Goal: Task Accomplishment & Management: Manage account settings

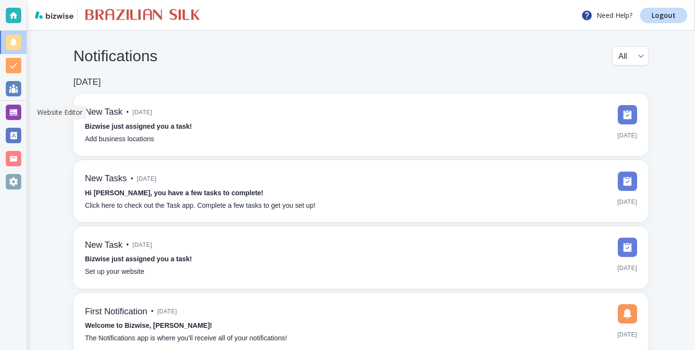
click at [16, 105] on div at bounding box center [13, 112] width 15 height 15
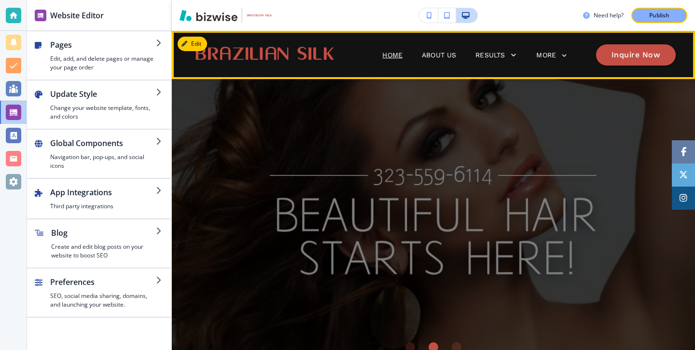
click at [388, 59] on p "Home" at bounding box center [392, 55] width 20 height 10
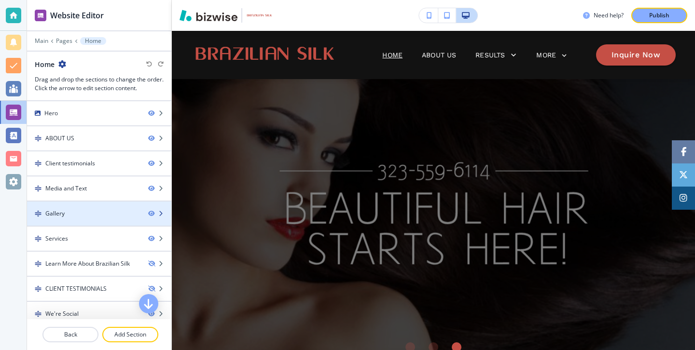
click at [105, 225] on div at bounding box center [99, 222] width 144 height 8
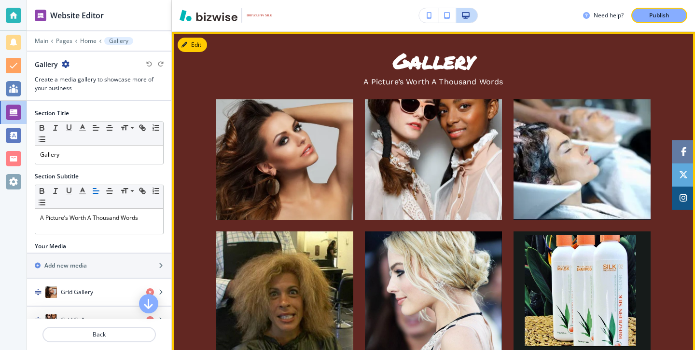
scroll to position [1124, 0]
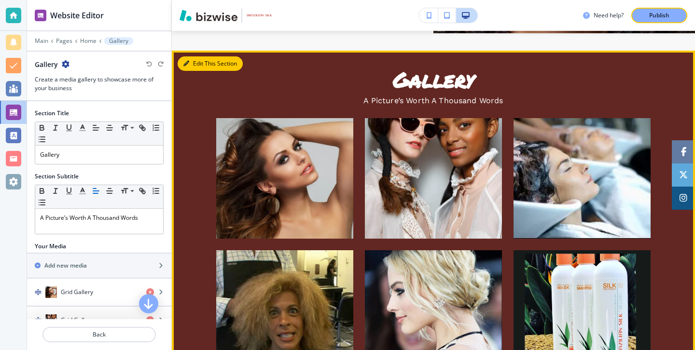
click at [200, 71] on button "Edit This Section" at bounding box center [210, 63] width 65 height 14
click at [199, 71] on button "Edit This Section" at bounding box center [210, 63] width 65 height 14
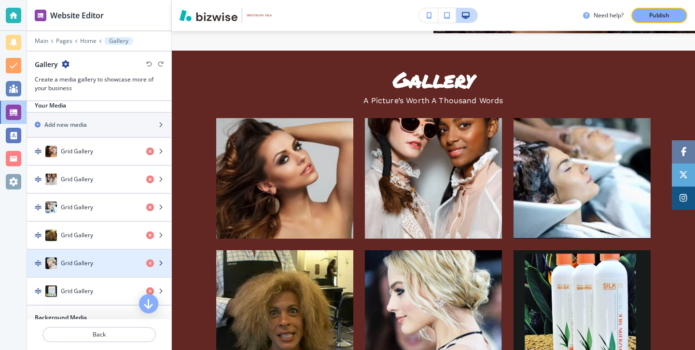
scroll to position [148, 0]
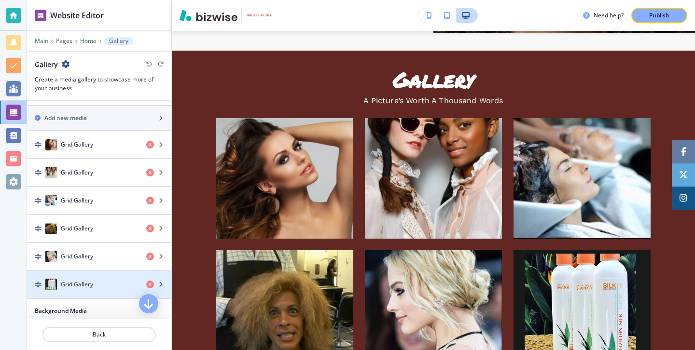
click at [112, 276] on div "button" at bounding box center [99, 275] width 144 height 8
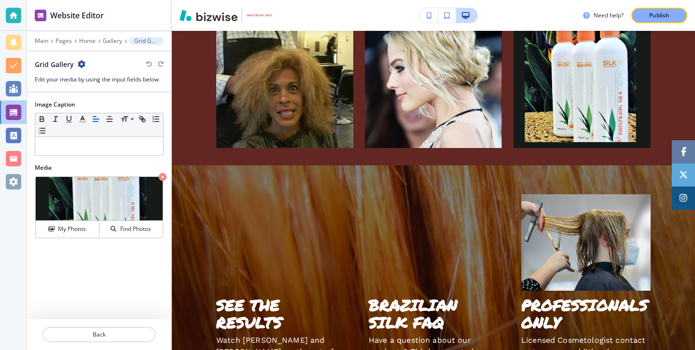
scroll to position [1349, 0]
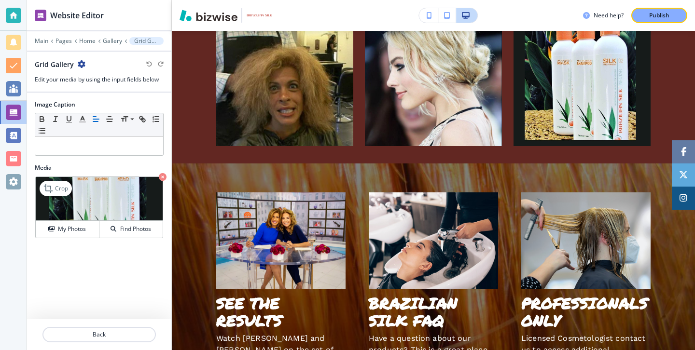
click at [110, 214] on img at bounding box center [99, 199] width 127 height 44
click at [70, 235] on button "My Photos" at bounding box center [68, 229] width 64 height 17
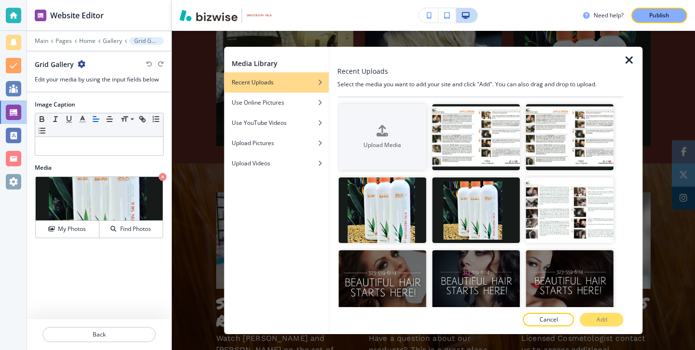
click at [199, 232] on div "Media Library Recent Uploads Use Online Pictures Use YouTube Videos Upload Pict…" at bounding box center [433, 190] width 523 height 319
click at [553, 320] on p "Cancel" at bounding box center [548, 320] width 18 height 9
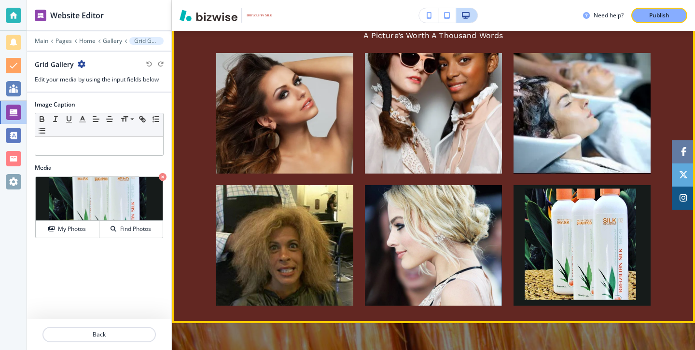
scroll to position [1208, 0]
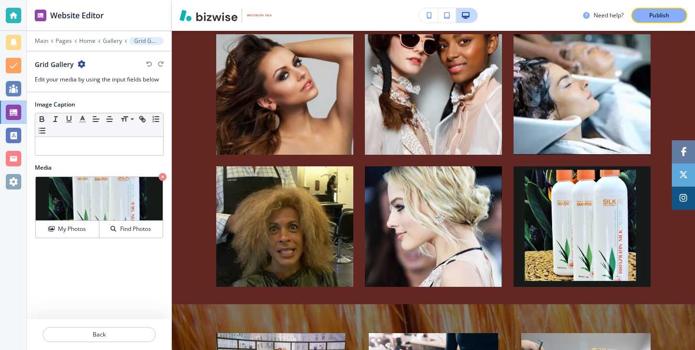
click at [426, 16] on button "button" at bounding box center [428, 15] width 19 height 14
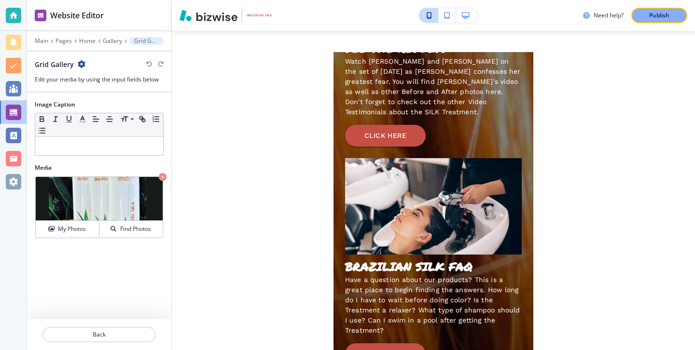
scroll to position [2211, 0]
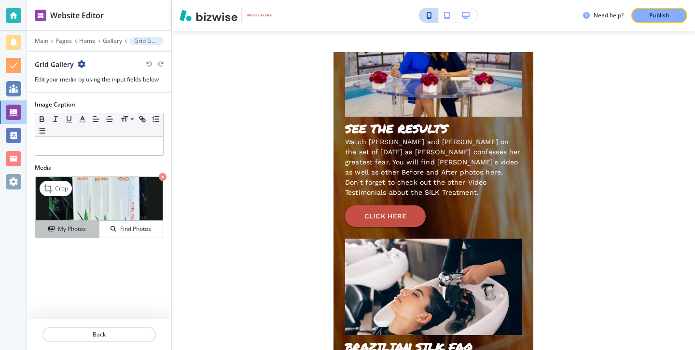
click at [76, 227] on h4 "My Photos" at bounding box center [72, 229] width 28 height 9
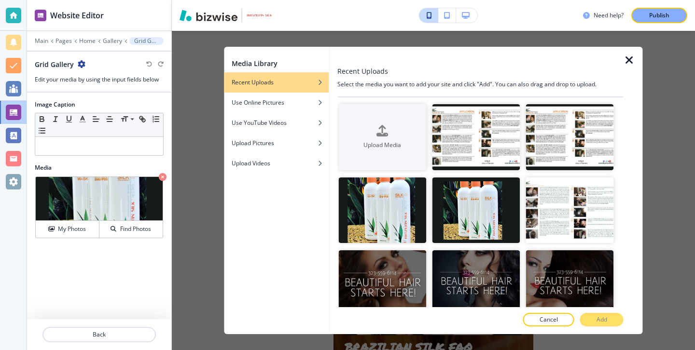
click at [638, 61] on div at bounding box center [632, 191] width 19 height 288
click at [636, 61] on div at bounding box center [632, 191] width 19 height 288
click at [634, 61] on icon "button" at bounding box center [629, 61] width 12 height 12
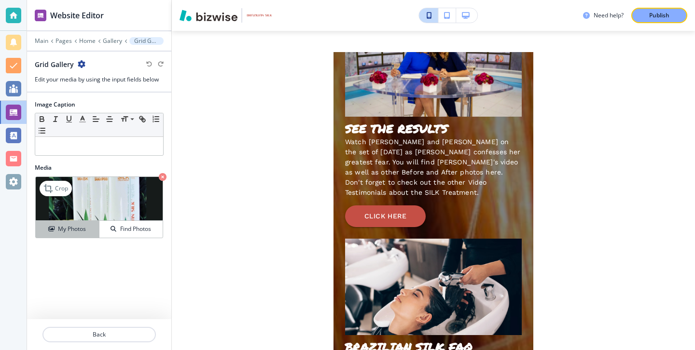
click at [83, 224] on button "My Photos" at bounding box center [68, 229] width 64 height 17
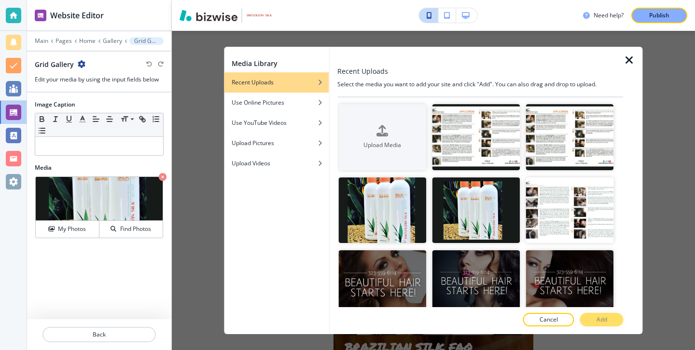
click at [199, 203] on div "Media Library Recent Uploads Use Online Pictures Use YouTube Videos Upload Pict…" at bounding box center [433, 190] width 523 height 319
click at [452, 224] on img "button" at bounding box center [476, 211] width 88 height 66
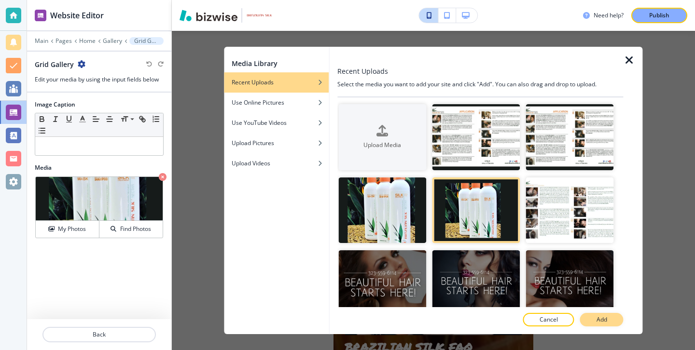
click at [613, 319] on button "Add" at bounding box center [601, 320] width 43 height 14
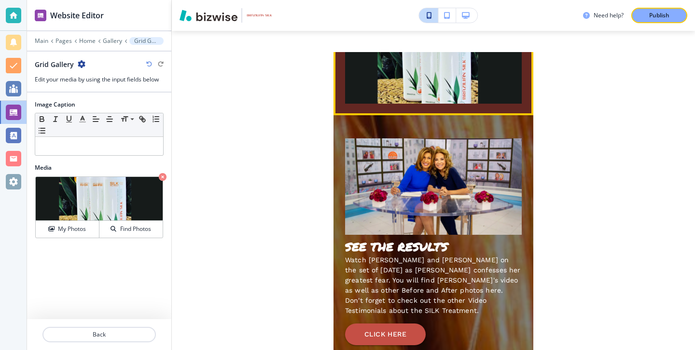
scroll to position [2090, 0]
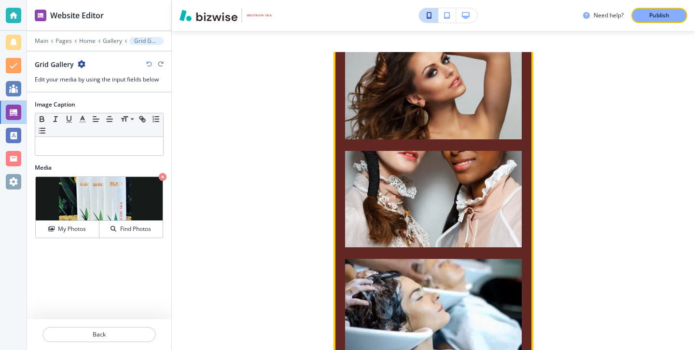
click at [364, 10] on button "Edit This Section" at bounding box center [371, 3] width 65 height 14
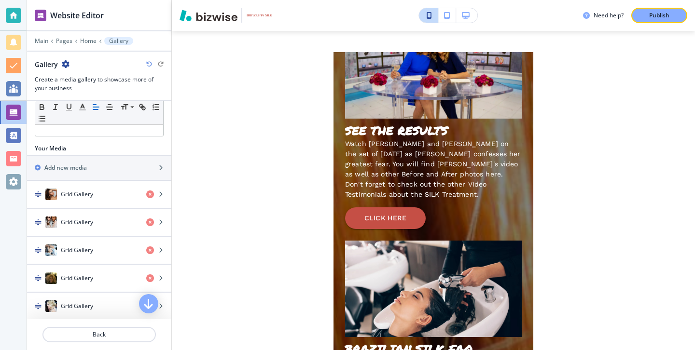
scroll to position [277, 0]
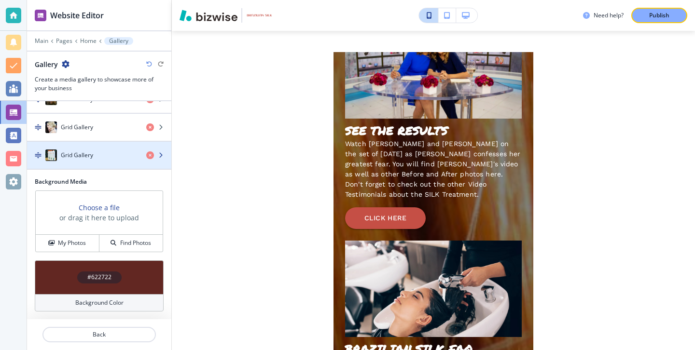
click at [80, 163] on div "button" at bounding box center [99, 165] width 144 height 8
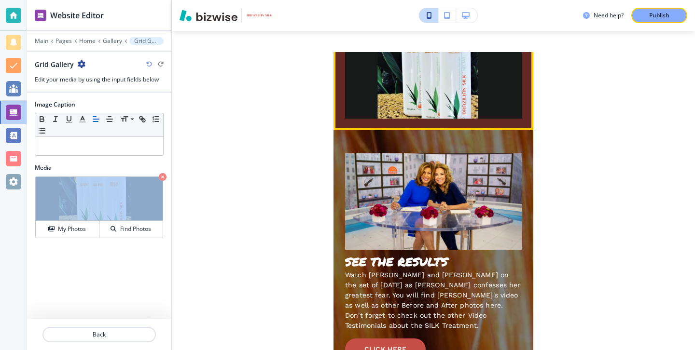
scroll to position [2088, 0]
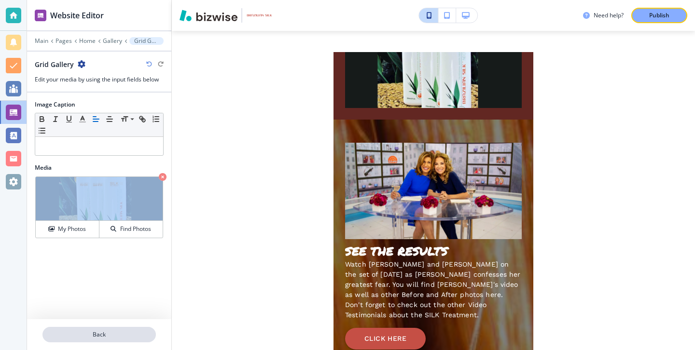
click at [114, 338] on p "Back" at bounding box center [98, 335] width 111 height 9
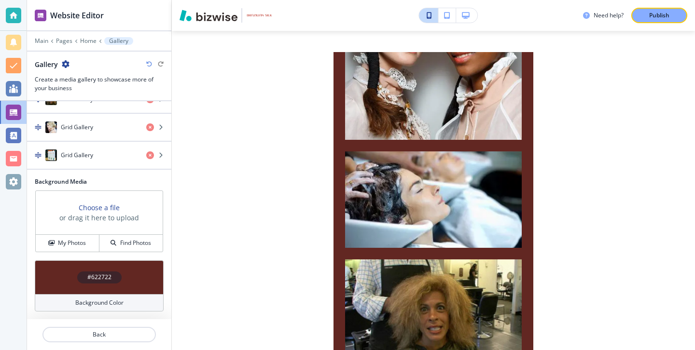
scroll to position [1623, 0]
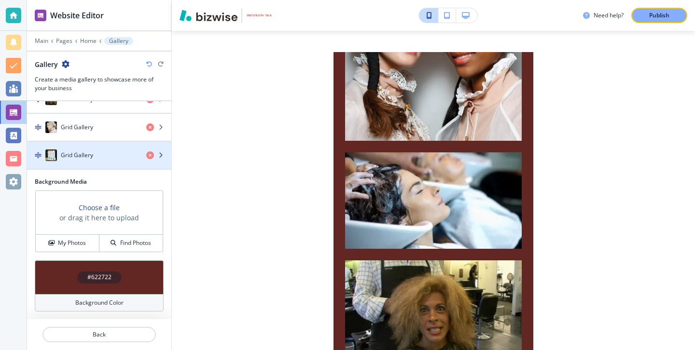
click at [105, 153] on div "Grid Gallery" at bounding box center [82, 156] width 111 height 12
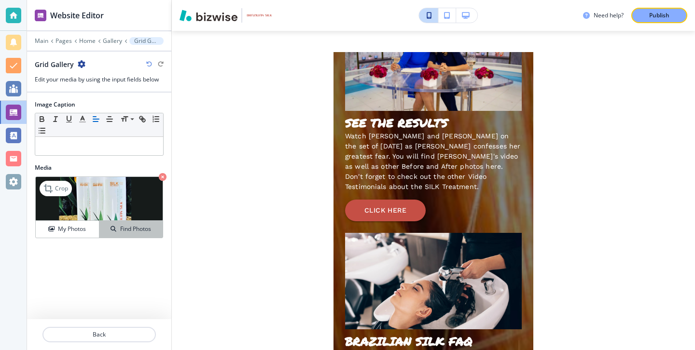
scroll to position [2216, 0]
click at [112, 229] on icon "button" at bounding box center [114, 229] width 6 height 6
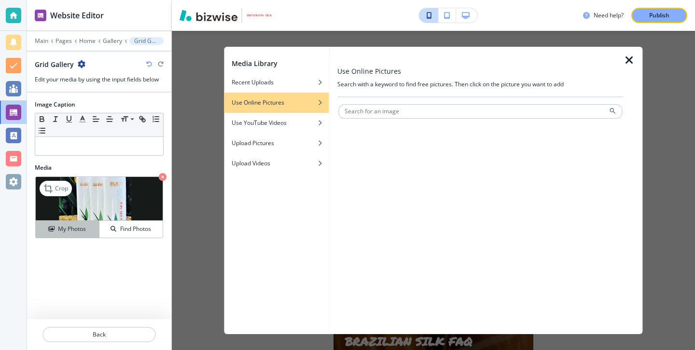
click at [82, 232] on h4 "My Photos" at bounding box center [72, 229] width 28 height 9
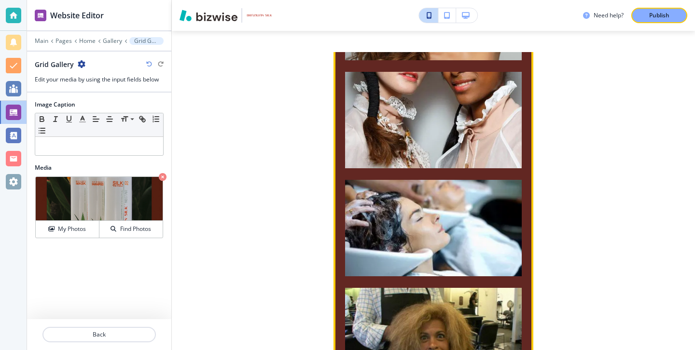
scroll to position [1621, 0]
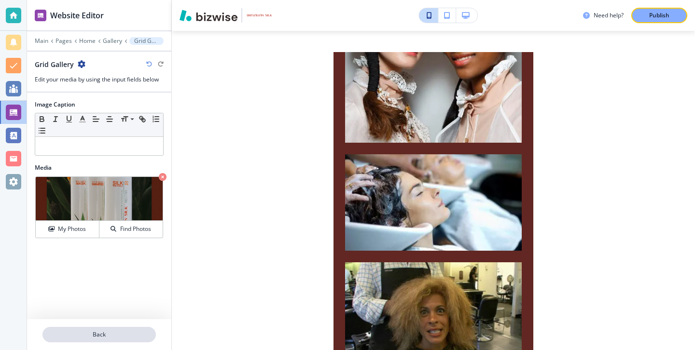
click at [106, 332] on p "Back" at bounding box center [98, 335] width 111 height 9
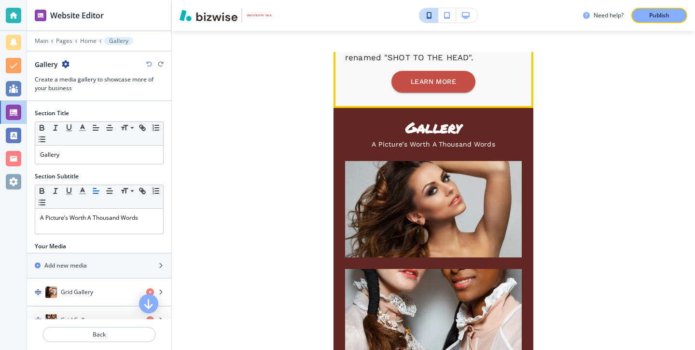
scroll to position [1401, 0]
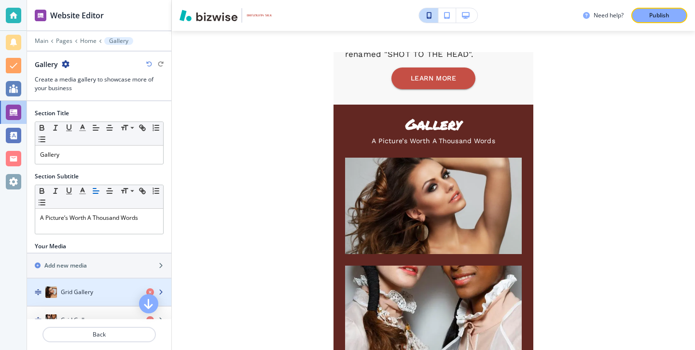
click at [91, 300] on div "button" at bounding box center [99, 302] width 144 height 8
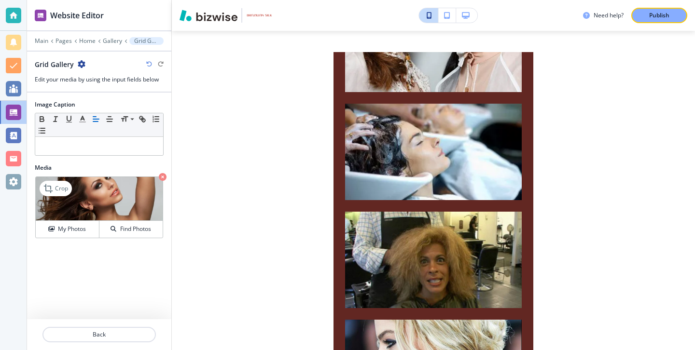
scroll to position [1676, 0]
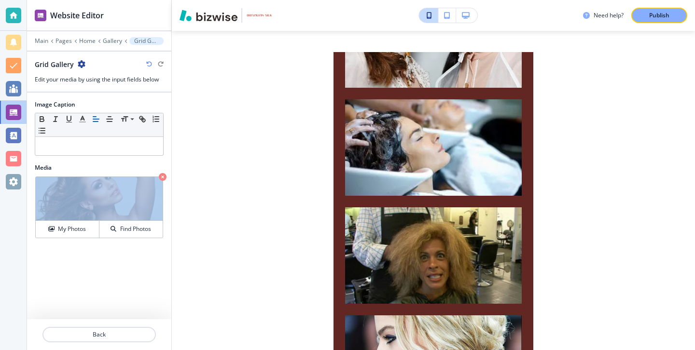
click at [464, 16] on icon "button" at bounding box center [466, 15] width 8 height 7
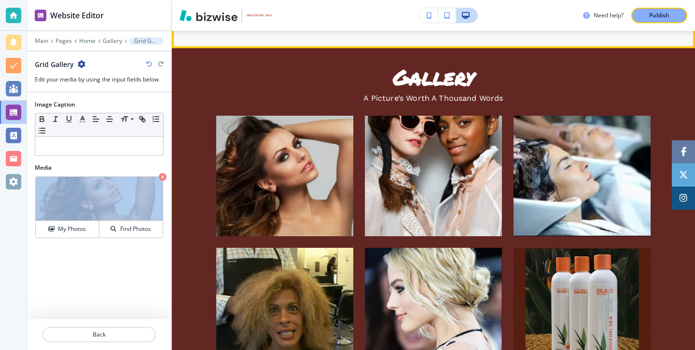
scroll to position [1141, 0]
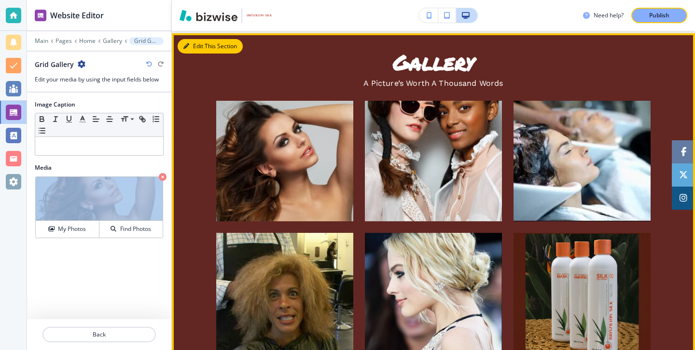
click at [197, 54] on button "Edit This Section" at bounding box center [210, 46] width 65 height 14
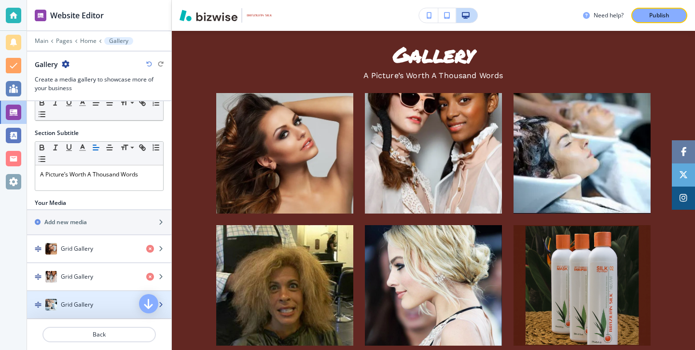
scroll to position [52, 0]
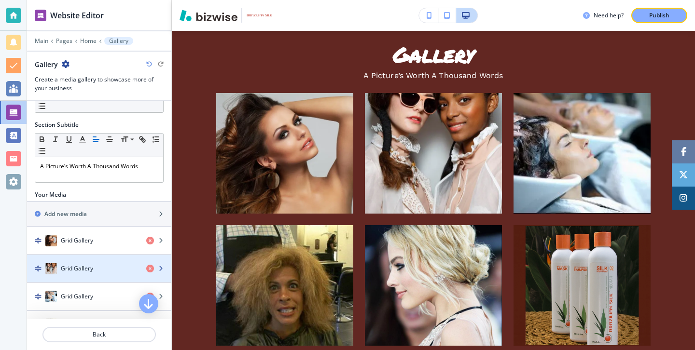
click at [72, 276] on div "button" at bounding box center [99, 279] width 144 height 8
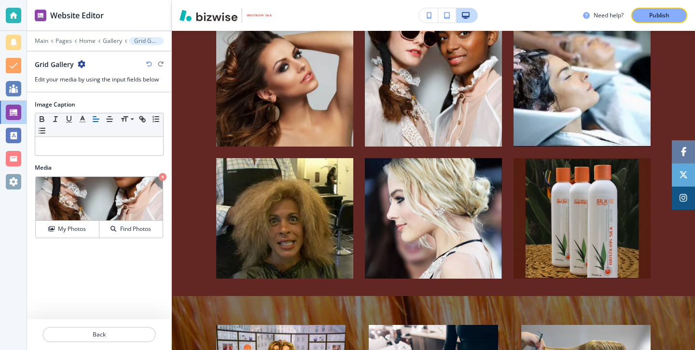
scroll to position [1217, 0]
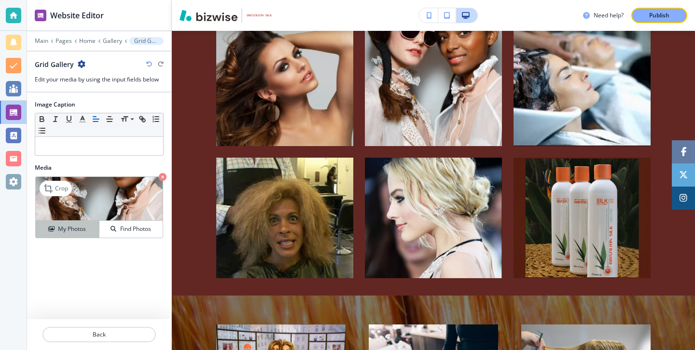
click at [95, 231] on div "My Photos" at bounding box center [67, 229] width 63 height 9
click at [142, 198] on img at bounding box center [99, 199] width 127 height 44
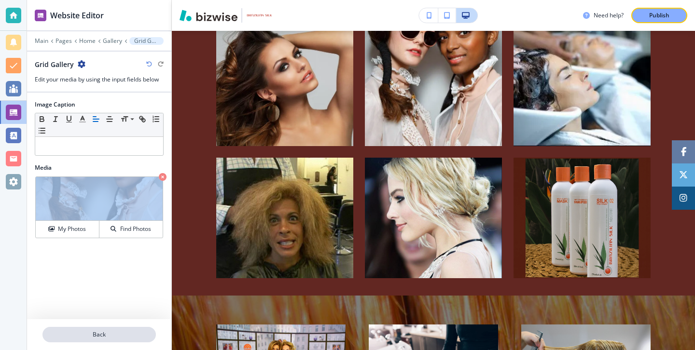
click at [99, 336] on p "Back" at bounding box center [98, 335] width 111 height 9
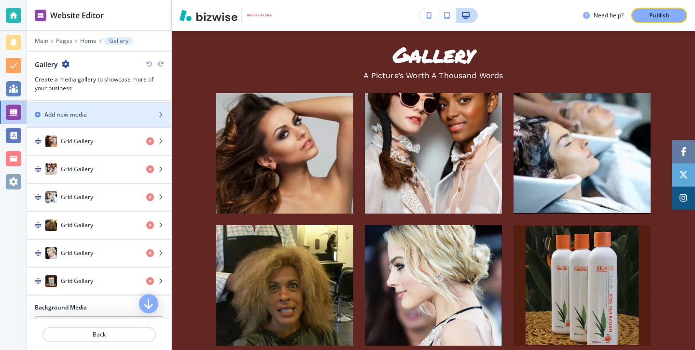
scroll to position [161, 0]
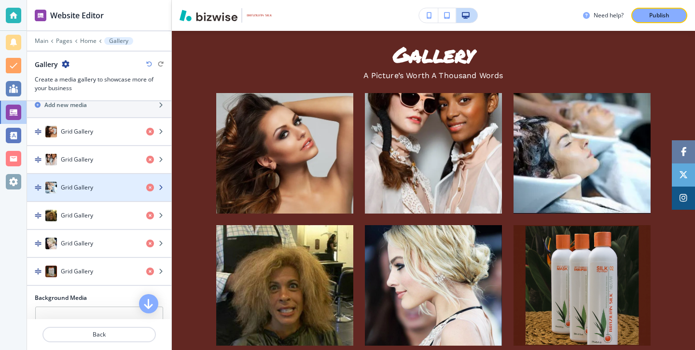
click at [89, 186] on h4 "Grid Gallery" at bounding box center [77, 187] width 32 height 9
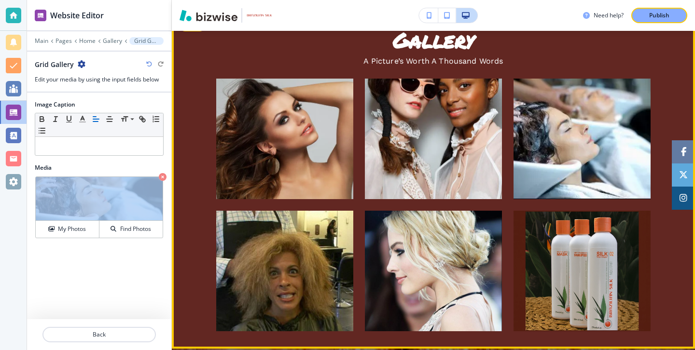
scroll to position [1193, 0]
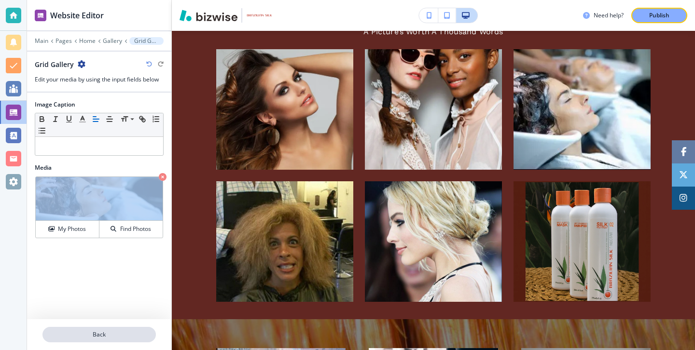
click at [97, 330] on button "Back" at bounding box center [98, 334] width 113 height 15
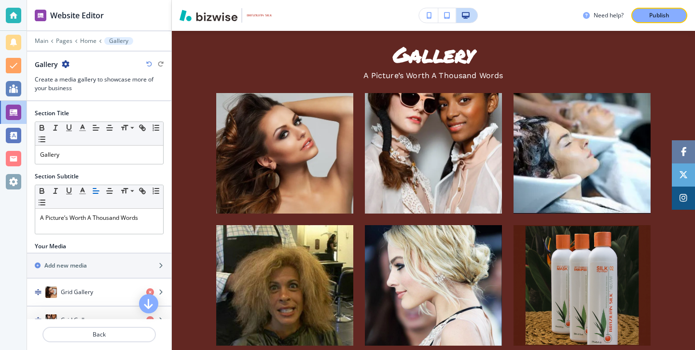
scroll to position [184, 0]
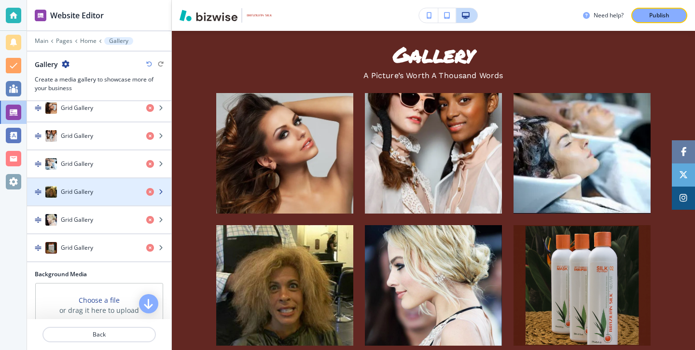
click at [111, 203] on div "button" at bounding box center [99, 202] width 144 height 8
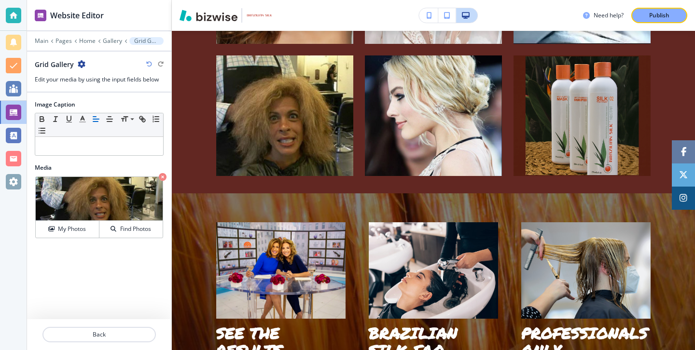
scroll to position [1349, 0]
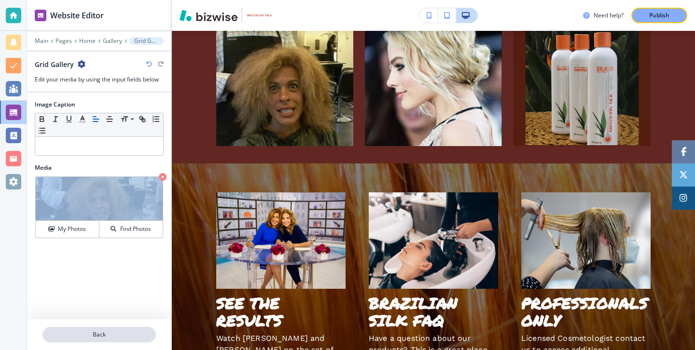
click at [98, 332] on p "Back" at bounding box center [98, 335] width 111 height 9
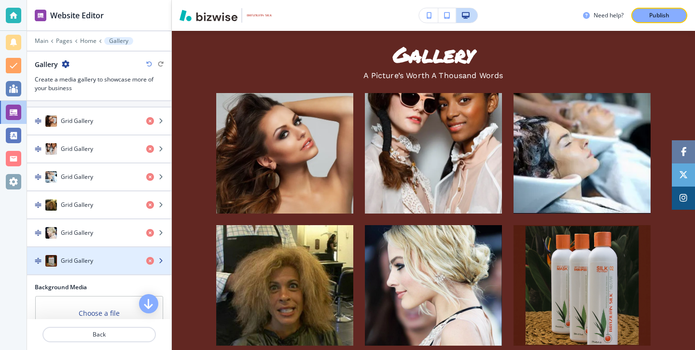
scroll to position [173, 0]
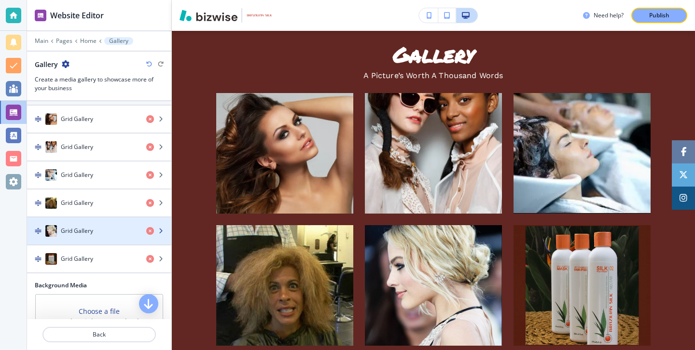
click at [98, 229] on div "Grid Gallery" at bounding box center [82, 231] width 111 height 12
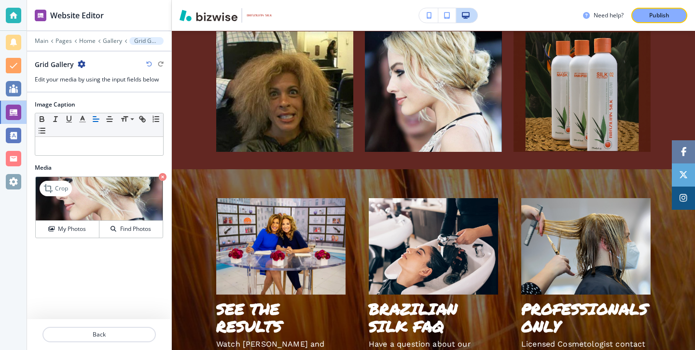
scroll to position [1349, 0]
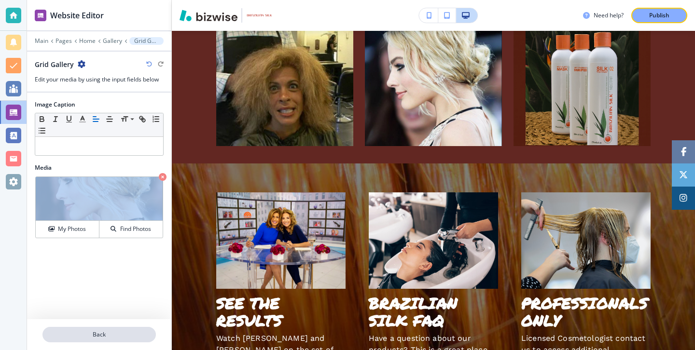
click at [81, 328] on button "Back" at bounding box center [98, 334] width 113 height 15
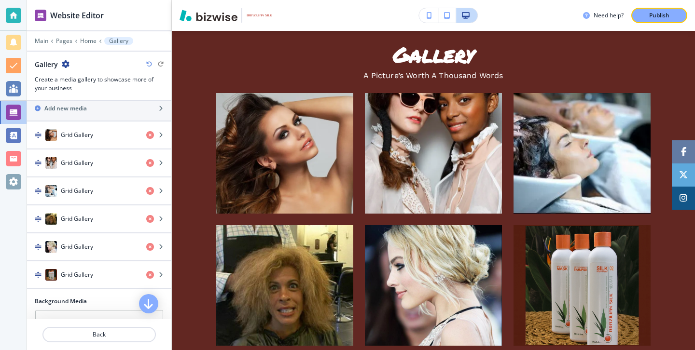
scroll to position [202, 0]
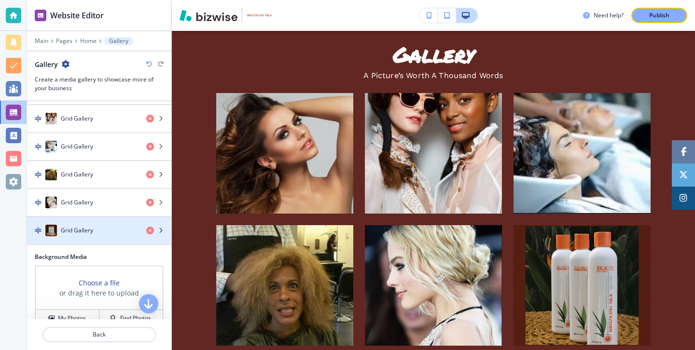
click at [113, 226] on div "Grid Gallery" at bounding box center [82, 231] width 111 height 12
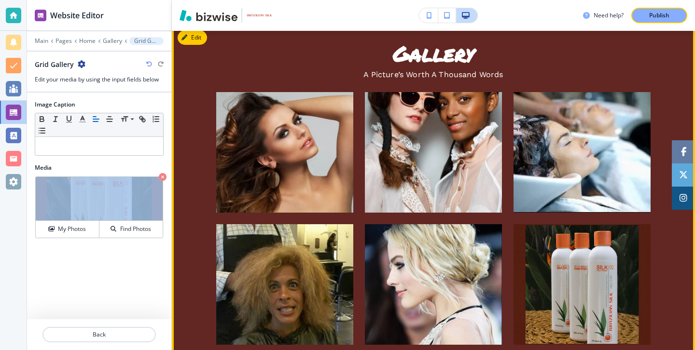
scroll to position [1222, 0]
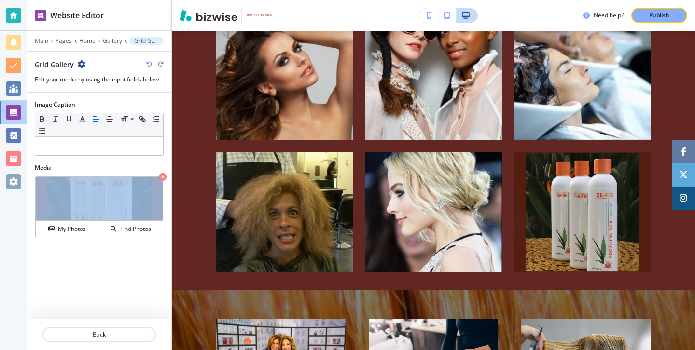
click at [432, 18] on button "button" at bounding box center [428, 15] width 19 height 14
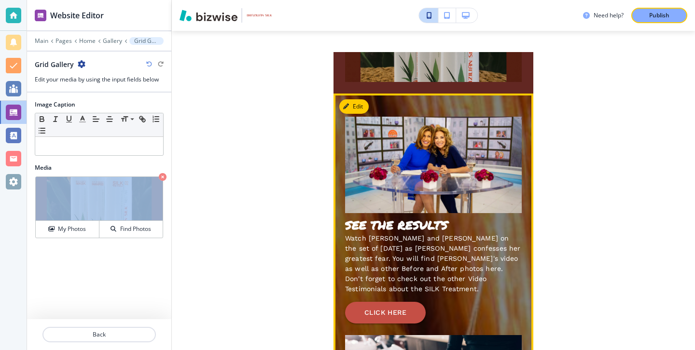
scroll to position [2060, 0]
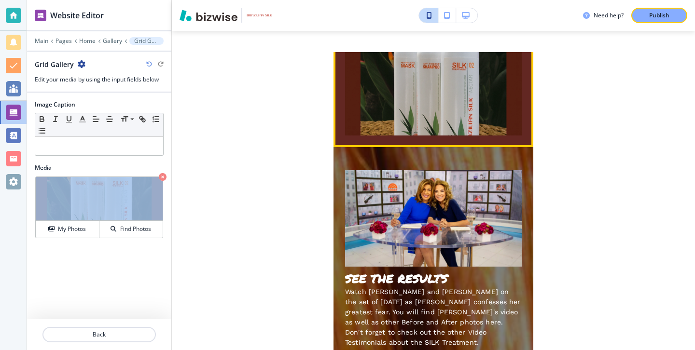
click at [397, 136] on img "button" at bounding box center [433, 87] width 177 height 97
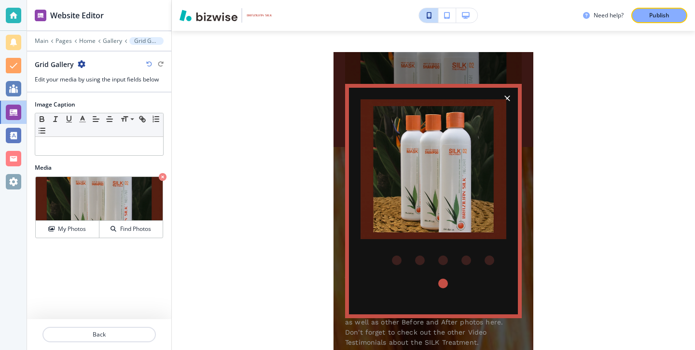
click at [499, 86] on div at bounding box center [433, 201] width 177 height 235
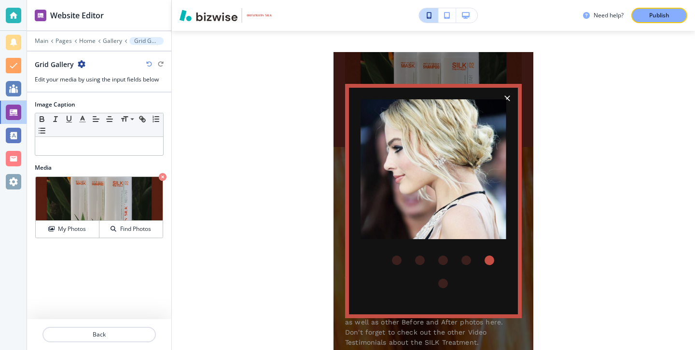
click at [275, 198] on div "Need help? Publish Edit Edit Edit ABOUT US Our Mission is to offer our clients …" at bounding box center [433, 175] width 523 height 350
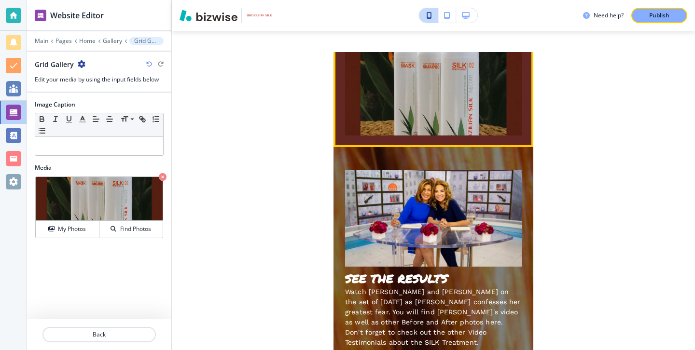
click at [390, 136] on img "button" at bounding box center [433, 87] width 177 height 97
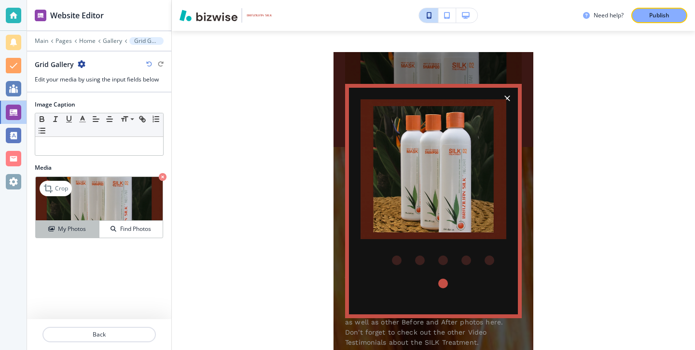
click at [54, 234] on button "My Photos" at bounding box center [68, 229] width 64 height 17
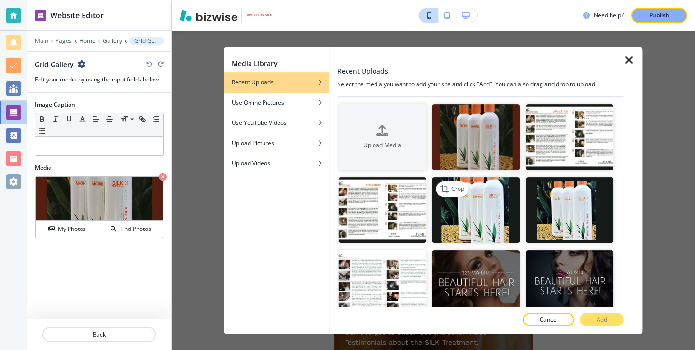
click at [496, 221] on img "button" at bounding box center [476, 211] width 88 height 66
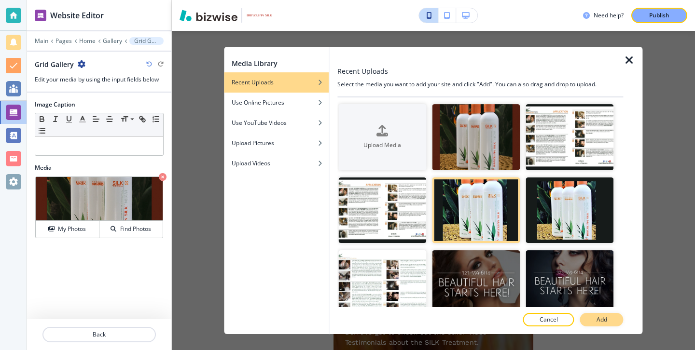
click at [597, 317] on p "Add" at bounding box center [601, 320] width 11 height 9
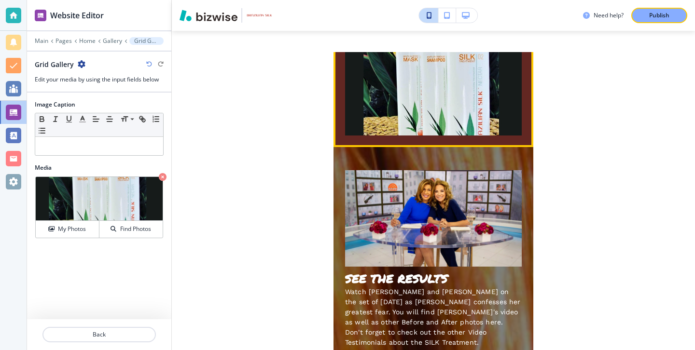
click at [487, 136] on img "button" at bounding box center [433, 87] width 177 height 97
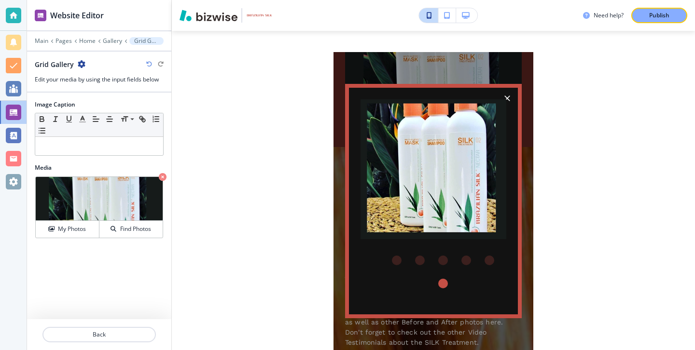
click at [504, 101] on img at bounding box center [433, 169] width 146 height 140
click at [510, 95] on icon "button" at bounding box center [507, 99] width 10 height 10
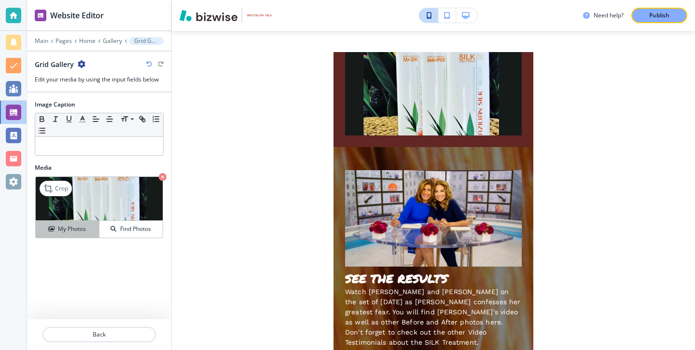
click at [89, 232] on div "My Photos" at bounding box center [67, 229] width 63 height 9
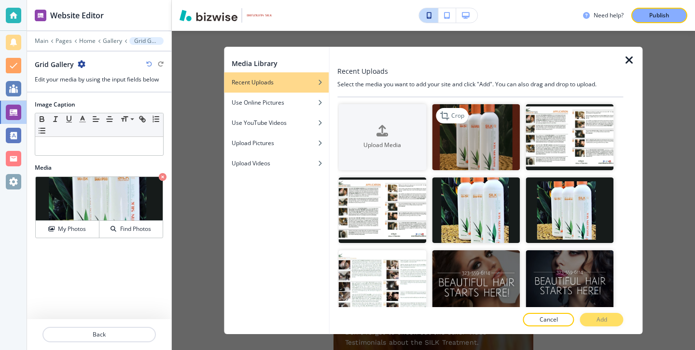
click at [467, 156] on img "button" at bounding box center [476, 137] width 88 height 66
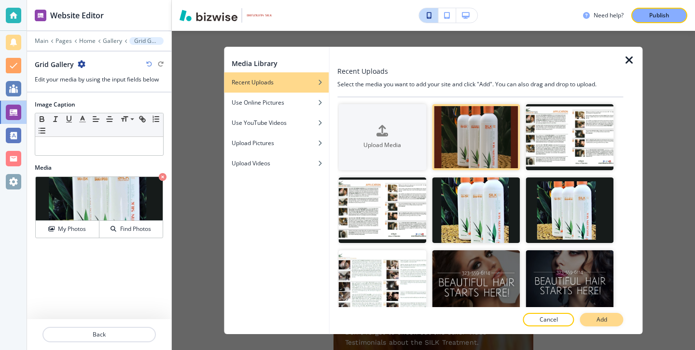
click at [594, 321] on button "Add" at bounding box center [601, 320] width 43 height 14
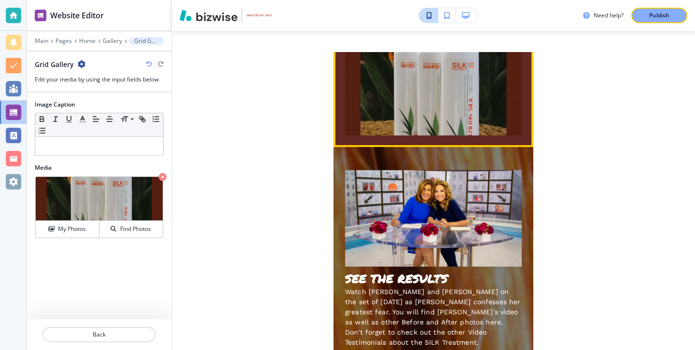
click at [434, 136] on img "button" at bounding box center [433, 87] width 177 height 97
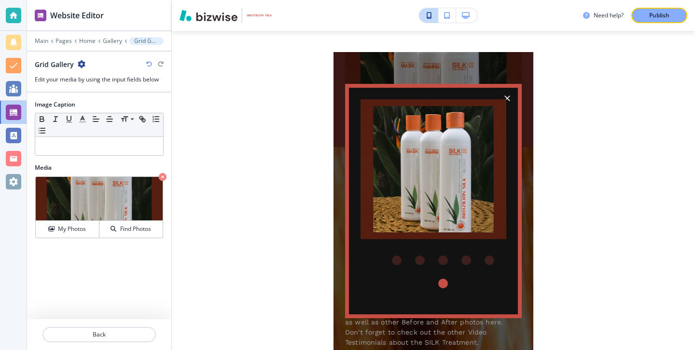
click at [563, 237] on div "Need help? Publish Edit Edit Edit ABOUT US Our Mission is to offer our clients …" at bounding box center [433, 175] width 523 height 350
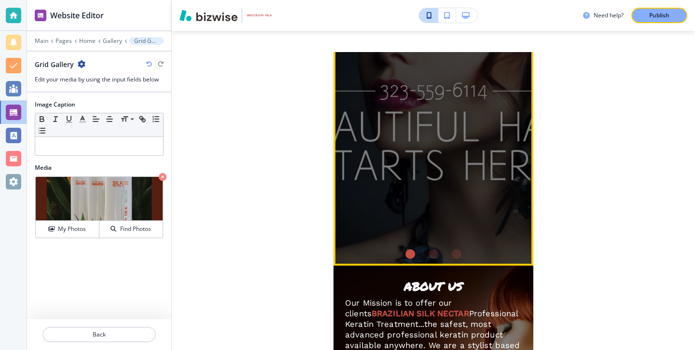
scroll to position [0, 0]
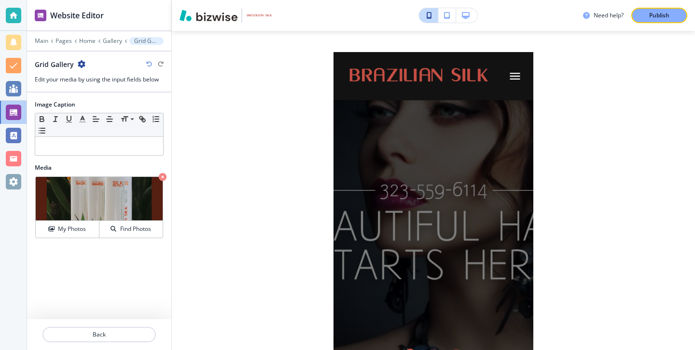
click at [440, 18] on button "button" at bounding box center [447, 15] width 18 height 14
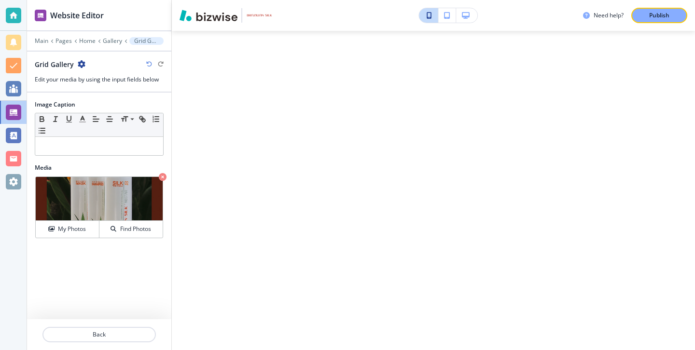
click at [457, 20] on button "button" at bounding box center [466, 15] width 21 height 14
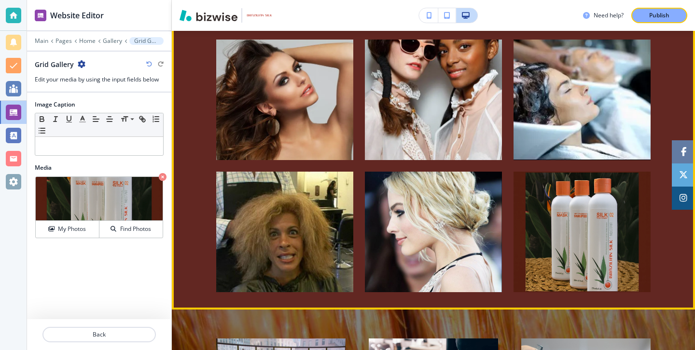
scroll to position [1203, 0]
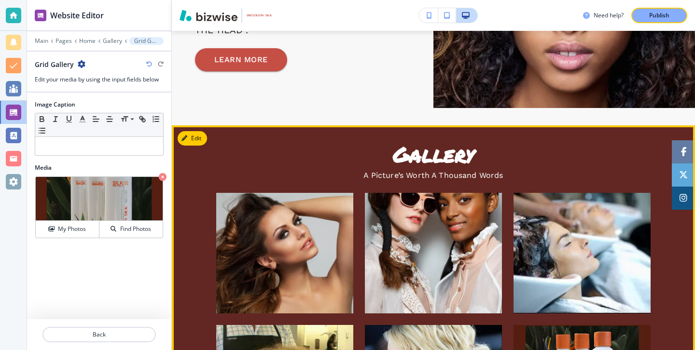
click at [205, 144] on button "Edit" at bounding box center [192, 138] width 29 height 14
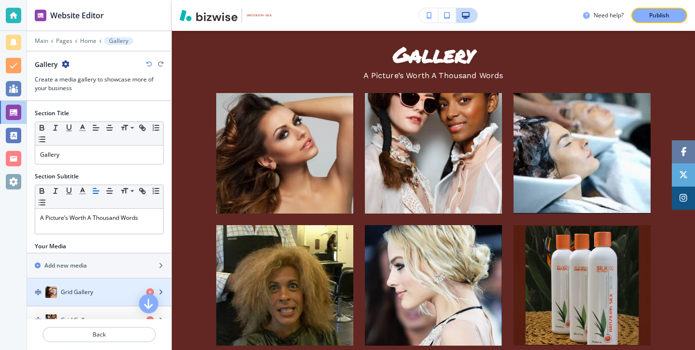
scroll to position [231, 0]
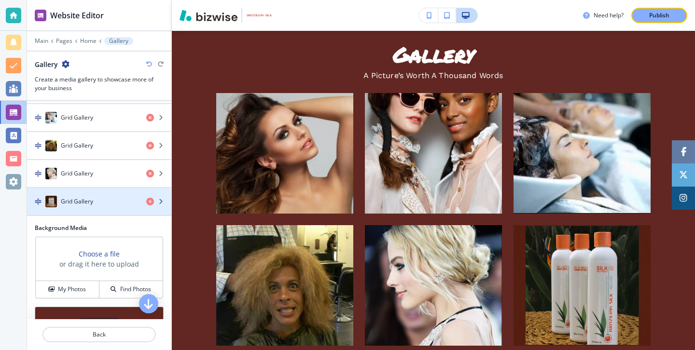
click at [92, 210] on div "button" at bounding box center [99, 211] width 144 height 8
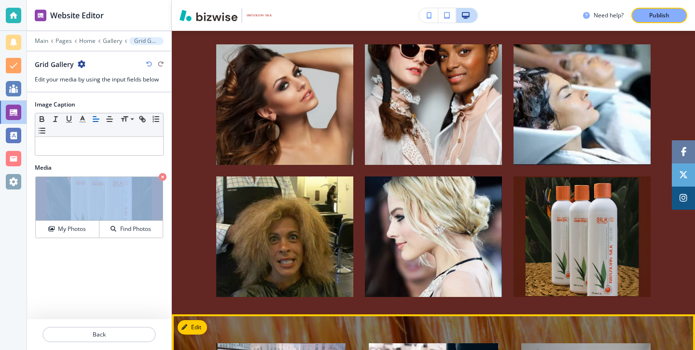
scroll to position [1117, 0]
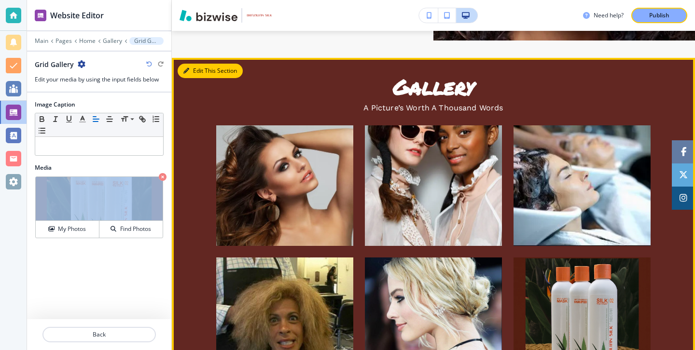
click at [197, 75] on button "Edit This Section" at bounding box center [210, 71] width 65 height 14
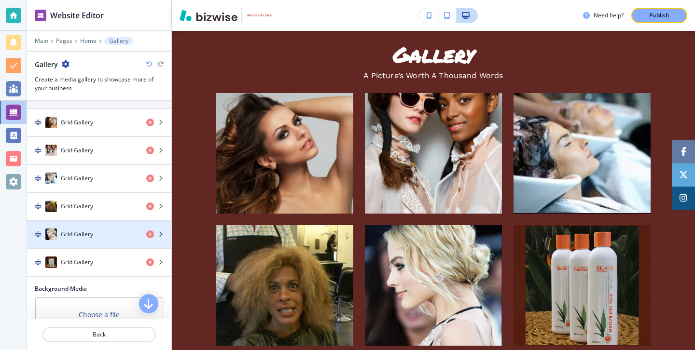
scroll to position [151, 0]
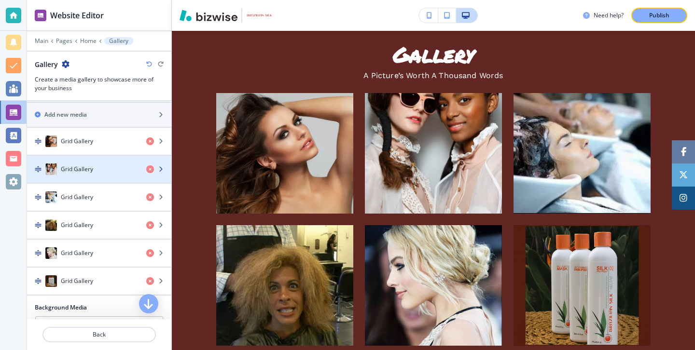
click at [100, 178] on div "button" at bounding box center [99, 179] width 144 height 8
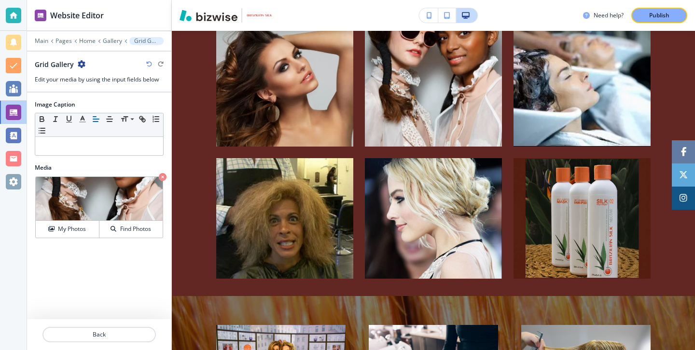
scroll to position [1217, 0]
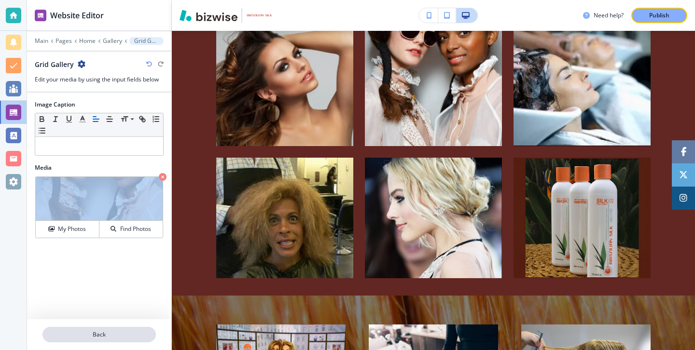
click at [89, 332] on p "Back" at bounding box center [98, 335] width 111 height 9
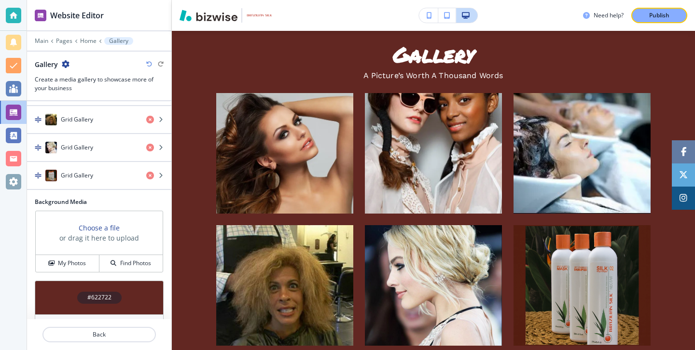
scroll to position [277, 0]
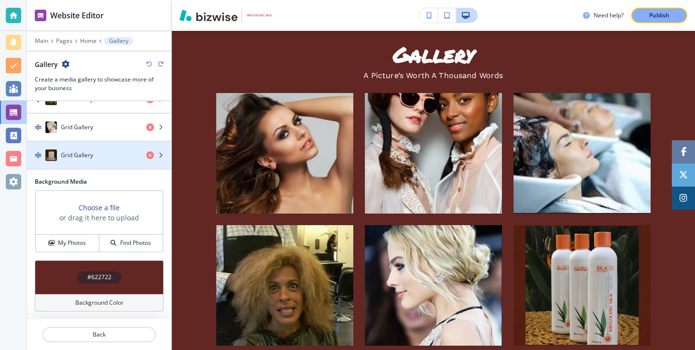
click at [98, 158] on div "Grid Gallery" at bounding box center [82, 156] width 111 height 12
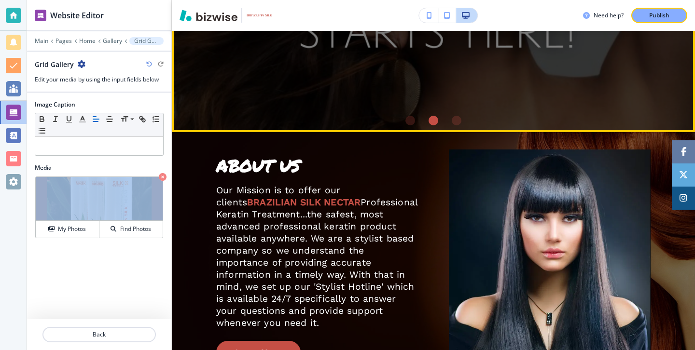
scroll to position [0, 0]
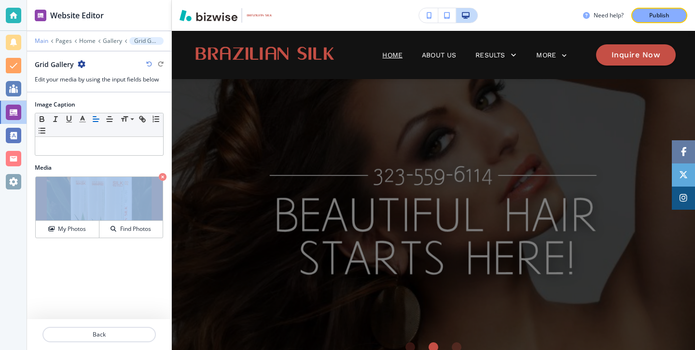
click at [43, 38] on p "Main" at bounding box center [42, 41] width 14 height 7
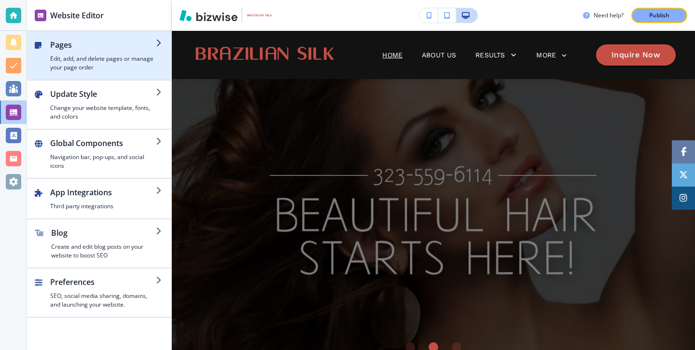
click at [91, 66] on h4 "Edit, add, and delete pages or manage your page order" at bounding box center [103, 63] width 106 height 17
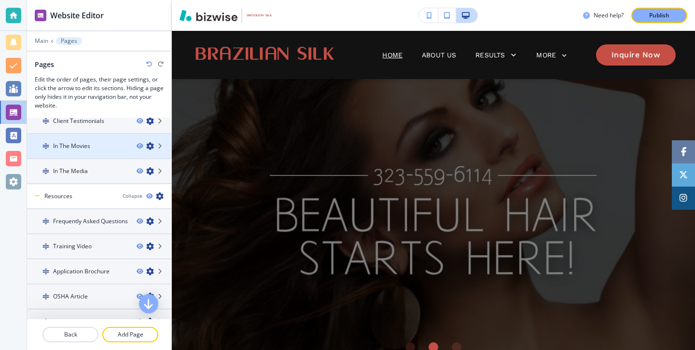
scroll to position [251, 0]
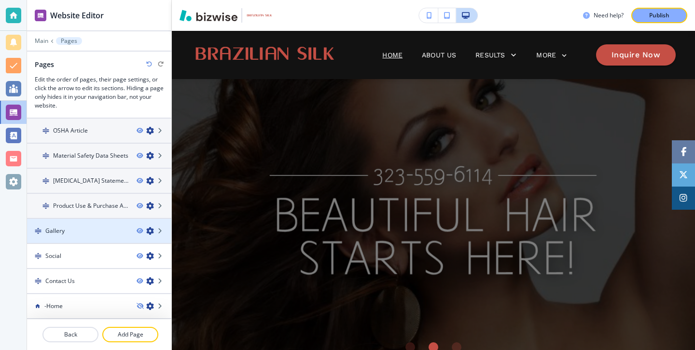
click at [73, 236] on div at bounding box center [99, 239] width 144 height 8
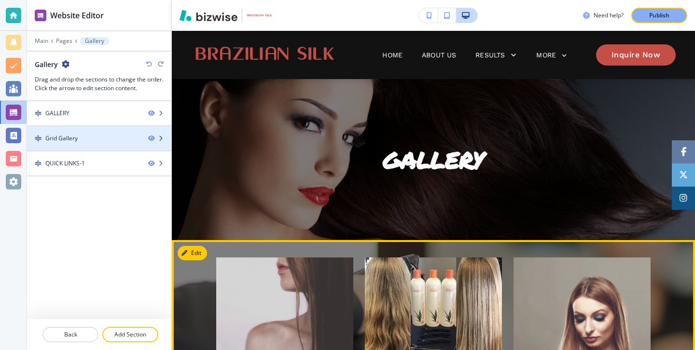
click at [97, 127] on div at bounding box center [99, 130] width 144 height 8
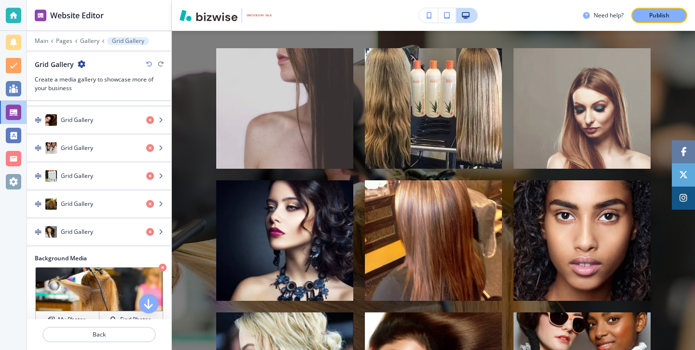
scroll to position [445, 0]
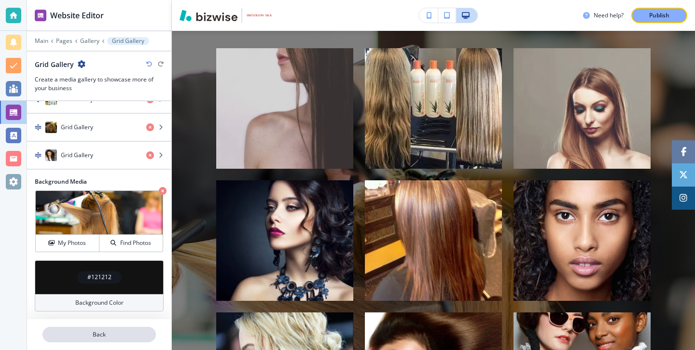
click at [96, 332] on p "Back" at bounding box center [98, 335] width 111 height 9
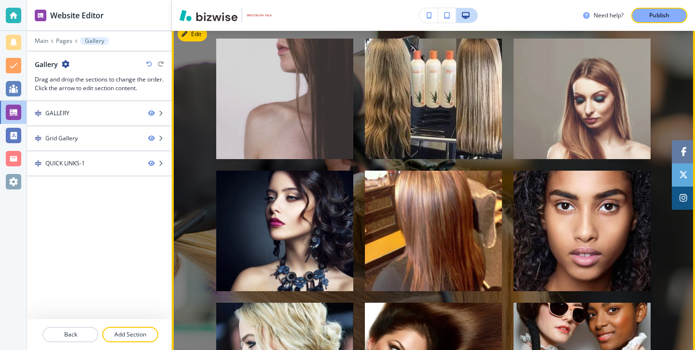
scroll to position [0, 0]
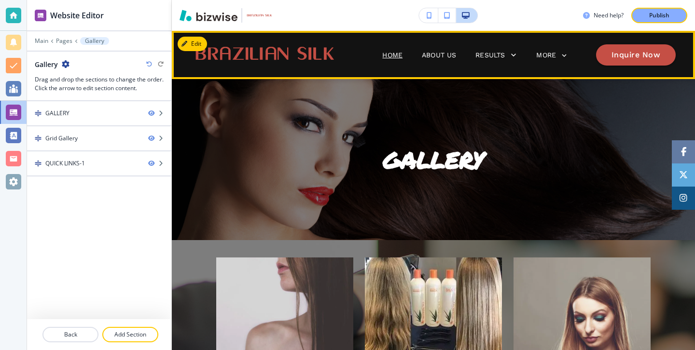
click at [397, 53] on p "Home" at bounding box center [392, 55] width 20 height 10
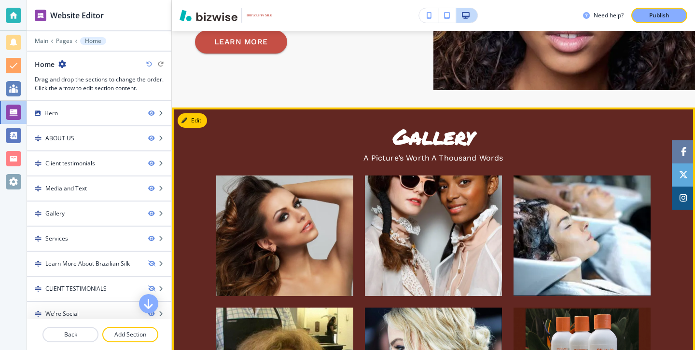
scroll to position [1071, 0]
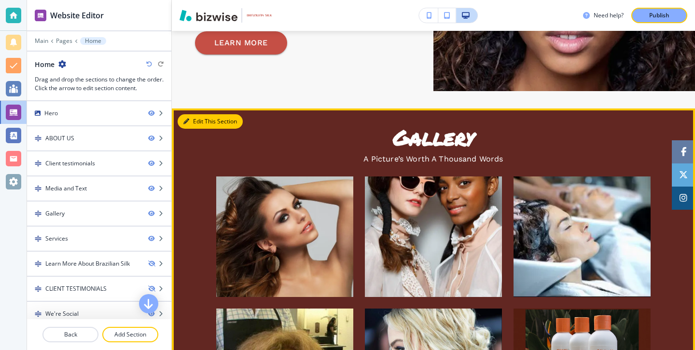
click at [192, 125] on button "Edit This Section" at bounding box center [210, 121] width 65 height 14
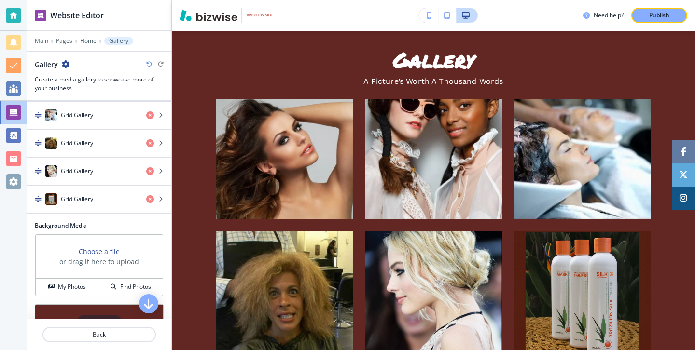
scroll to position [277, 0]
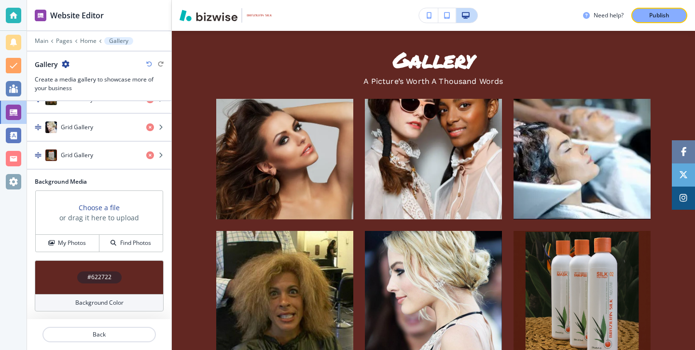
click at [108, 347] on div at bounding box center [99, 347] width 144 height 8
click at [109, 332] on p "Back" at bounding box center [98, 335] width 111 height 9
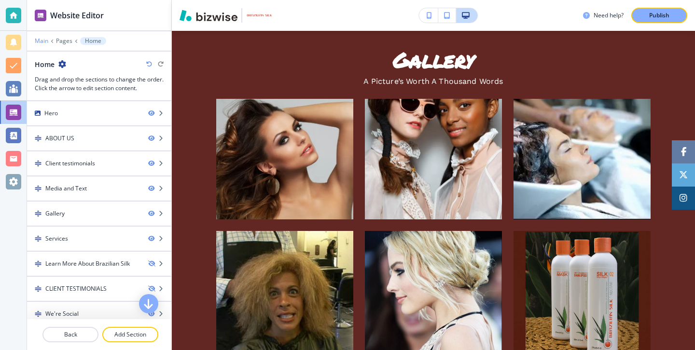
click at [38, 42] on p "Main" at bounding box center [42, 41] width 14 height 7
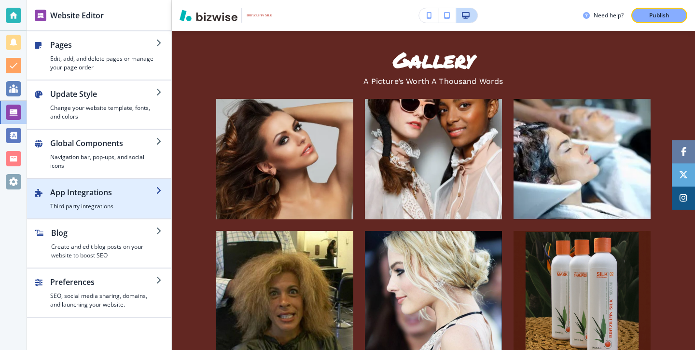
click at [76, 182] on div "button" at bounding box center [99, 183] width 144 height 8
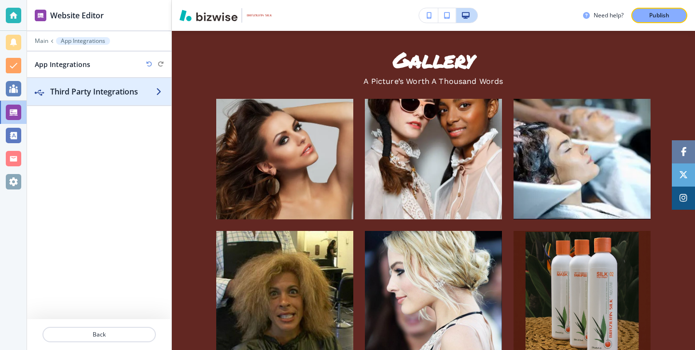
click at [97, 95] on h2 "Third Party Integrations" at bounding box center [103, 92] width 106 height 12
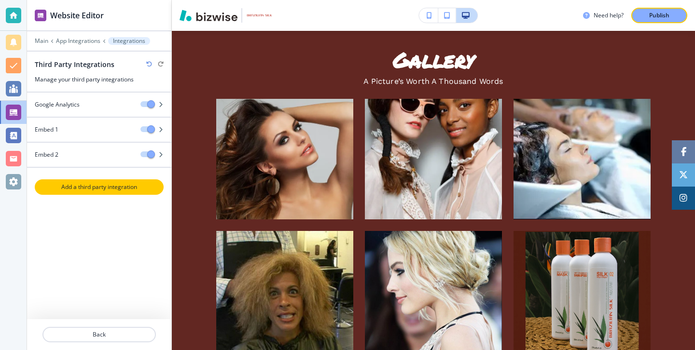
click at [115, 193] on button "Add a third party integration" at bounding box center [99, 187] width 129 height 15
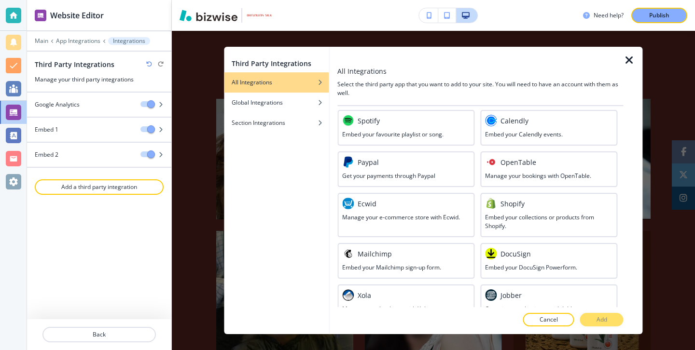
scroll to position [548, 0]
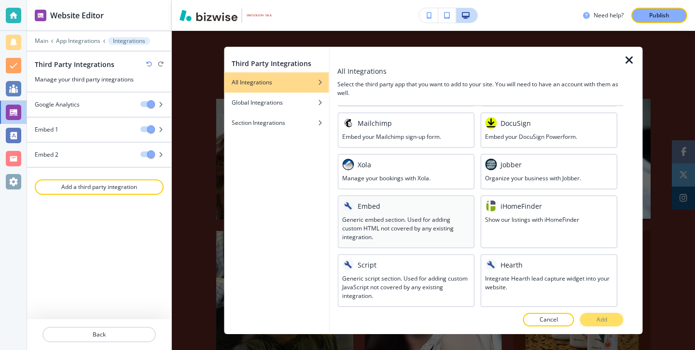
click at [370, 221] on h3 "Generic embed section. Used for adding custom HTML not covered by any existing …" at bounding box center [405, 229] width 127 height 26
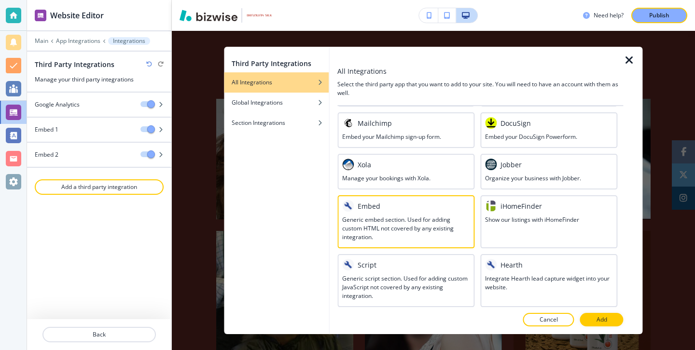
click at [590, 318] on button "Add" at bounding box center [601, 320] width 43 height 14
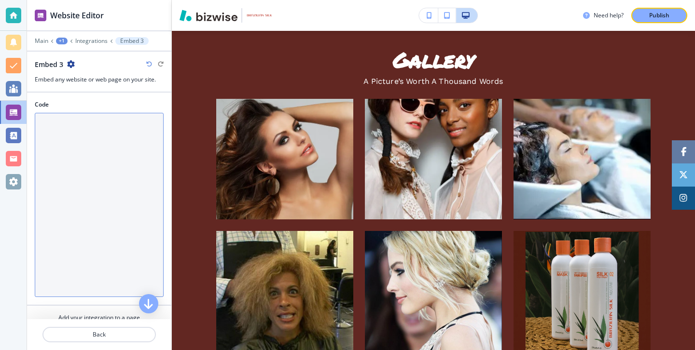
click at [122, 175] on textarea "Code" at bounding box center [99, 205] width 129 height 184
paste textarea "<div style="position: relative; width: 100%; height: 0; padding-top: 56.2500%; …"
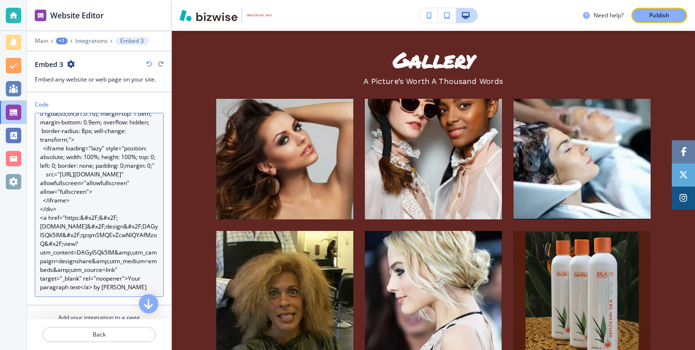
scroll to position [52, 0]
drag, startPoint x: 141, startPoint y: 289, endPoint x: 94, endPoint y: 290, distance: 47.8
click at [94, 290] on textarea "<div style="position: relative; width: 100%; height: 0; padding-top: 56.2500%; …" at bounding box center [99, 205] width 129 height 184
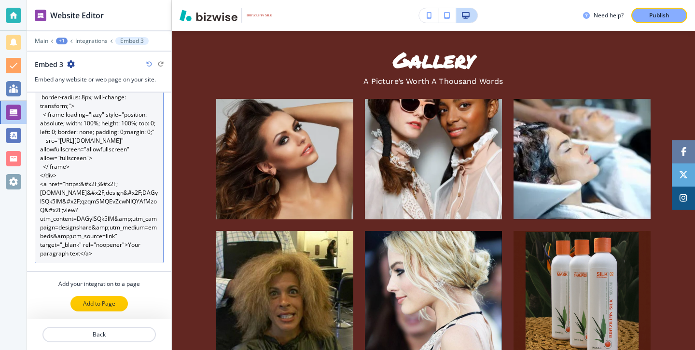
type textarea "<div style="position: relative; width: 100%; height: 0; padding-top: 56.2500%; …"
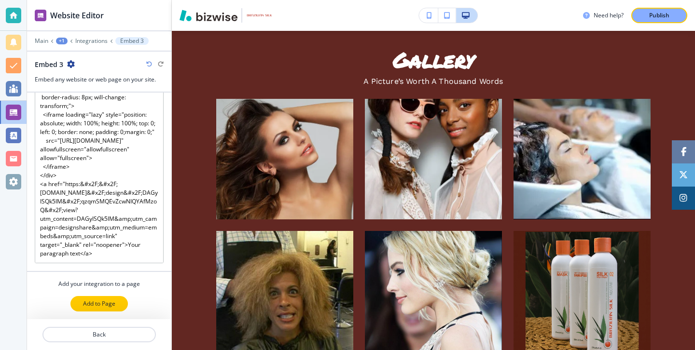
click at [95, 303] on p "Add to Page" at bounding box center [99, 304] width 32 height 9
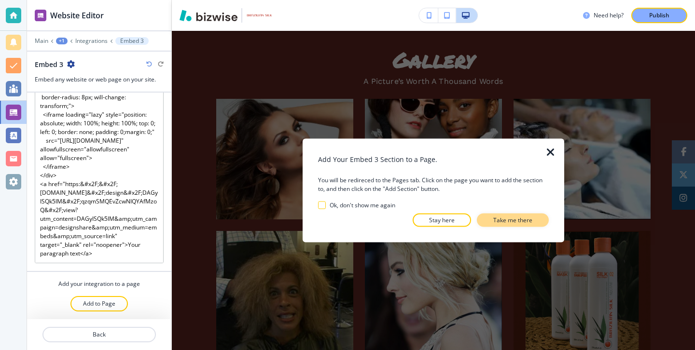
click at [493, 219] on button "Take me there" at bounding box center [513, 221] width 72 height 14
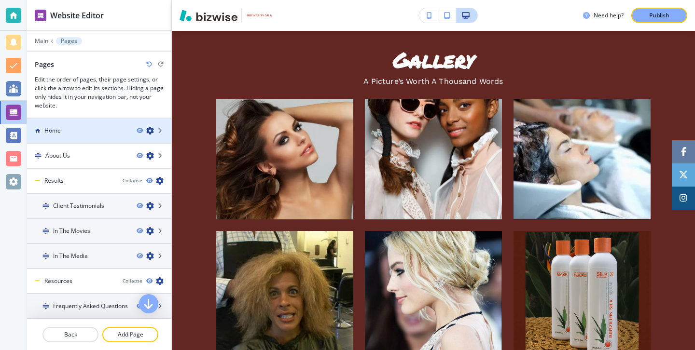
click at [66, 133] on div "Home" at bounding box center [78, 130] width 102 height 9
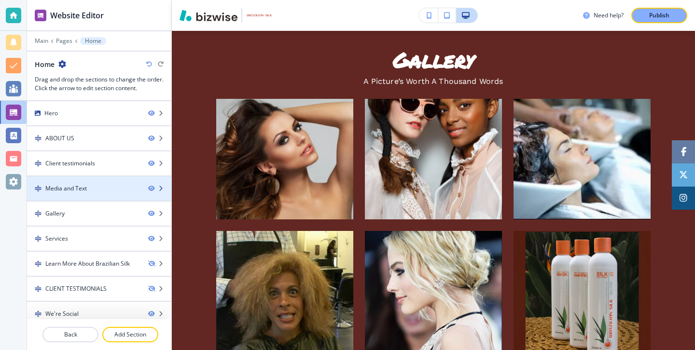
scroll to position [58, 0]
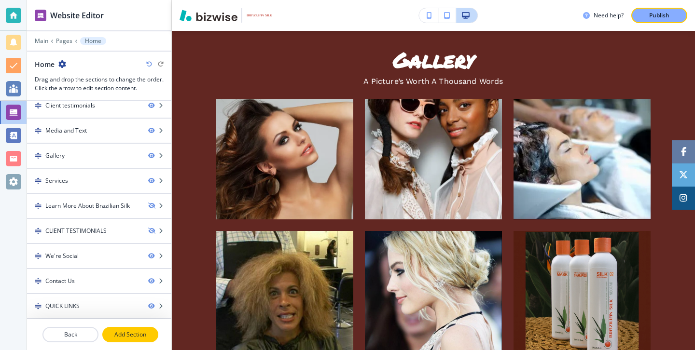
click at [138, 336] on p "Add Section" at bounding box center [130, 335] width 54 height 9
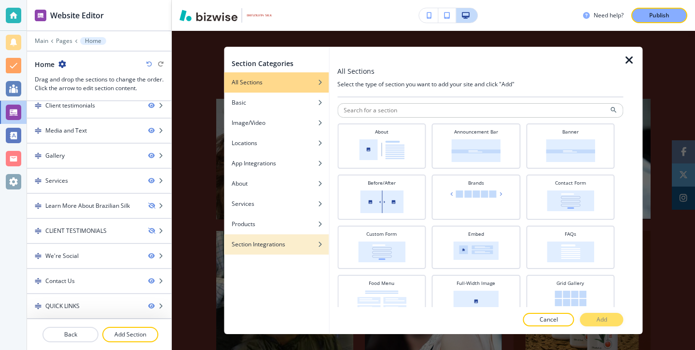
click at [279, 243] on h4 "Section Integrations" at bounding box center [259, 244] width 54 height 9
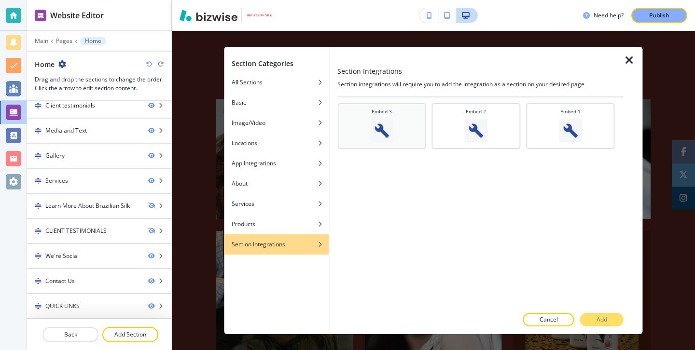
click at [390, 111] on h4 "Embed 3" at bounding box center [382, 111] width 20 height 7
click at [599, 317] on p "Add" at bounding box center [601, 320] width 11 height 9
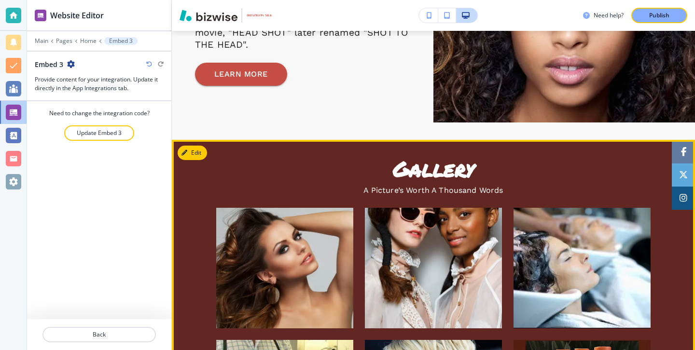
scroll to position [1072, 0]
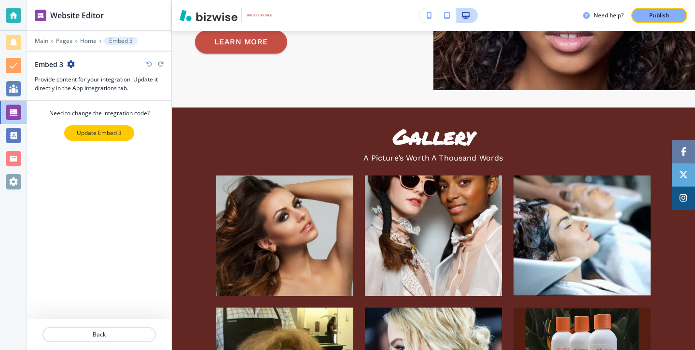
click at [126, 132] on button "Update Embed 3" at bounding box center [99, 132] width 70 height 15
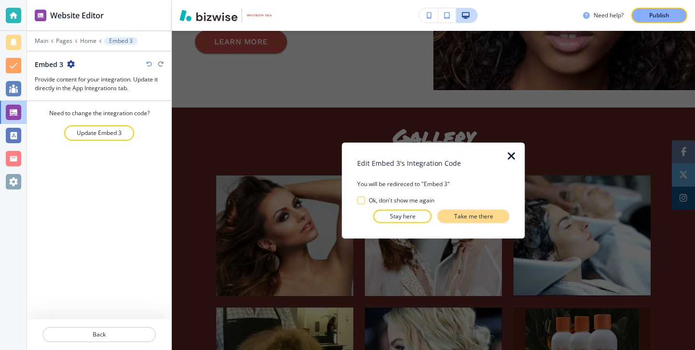
click at [484, 210] on button "Take me there" at bounding box center [474, 216] width 72 height 14
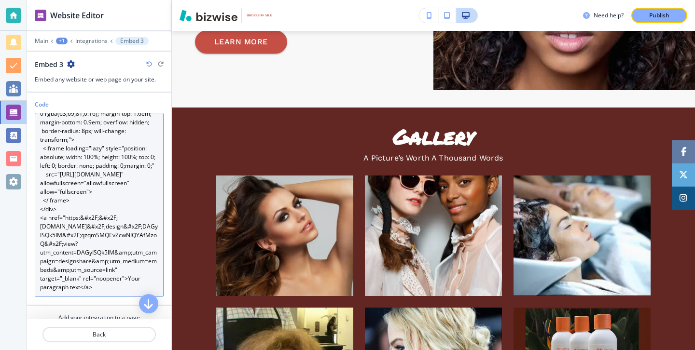
scroll to position [0, 0]
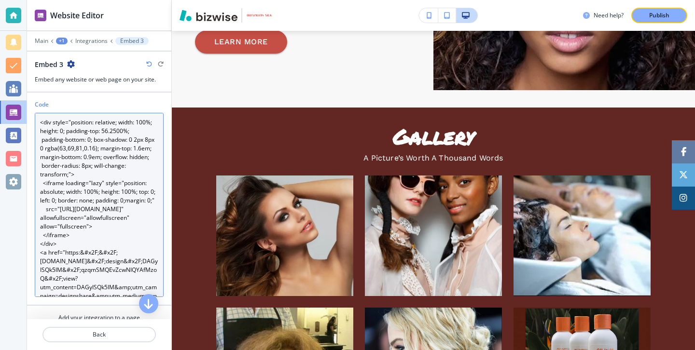
drag, startPoint x: 106, startPoint y: 292, endPoint x: 49, endPoint y: 50, distance: 249.0
click at [49, 50] on div "Website Editor Main +1 Integrations Embed 3 Embed 3 Embed any website or web pa…" at bounding box center [99, 175] width 144 height 350
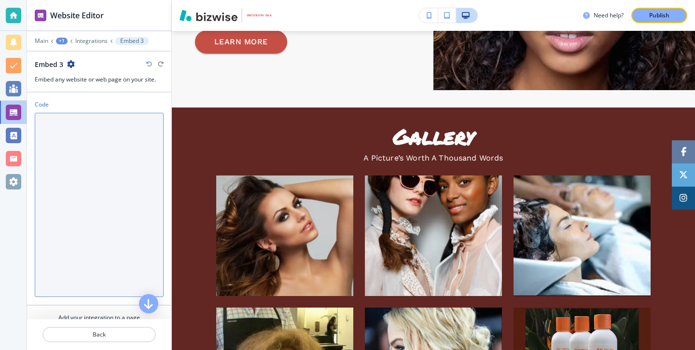
paste textarea "<div style="position: relative; width: 100%; height: 0; padding-top: 56.2500%; …"
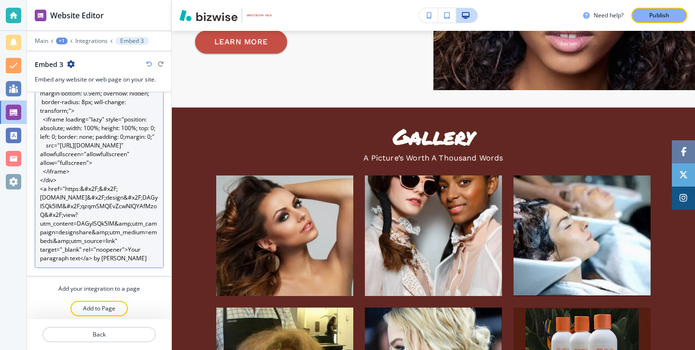
scroll to position [52, 0]
drag, startPoint x: 147, startPoint y: 263, endPoint x: 94, endPoint y: 261, distance: 53.6
click at [94, 261] on textarea "<div style="position: relative; width: 100%; height: 0; padding-top: 56.2500%; …" at bounding box center [99, 176] width 129 height 184
type textarea "<div style="position: relative; width: 100%; height: 0; padding-top: 56.2500%; …"
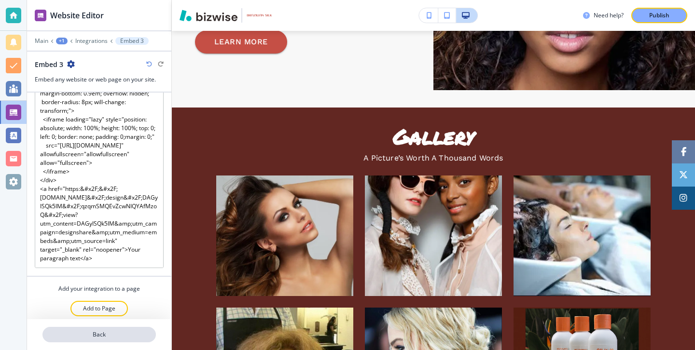
click at [112, 332] on p "Back" at bounding box center [98, 335] width 111 height 9
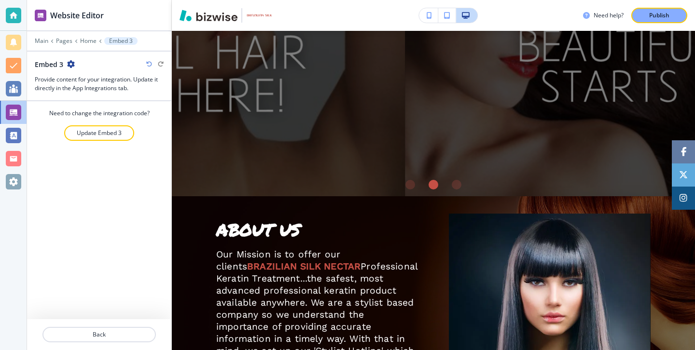
scroll to position [0, 0]
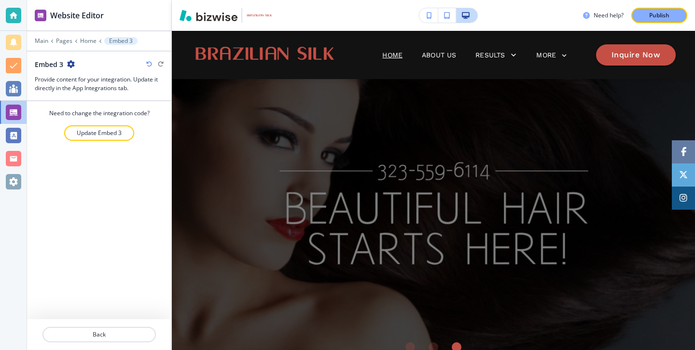
click at [428, 10] on button "button" at bounding box center [428, 15] width 19 height 14
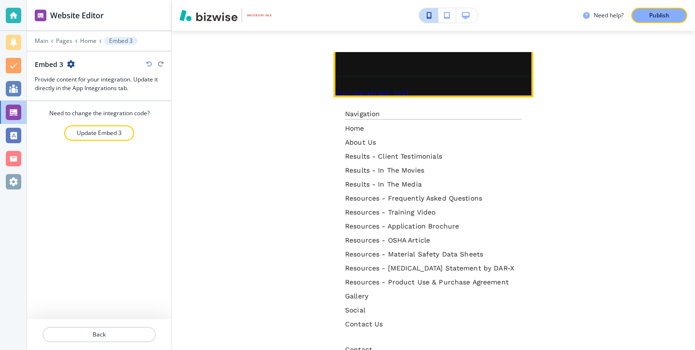
scroll to position [3606, 0]
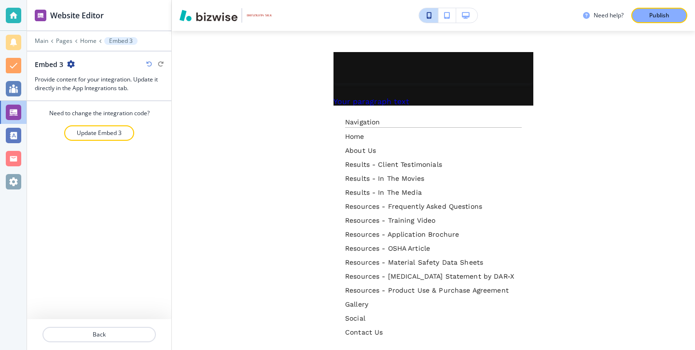
click at [267, 167] on div "Need help? Publish Edit Edit Edit ABOUT US Our Mission is to offer our clients …" at bounding box center [433, 175] width 523 height 350
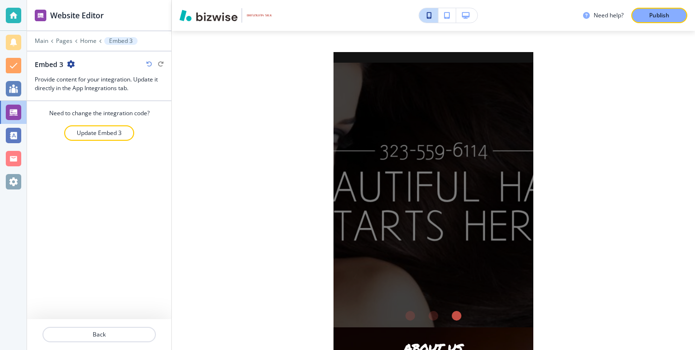
scroll to position [0, 0]
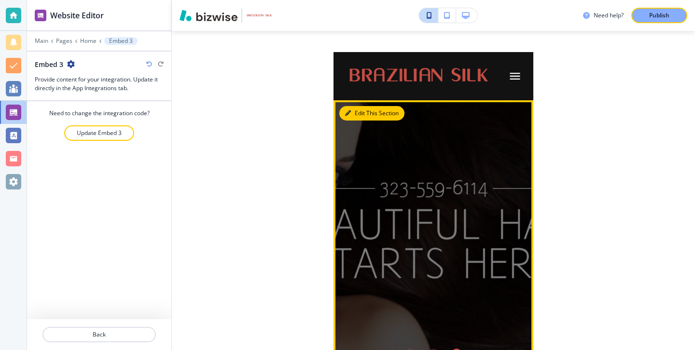
click at [350, 111] on icon "button" at bounding box center [348, 114] width 6 height 6
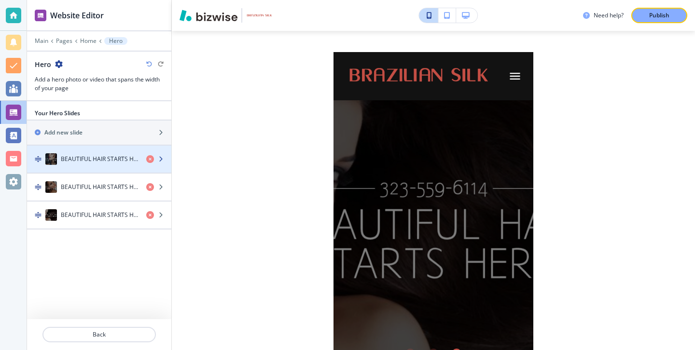
click at [111, 154] on div "BEAUTIFUL HAIR STARTS HERE" at bounding box center [82, 159] width 111 height 12
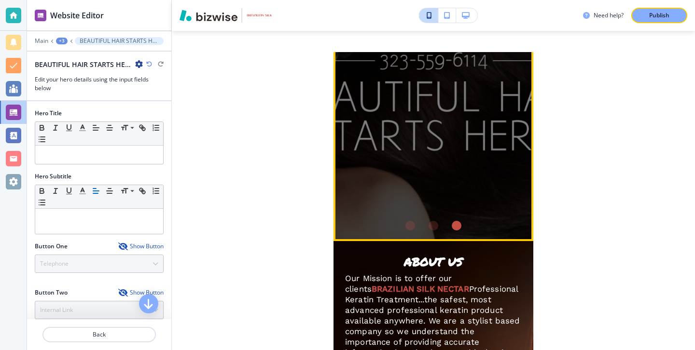
scroll to position [123, 0]
click at [429, 231] on li "Go to slide 2" at bounding box center [433, 226] width 23 height 23
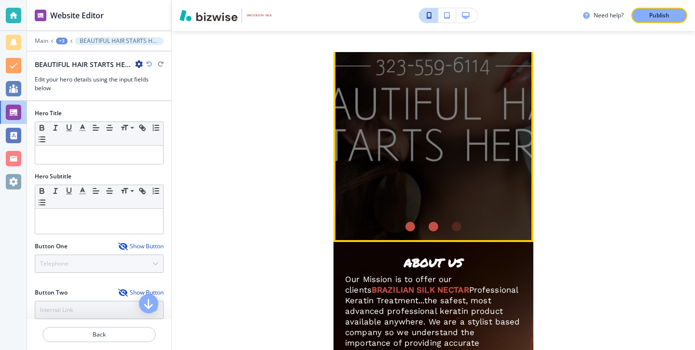
click at [410, 225] on div "Go to slide 1" at bounding box center [410, 227] width 10 height 10
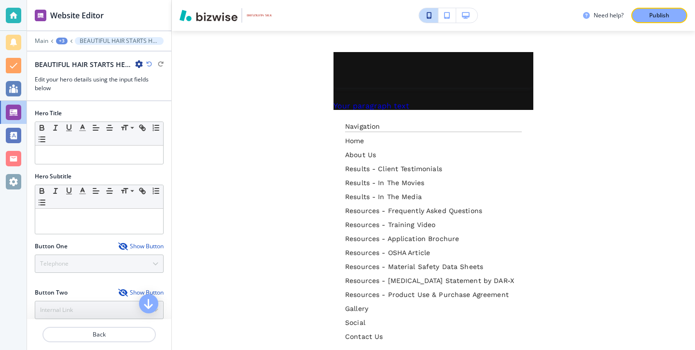
scroll to position [3609, 0]
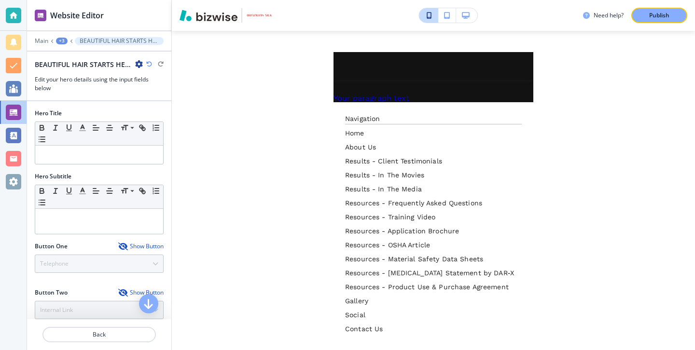
click at [466, 24] on div "Need help? Publish" at bounding box center [433, 15] width 523 height 31
click at [466, 22] on button "button" at bounding box center [466, 15] width 21 height 14
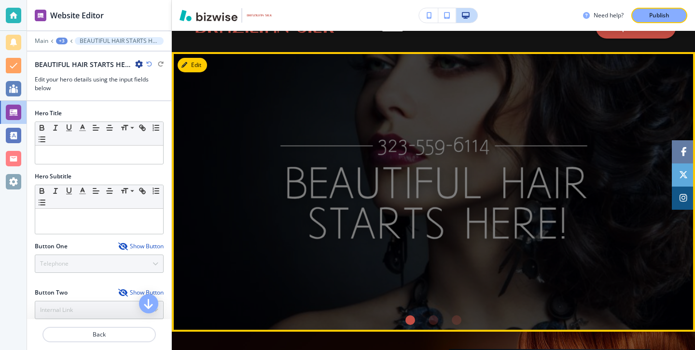
scroll to position [22, 0]
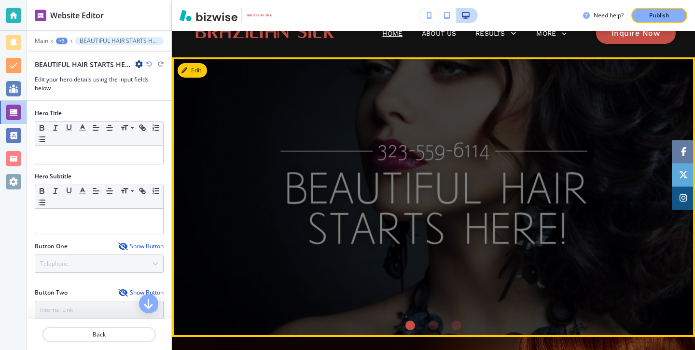
click at [443, 324] on li "Go to slide 2" at bounding box center [433, 325] width 23 height 23
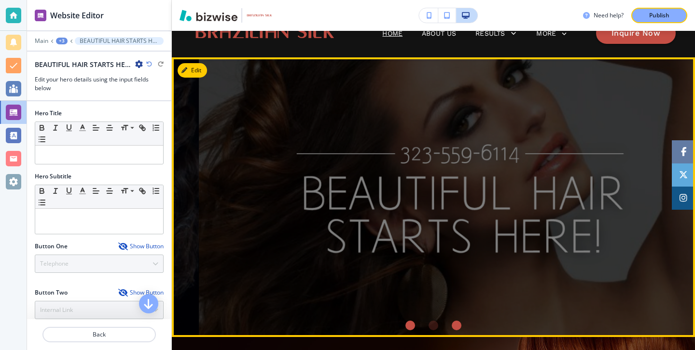
click at [454, 325] on div "Go to slide 3" at bounding box center [457, 326] width 10 height 10
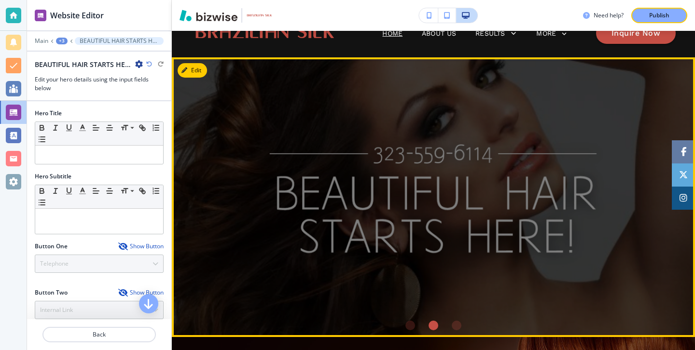
click at [462, 326] on li "Go to slide 3" at bounding box center [456, 325] width 23 height 23
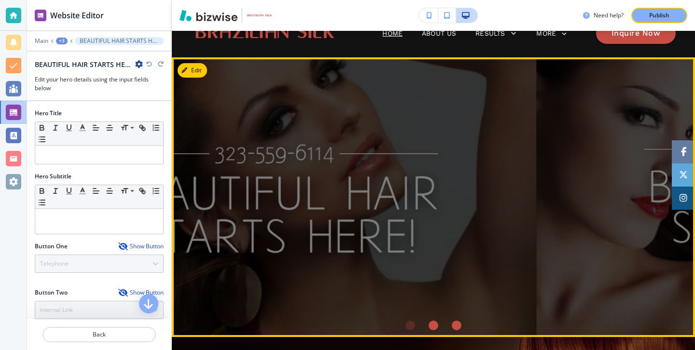
click at [459, 326] on div "Go to slide 3" at bounding box center [457, 326] width 10 height 10
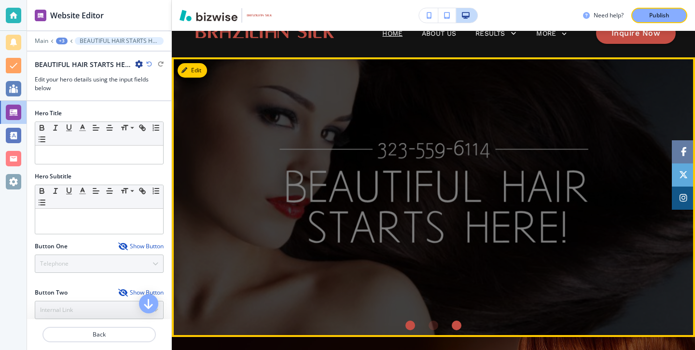
click at [410, 326] on div "Go to slide 1" at bounding box center [410, 326] width 10 height 10
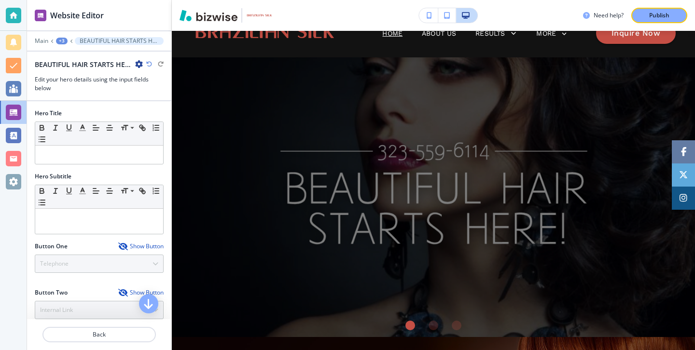
click at [427, 20] on button "button" at bounding box center [428, 15] width 19 height 14
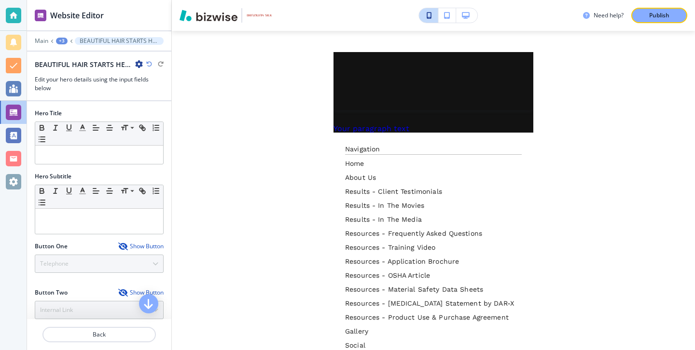
scroll to position [3572, 0]
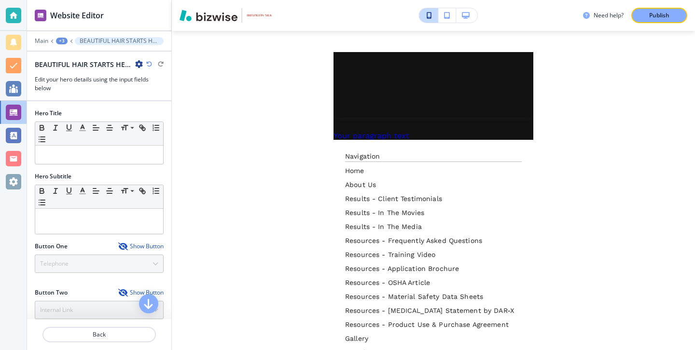
click at [452, 12] on button "button" at bounding box center [447, 15] width 18 height 14
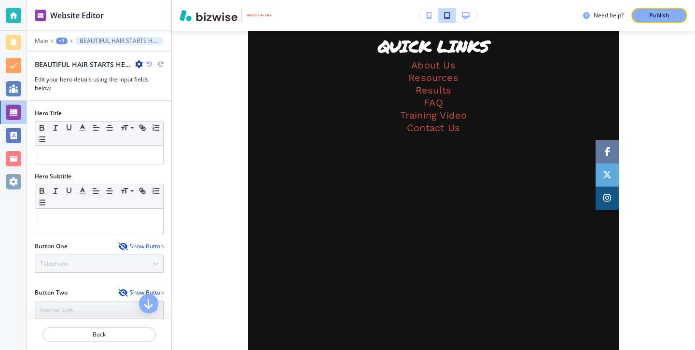
scroll to position [2137, 0]
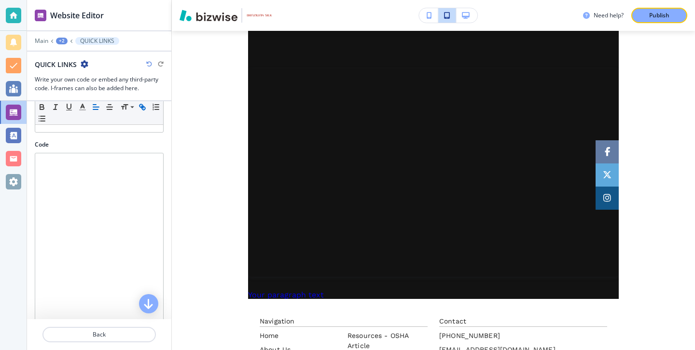
scroll to position [0, 0]
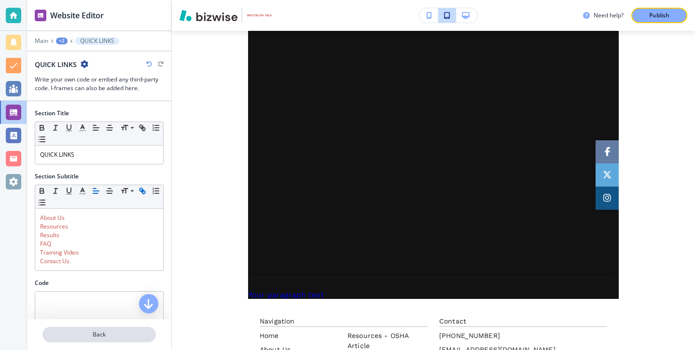
click at [109, 333] on p "Back" at bounding box center [98, 335] width 111 height 9
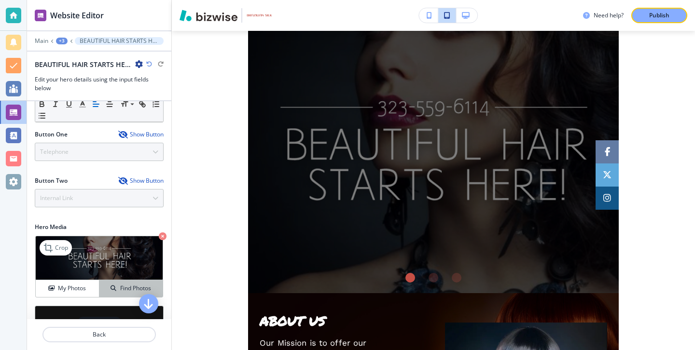
scroll to position [102, 0]
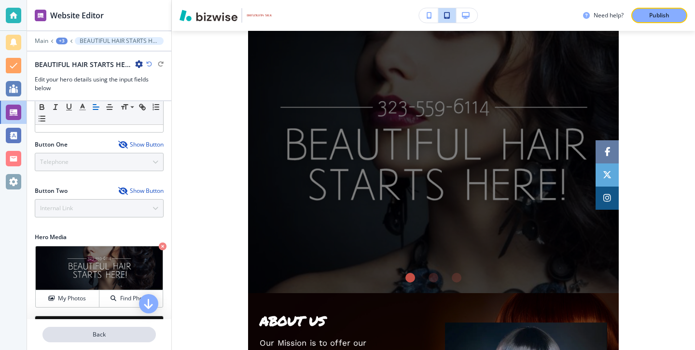
click at [130, 341] on button "Back" at bounding box center [98, 334] width 113 height 15
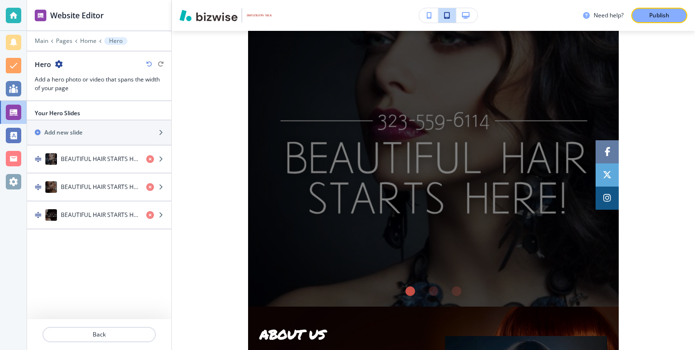
click at [45, 45] on div at bounding box center [99, 48] width 144 height 6
click at [45, 39] on p "Main" at bounding box center [42, 41] width 14 height 7
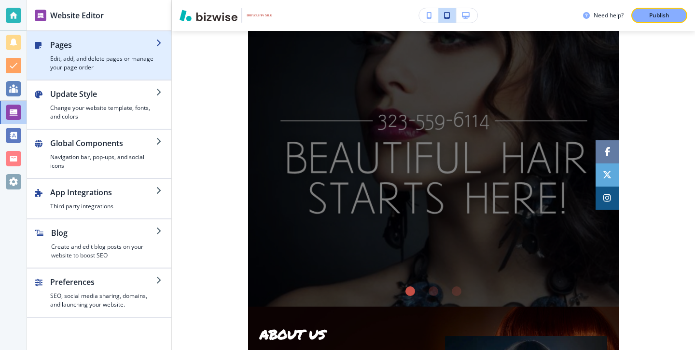
click at [73, 69] on h4 "Edit, add, and delete pages or manage your page order" at bounding box center [103, 63] width 106 height 17
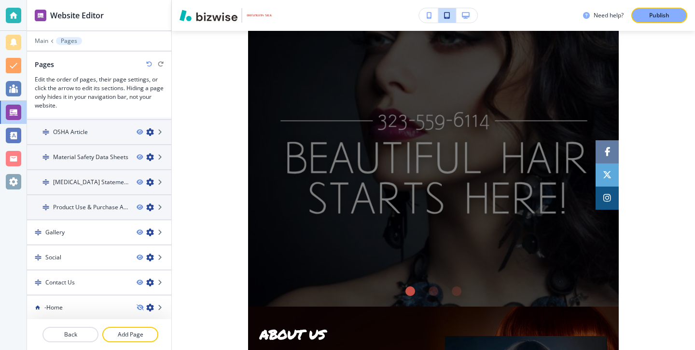
scroll to position [251, 0]
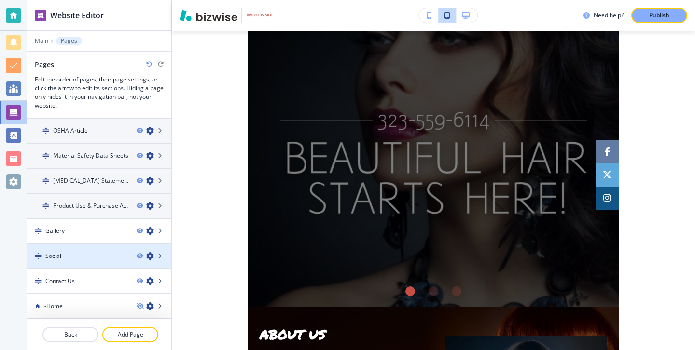
click at [92, 252] on div "Social" at bounding box center [78, 256] width 102 height 9
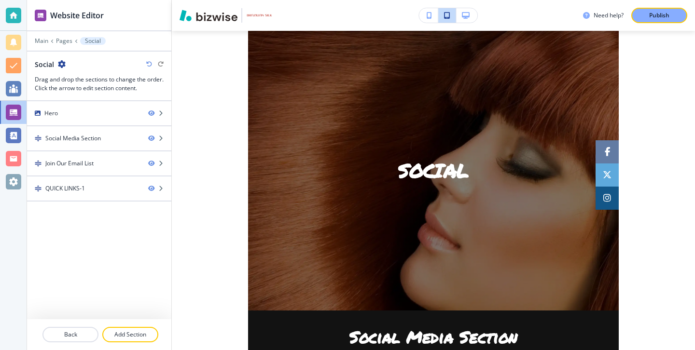
scroll to position [0, 0]
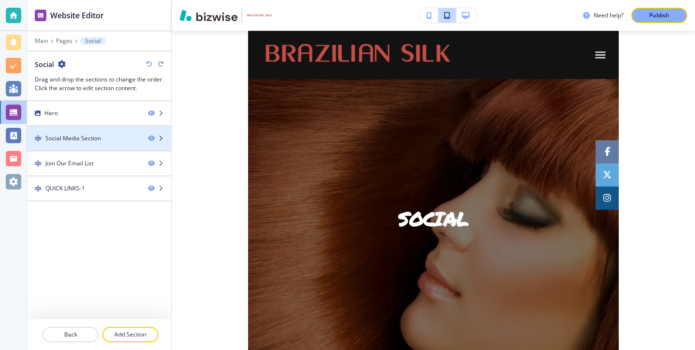
click at [111, 145] on div at bounding box center [99, 147] width 144 height 8
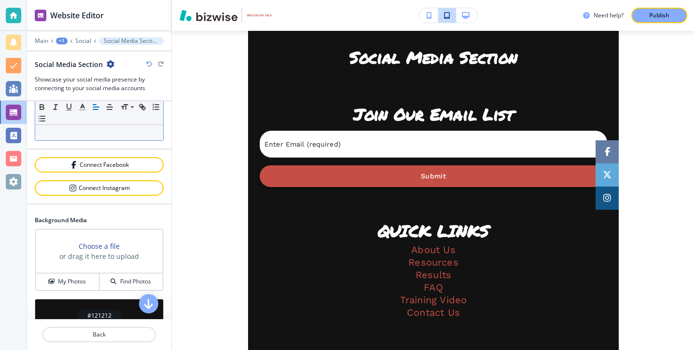
scroll to position [132, 0]
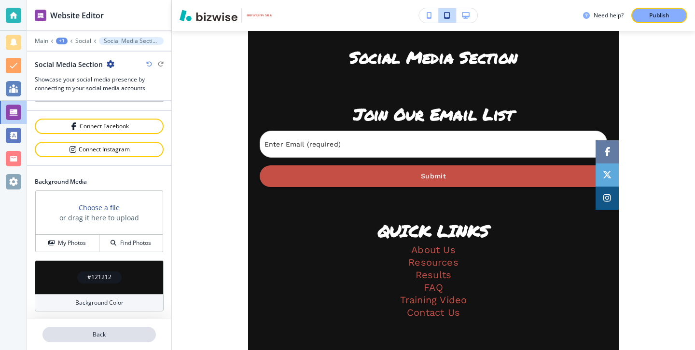
click at [111, 332] on p "Back" at bounding box center [98, 335] width 111 height 9
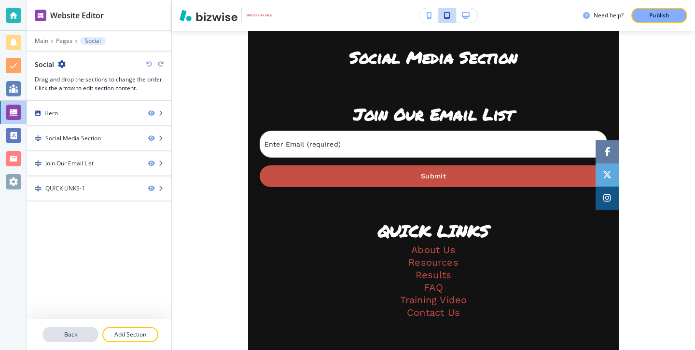
click at [94, 332] on p "Back" at bounding box center [70, 335] width 54 height 9
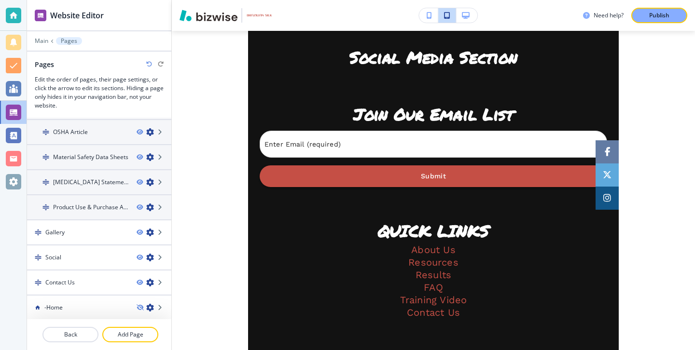
scroll to position [251, 0]
click at [43, 41] on p "Main" at bounding box center [42, 41] width 14 height 7
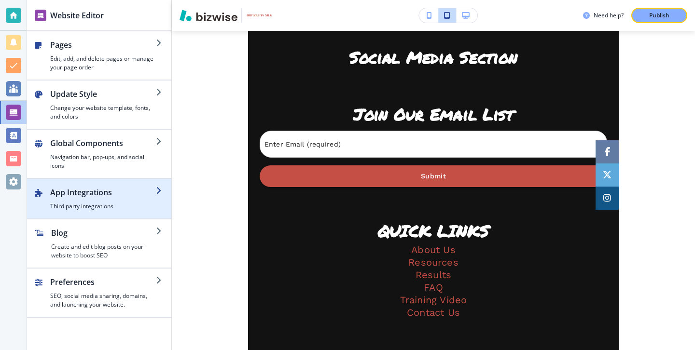
click at [101, 212] on div "button" at bounding box center [99, 215] width 144 height 8
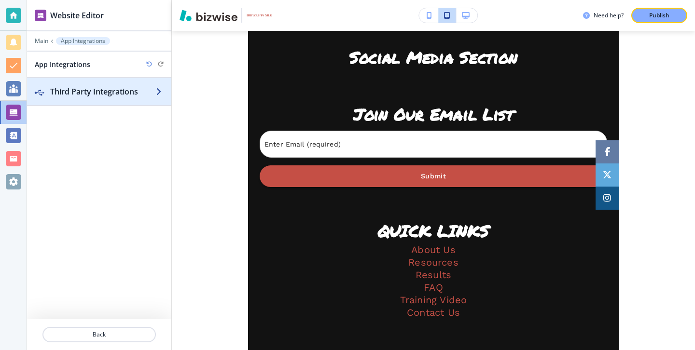
click at [102, 99] on div "button" at bounding box center [99, 101] width 144 height 8
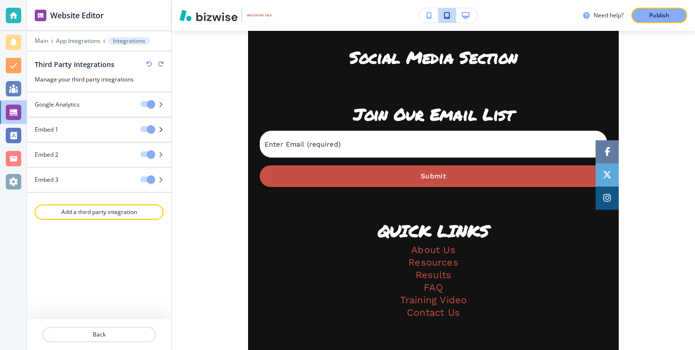
click at [94, 125] on div "Embed 1" at bounding box center [80, 129] width 106 height 9
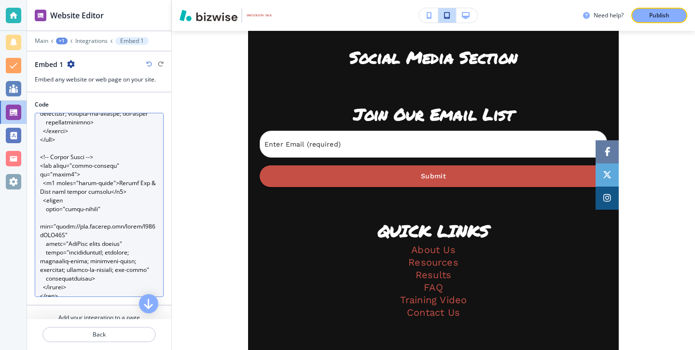
scroll to position [387, 0]
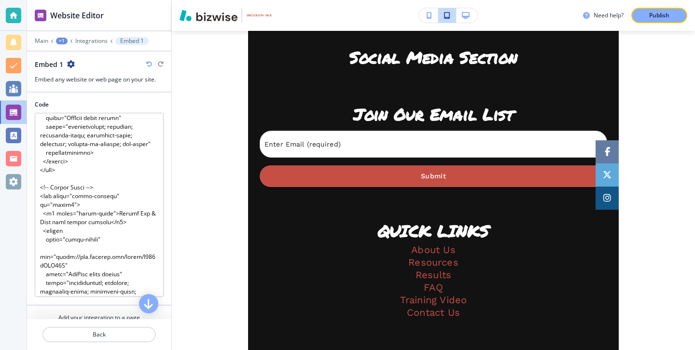
click at [111, 327] on div at bounding box center [99, 323] width 144 height 8
click at [112, 332] on p "Back" at bounding box center [98, 335] width 111 height 9
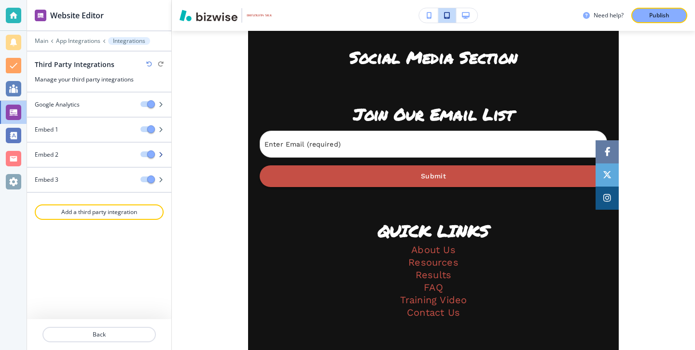
click at [85, 156] on div "Embed 2" at bounding box center [80, 155] width 106 height 9
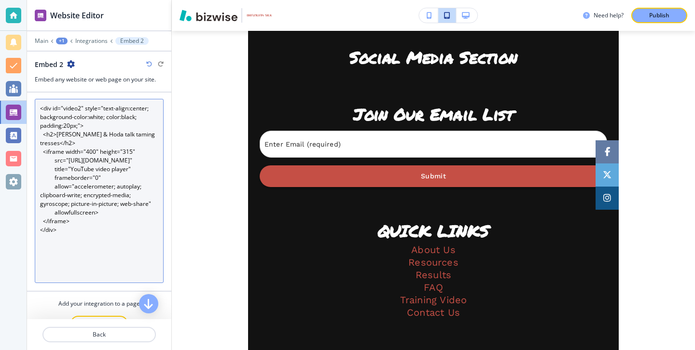
scroll to position [34, 0]
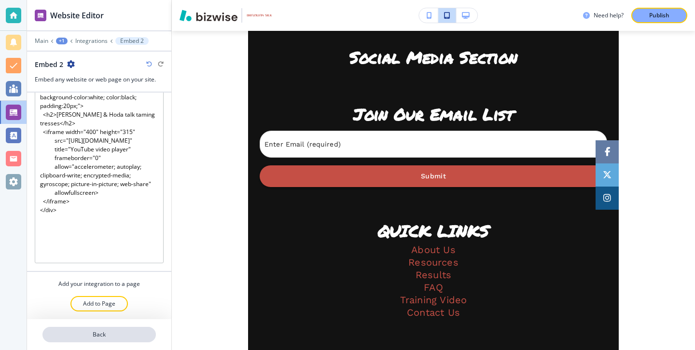
click at [108, 338] on p "Back" at bounding box center [98, 335] width 111 height 9
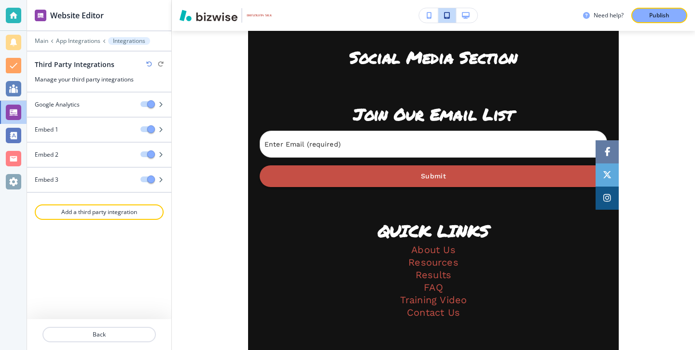
click at [44, 46] on div at bounding box center [99, 48] width 144 height 6
click at [43, 45] on div at bounding box center [99, 48] width 144 height 6
click at [43, 39] on p "Main" at bounding box center [42, 41] width 14 height 7
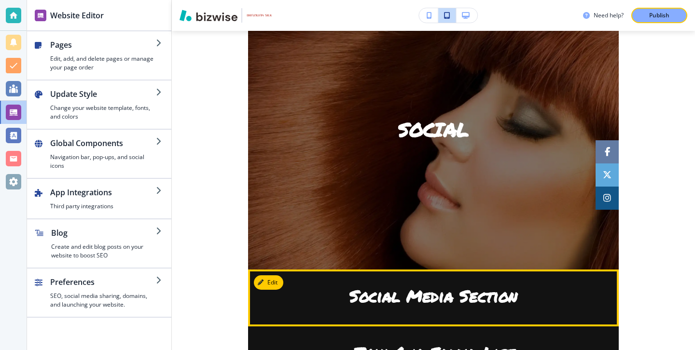
scroll to position [0, 0]
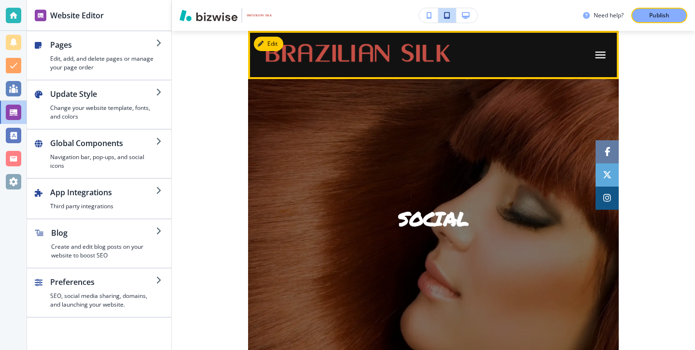
click at [605, 51] on icon "button" at bounding box center [601, 55] width 14 height 14
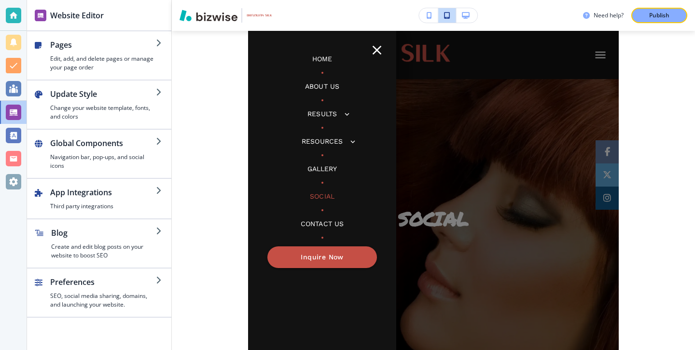
click at [319, 61] on p "Home" at bounding box center [322, 59] width 20 height 10
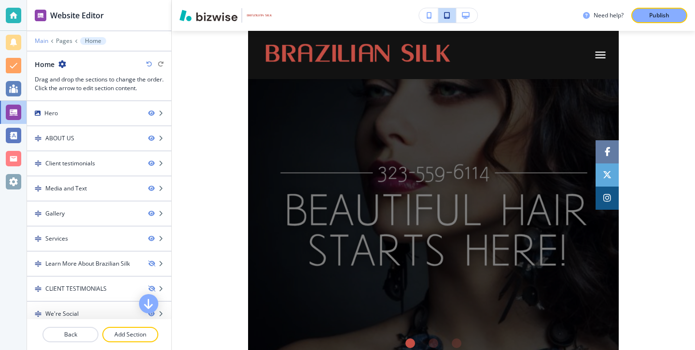
click at [40, 39] on p "Main" at bounding box center [42, 41] width 14 height 7
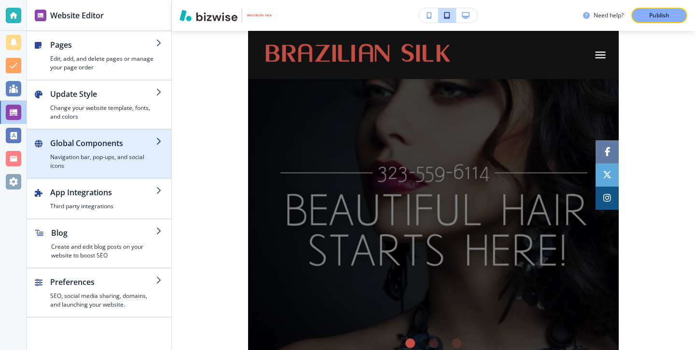
click at [88, 160] on h4 "Navigation bar, pop-ups, and social icons" at bounding box center [103, 161] width 106 height 17
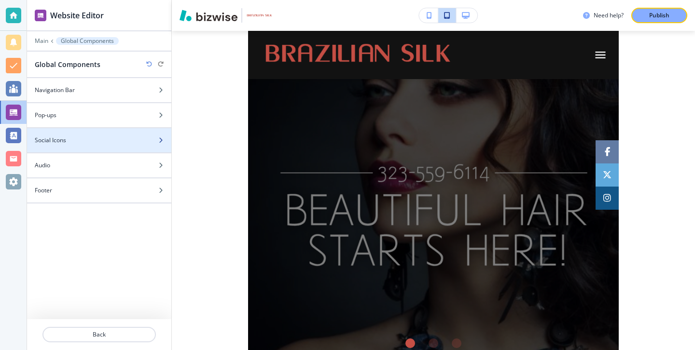
click at [89, 137] on div "Social Icons" at bounding box center [88, 140] width 123 height 9
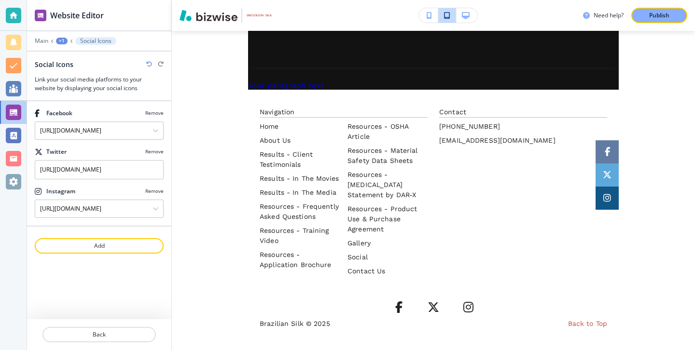
scroll to position [2528, 0]
click at [149, 151] on p "Remove" at bounding box center [154, 151] width 18 height 7
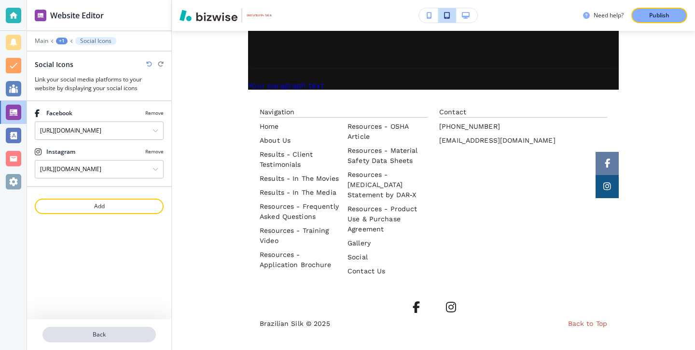
click at [143, 331] on p "Back" at bounding box center [98, 335] width 111 height 9
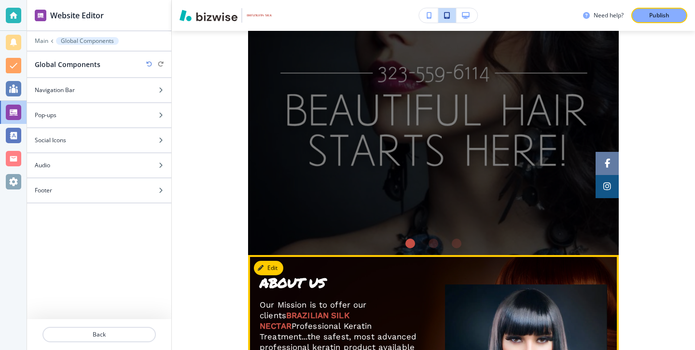
scroll to position [0, 0]
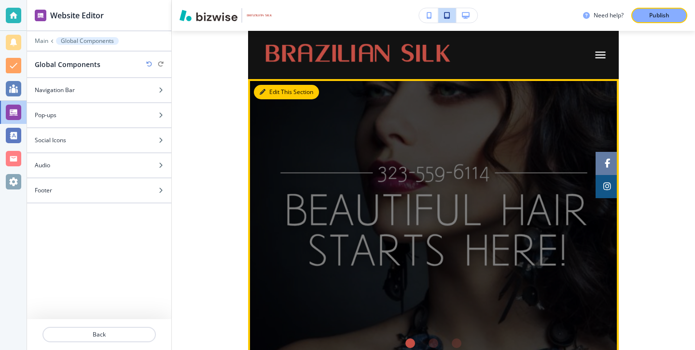
click at [276, 91] on button "Edit This Section" at bounding box center [286, 92] width 65 height 14
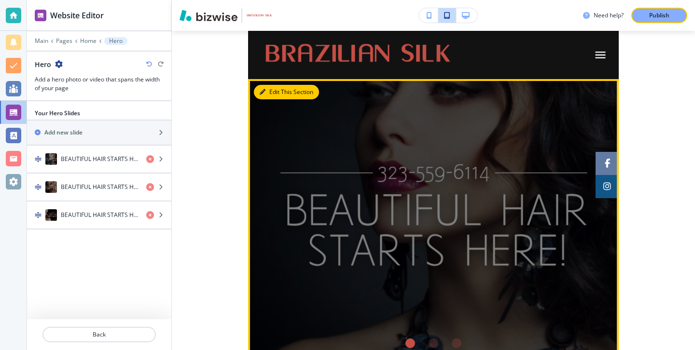
scroll to position [48, 0]
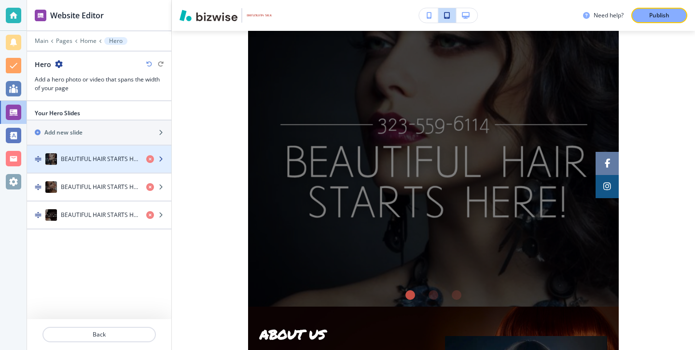
click at [91, 167] on div "button" at bounding box center [99, 169] width 144 height 8
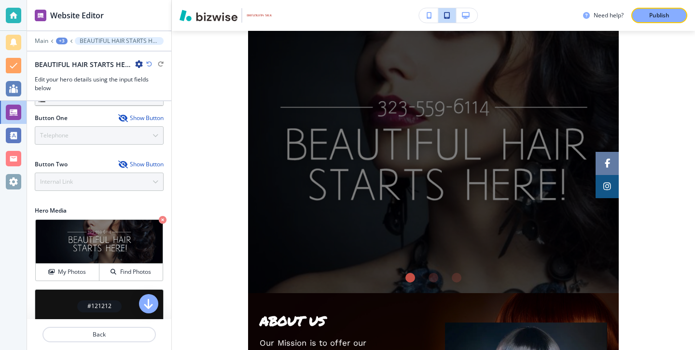
scroll to position [157, 0]
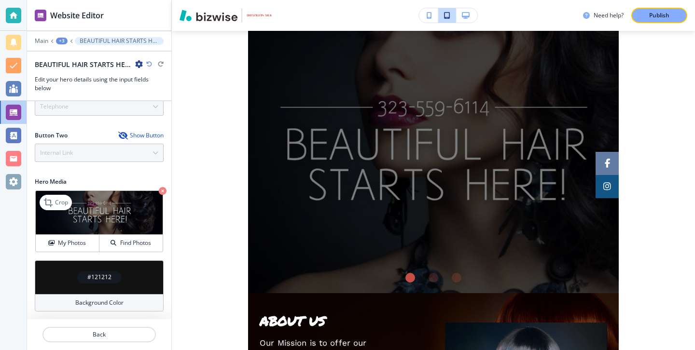
click at [82, 226] on img at bounding box center [99, 213] width 127 height 44
click at [89, 207] on img at bounding box center [99, 213] width 127 height 44
click at [80, 241] on h4 "My Photos" at bounding box center [72, 243] width 28 height 9
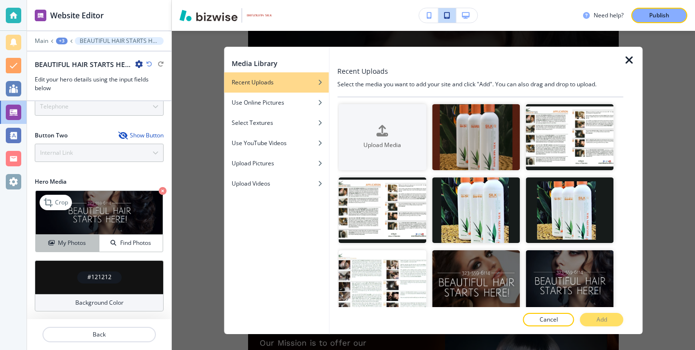
click at [80, 241] on h4 "My Photos" at bounding box center [72, 243] width 28 height 9
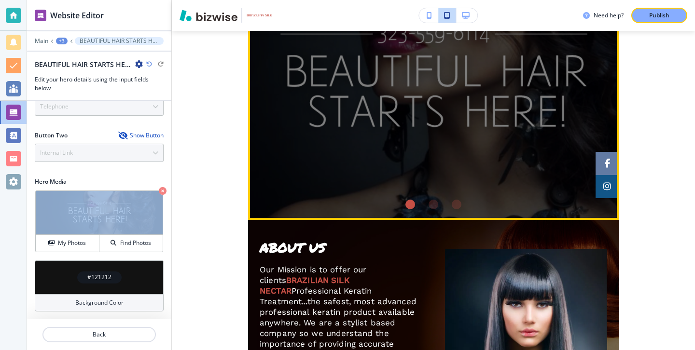
scroll to position [0, 0]
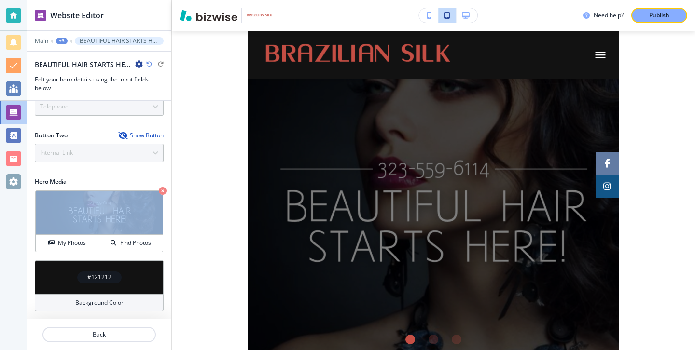
click at [463, 15] on icon "button" at bounding box center [466, 15] width 8 height 7
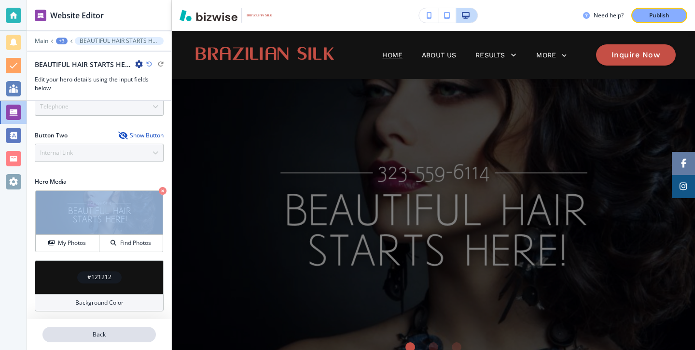
click at [120, 328] on button "Back" at bounding box center [98, 334] width 113 height 15
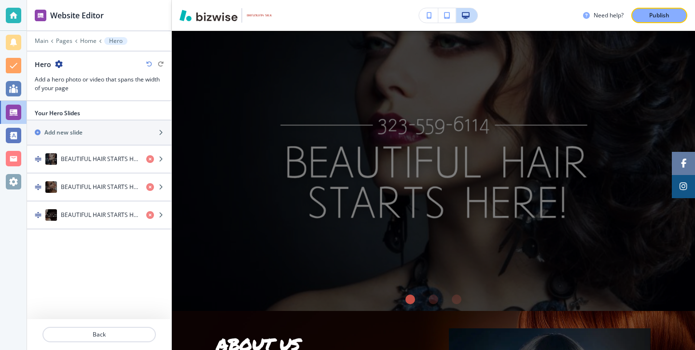
scroll to position [48, 0]
click at [47, 38] on p "Main" at bounding box center [42, 41] width 14 height 7
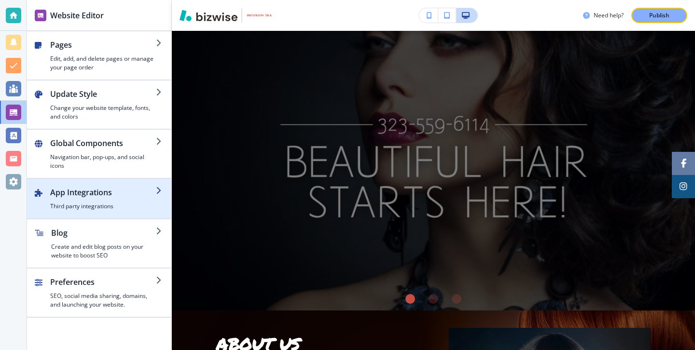
click at [84, 196] on h2 "App Integrations" at bounding box center [103, 193] width 106 height 12
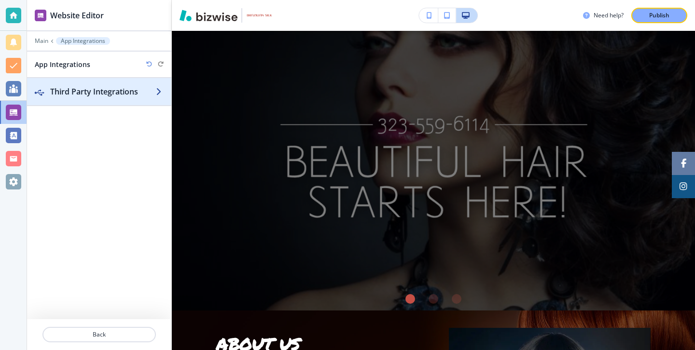
click at [120, 86] on h2 "Third Party Integrations" at bounding box center [103, 92] width 106 height 12
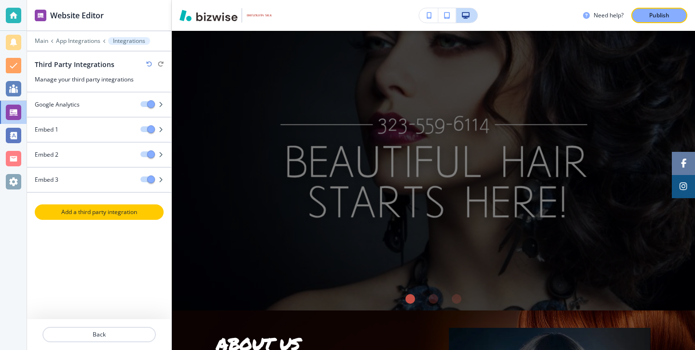
click at [119, 214] on p "Add a third party integration" at bounding box center [99, 212] width 127 height 9
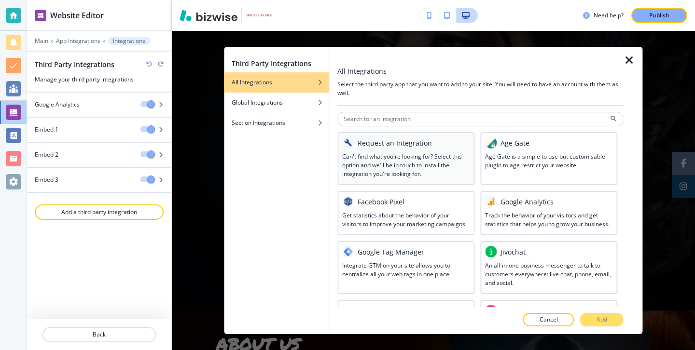
scroll to position [548, 0]
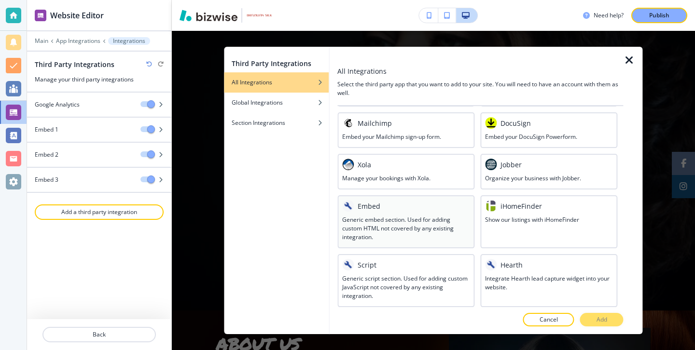
click at [378, 203] on h3 "Embed" at bounding box center [369, 206] width 23 height 10
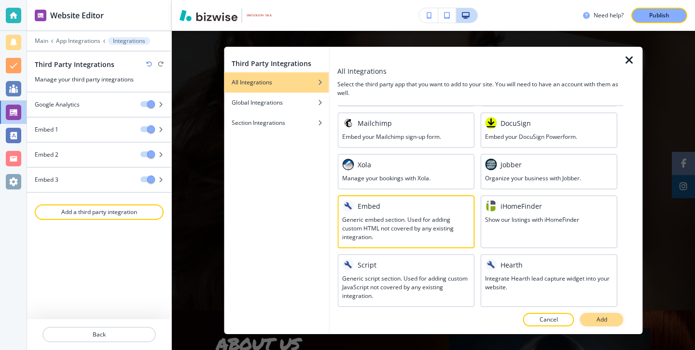
click at [618, 321] on button "Add" at bounding box center [601, 320] width 43 height 14
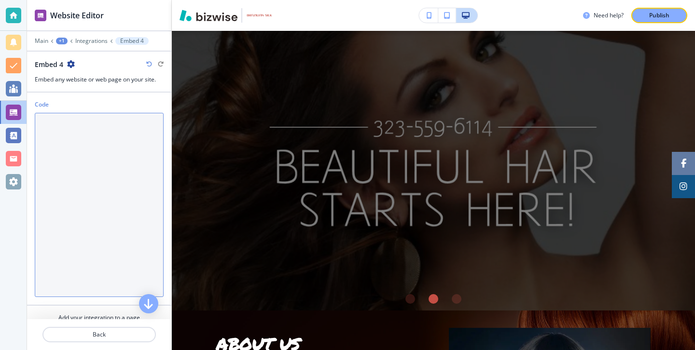
click at [135, 156] on textarea "Code" at bounding box center [99, 205] width 129 height 184
paste textarea "<div style="position: relative; width: 100%; height: 0; padding-top: 56.2500%; …"
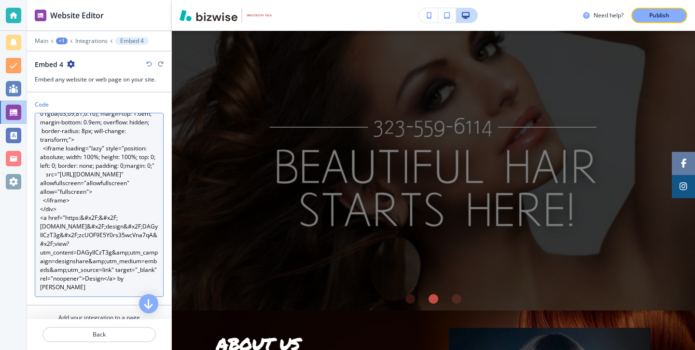
scroll to position [52, 0]
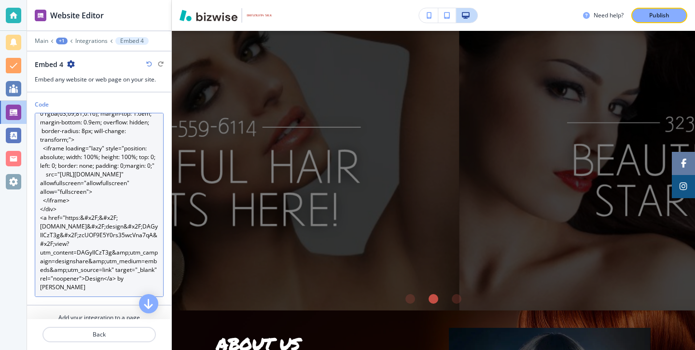
drag, startPoint x: 117, startPoint y: 277, endPoint x: 141, endPoint y: 285, distance: 25.3
click at [141, 285] on textarea "<div style="position: relative; width: 100%; height: 0; padding-top: 56.2500%; …" at bounding box center [99, 205] width 129 height 184
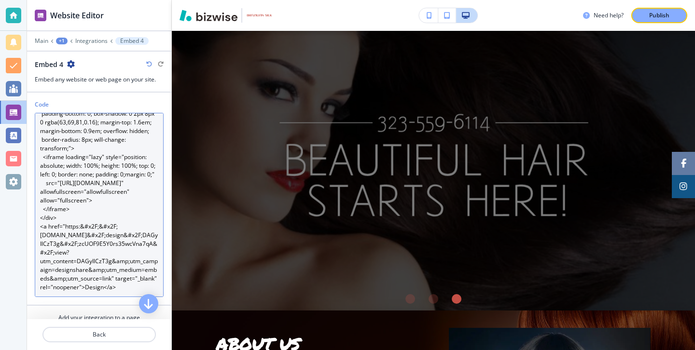
scroll to position [34, 0]
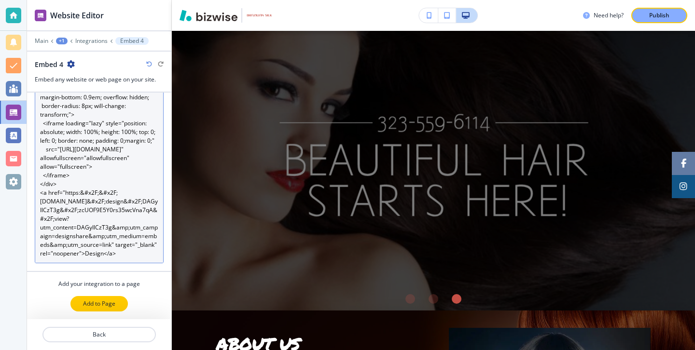
type textarea "<div style="position: relative; width: 100%; height: 0; padding-top: 56.2500%; …"
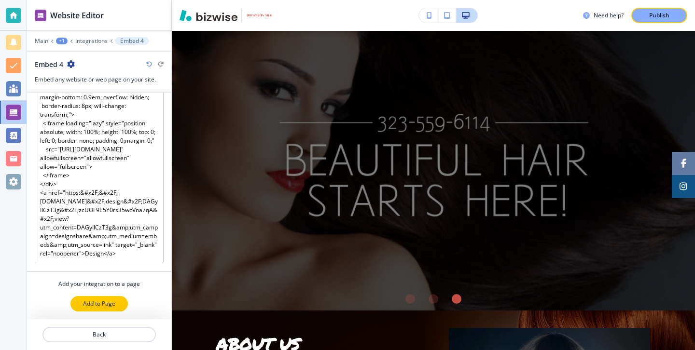
click at [112, 308] on button "Add to Page" at bounding box center [98, 303] width 57 height 15
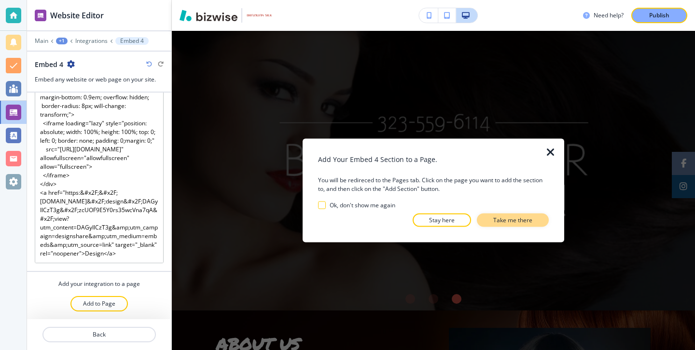
click at [510, 221] on p "Take me there" at bounding box center [512, 220] width 39 height 9
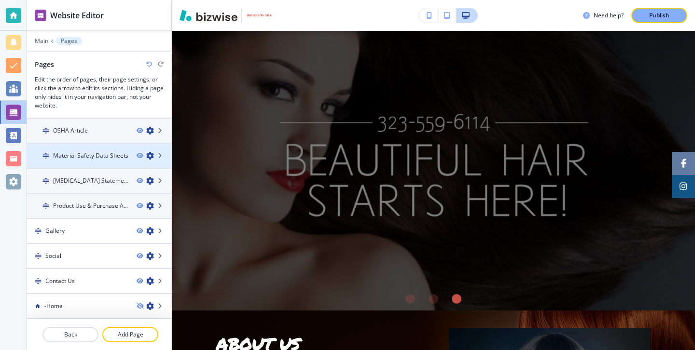
scroll to position [0, 0]
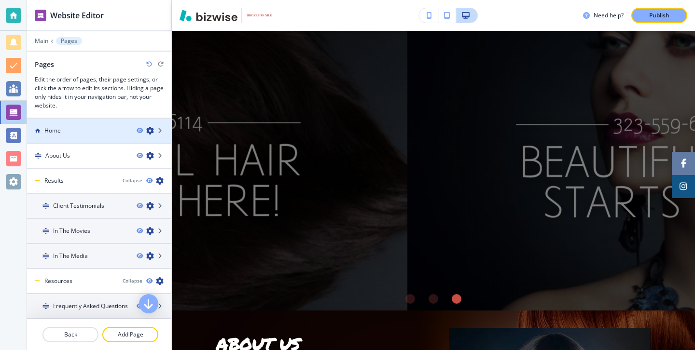
click at [89, 128] on div "Home" at bounding box center [78, 130] width 102 height 9
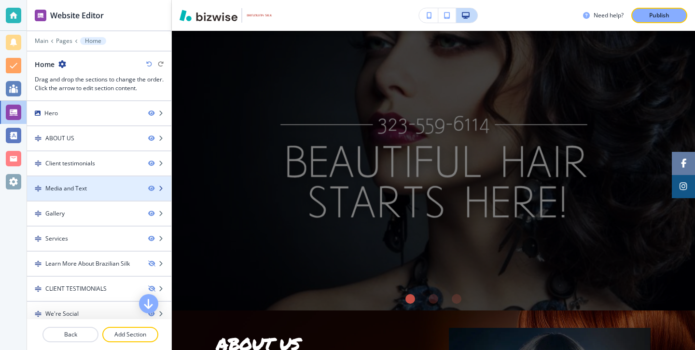
scroll to position [83, 0]
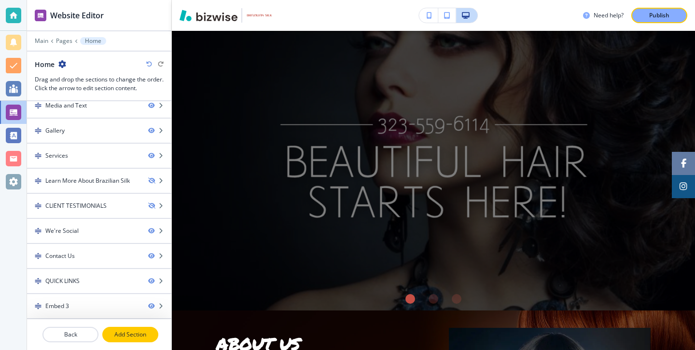
click at [114, 339] on button "Add Section" at bounding box center [130, 334] width 56 height 15
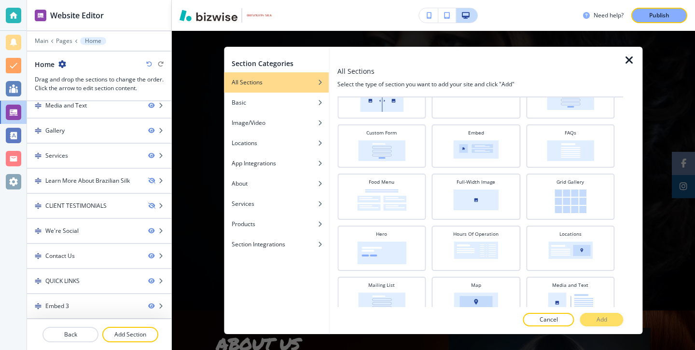
scroll to position [324, 0]
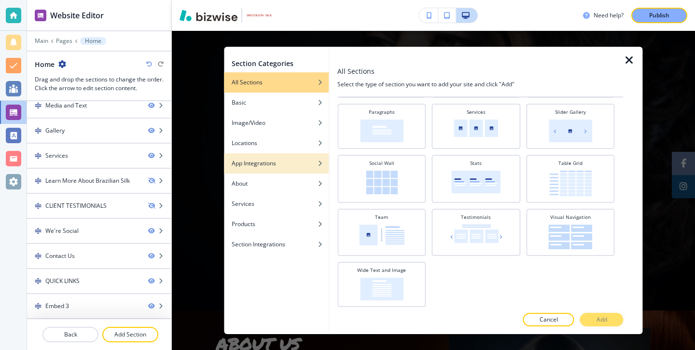
click at [295, 161] on div "App Integrations" at bounding box center [276, 163] width 105 height 9
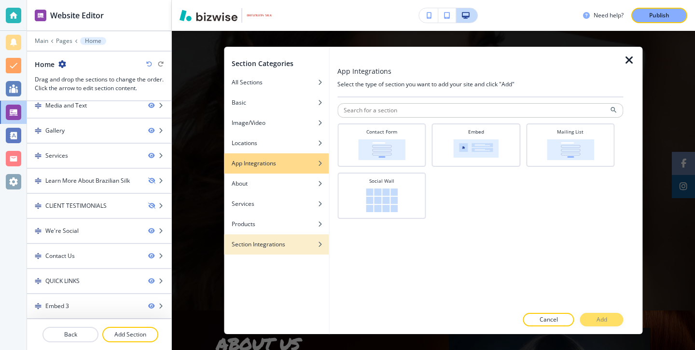
click at [276, 238] on div "button" at bounding box center [276, 238] width 105 height 6
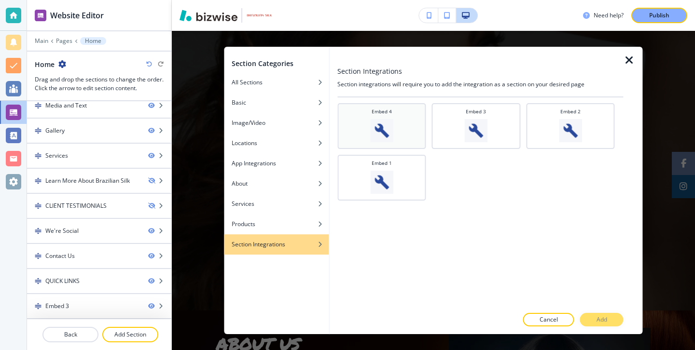
click at [418, 141] on div "Embed 4" at bounding box center [381, 125] width 79 height 34
click at [609, 320] on button "Add" at bounding box center [601, 320] width 43 height 14
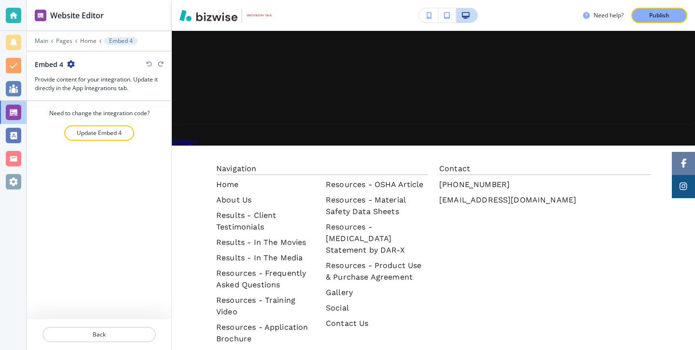
scroll to position [2981, 0]
click at [427, 22] on button "button" at bounding box center [428, 15] width 19 height 14
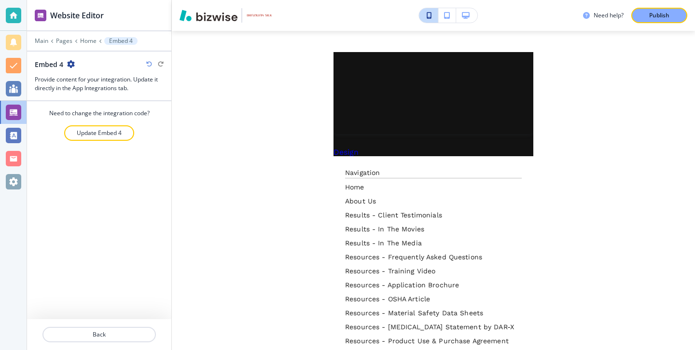
scroll to position [3693, 0]
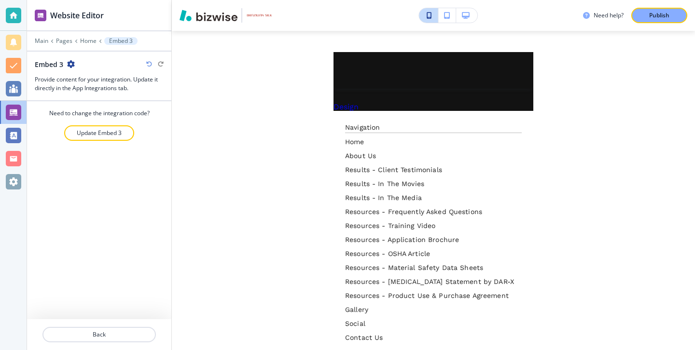
scroll to position [3748, 0]
click at [128, 133] on button "Update Embed 3" at bounding box center [99, 132] width 70 height 15
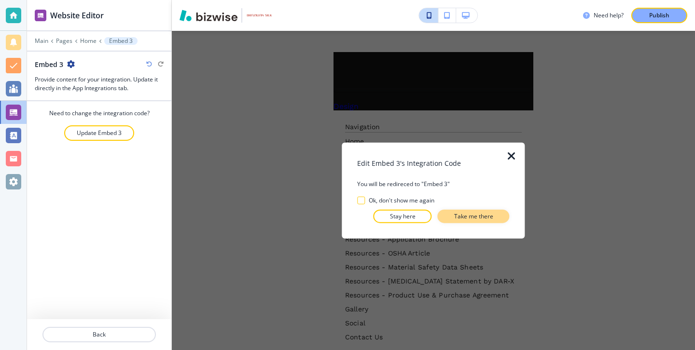
click at [499, 210] on button "Take me there" at bounding box center [474, 216] width 72 height 14
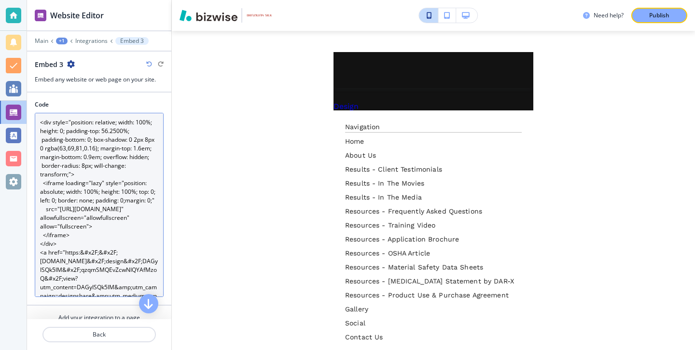
scroll to position [52, 0]
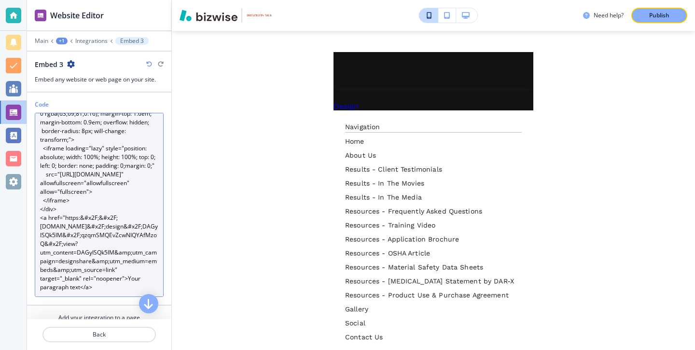
drag, startPoint x: 127, startPoint y: 276, endPoint x: 153, endPoint y: 285, distance: 27.5
click at [153, 285] on textarea "<div style="position: relative; width: 100%; height: 0; padding-top: 56.2500%; …" at bounding box center [99, 205] width 129 height 184
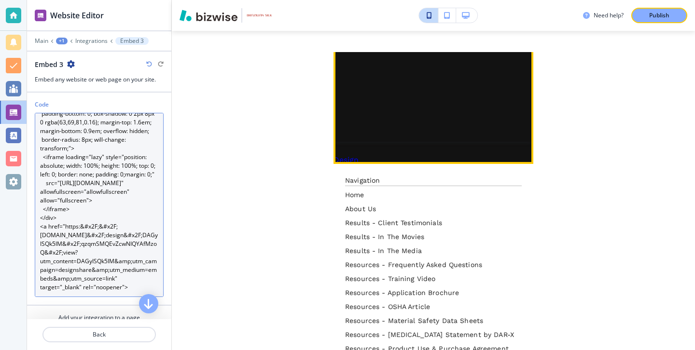
scroll to position [3662, 0]
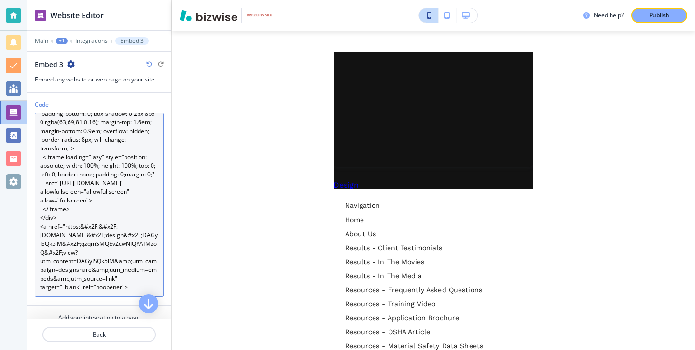
type textarea "<div style="position: relative; width: 100%; height: 0; padding-top: 56.2500%; …"
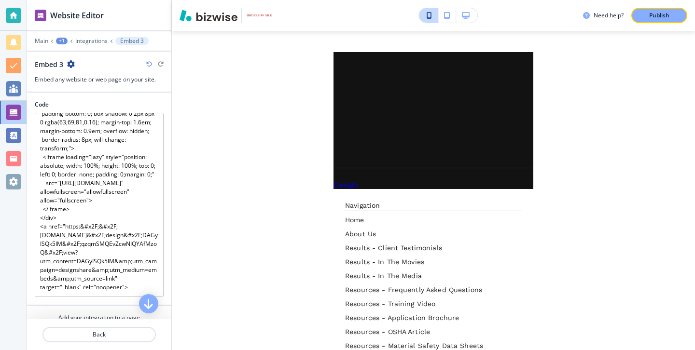
click at [284, 159] on div "Need help? Publish Edit Edit Edit ABOUT US Our Mission is to offer our clients …" at bounding box center [433, 175] width 523 height 350
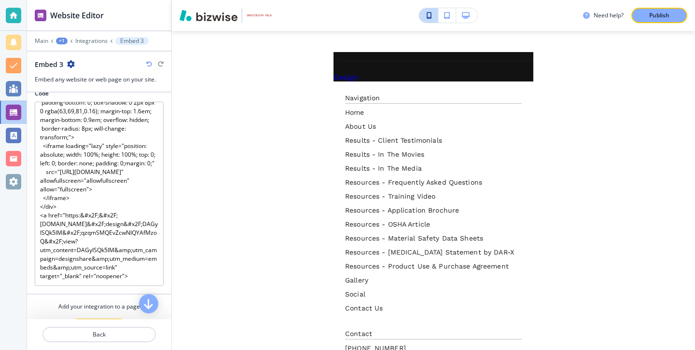
scroll to position [15, 0]
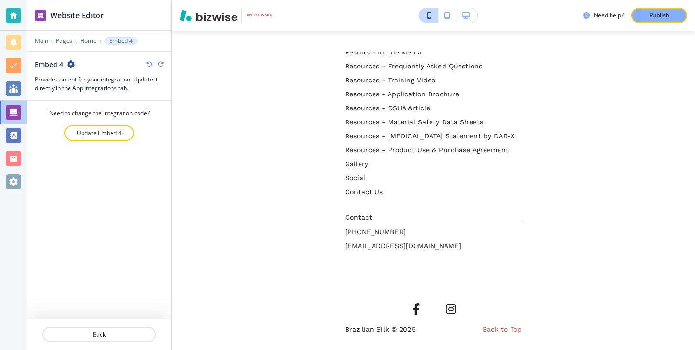
scroll to position [3888, 0]
click at [111, 143] on div at bounding box center [99, 147] width 144 height 12
click at [111, 136] on p "Update Embed 4" at bounding box center [99, 133] width 45 height 9
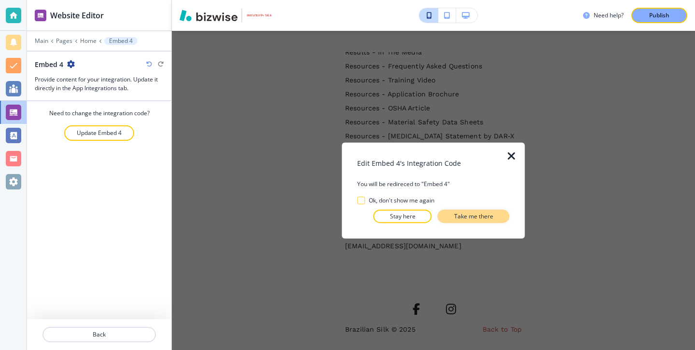
click at [479, 220] on p "Take me there" at bounding box center [473, 216] width 39 height 9
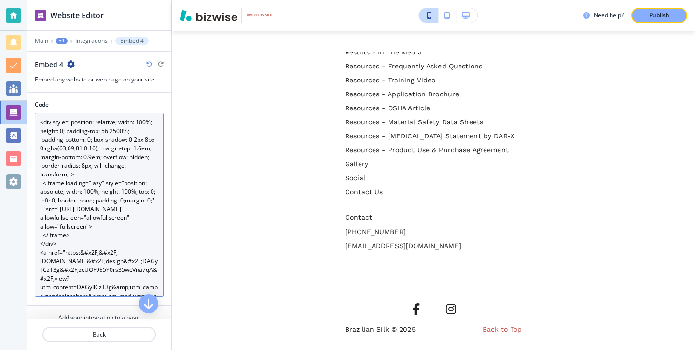
scroll to position [43, 0]
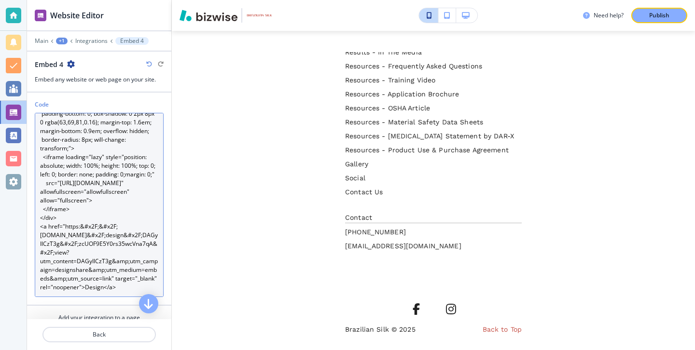
drag, startPoint x: 121, startPoint y: 288, endPoint x: 87, endPoint y: 290, distance: 34.4
click at [87, 290] on textarea "<div style="position: relative; width: 100%; height: 0; padding-top: 56.2500%; …" at bounding box center [99, 205] width 129 height 184
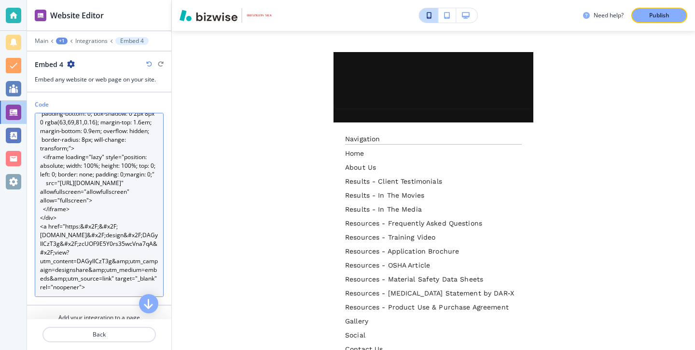
scroll to position [3766, 0]
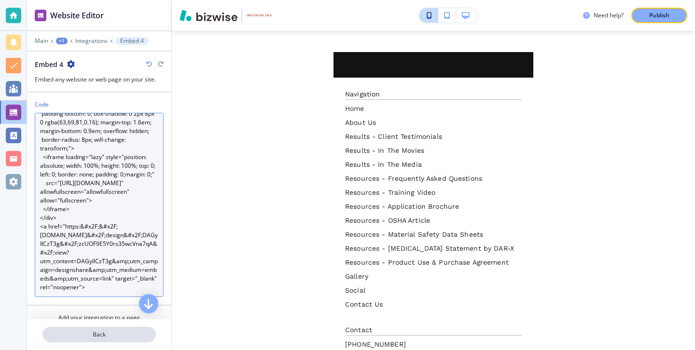
type textarea "<div style="position: relative; width: 100%; height: 0; padding-top: 56.2500%; …"
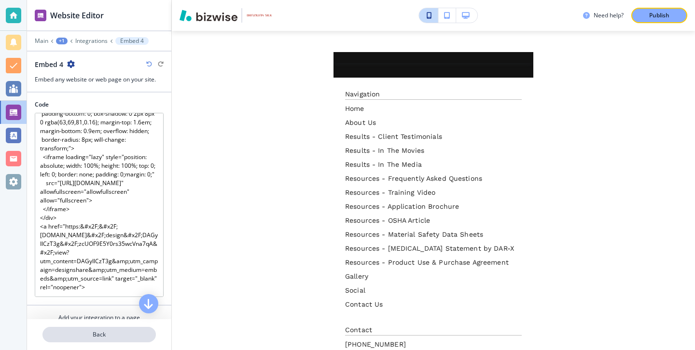
click at [108, 329] on button "Back" at bounding box center [98, 334] width 113 height 15
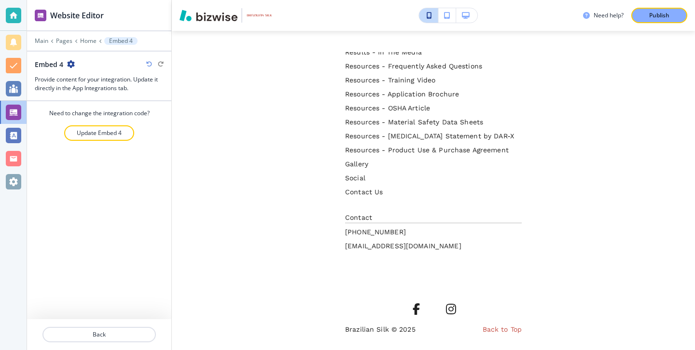
scroll to position [3888, 0]
click at [67, 45] on div at bounding box center [99, 48] width 144 height 6
click at [87, 41] on p "Home" at bounding box center [88, 41] width 16 height 7
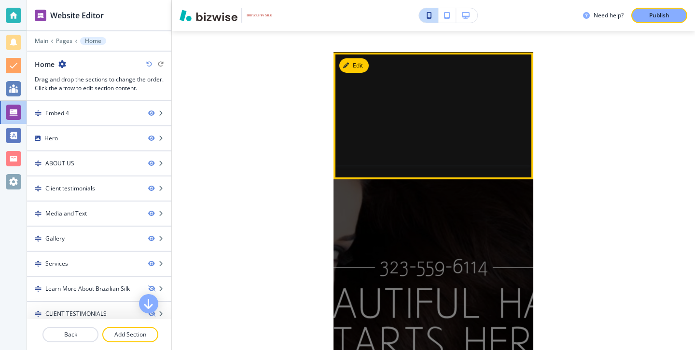
scroll to position [0, 0]
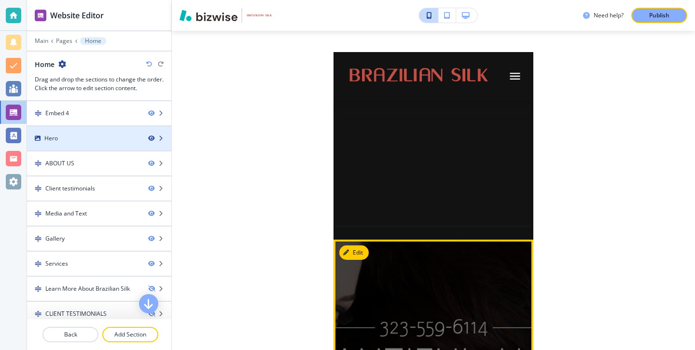
click at [152, 137] on icon "button" at bounding box center [151, 139] width 6 height 6
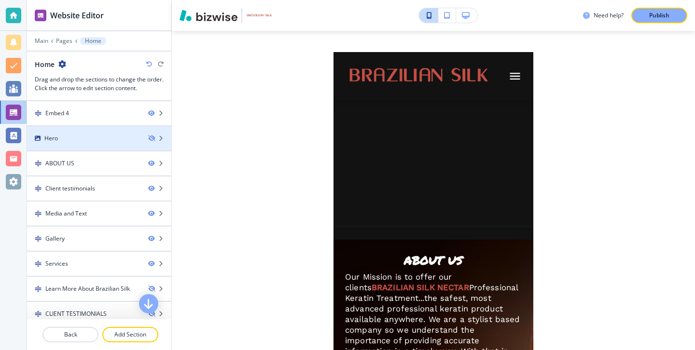
click at [91, 137] on div "Hero" at bounding box center [83, 138] width 113 height 9
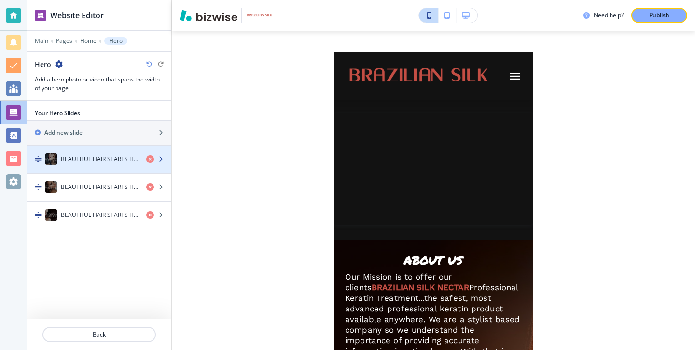
click at [92, 153] on div "button" at bounding box center [99, 150] width 144 height 8
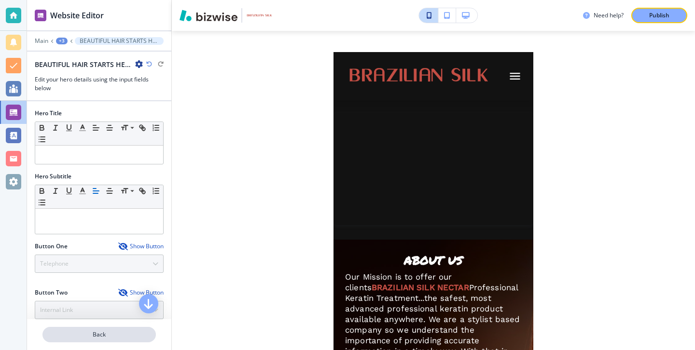
click at [114, 328] on button "Back" at bounding box center [98, 334] width 113 height 15
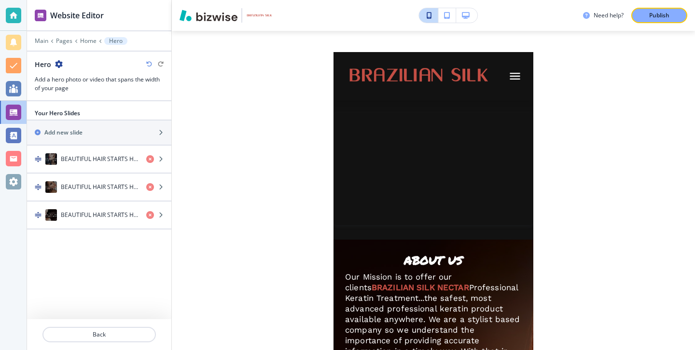
click at [461, 26] on div "Need help? Publish" at bounding box center [433, 15] width 523 height 31
click at [462, 22] on button "button" at bounding box center [466, 15] width 21 height 14
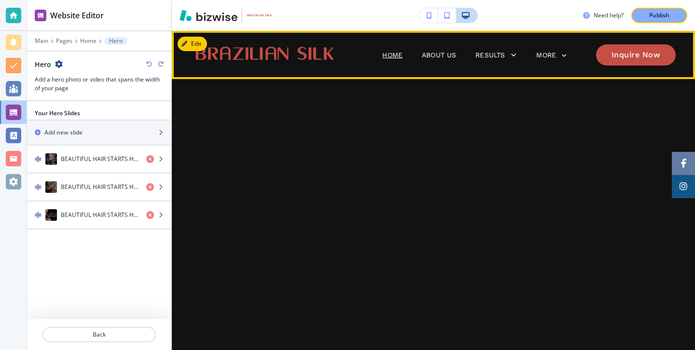
click at [433, 47] on span "About Us" at bounding box center [439, 55] width 54 height 39
click at [433, 48] on span "About Us" at bounding box center [439, 55] width 54 height 39
click at [433, 50] on p "About Us" at bounding box center [439, 55] width 34 height 10
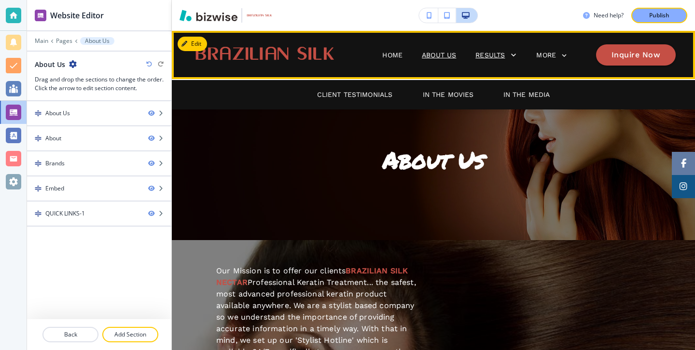
click at [494, 56] on p "Results" at bounding box center [489, 55] width 29 height 10
click at [369, 94] on p "Client Testimonials" at bounding box center [355, 95] width 76 height 10
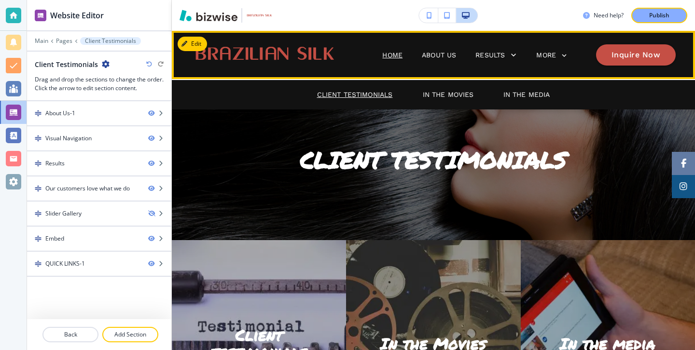
click at [388, 55] on p "Home" at bounding box center [392, 55] width 20 height 10
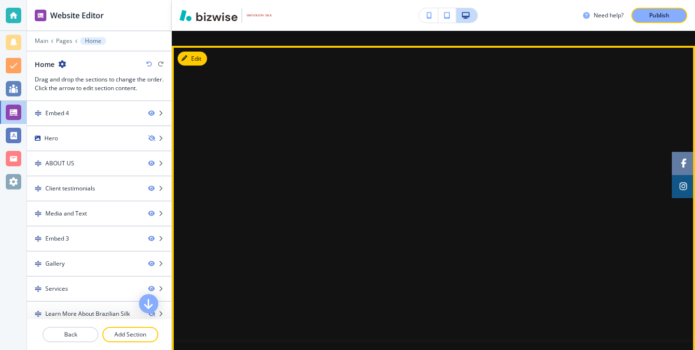
scroll to position [24, 0]
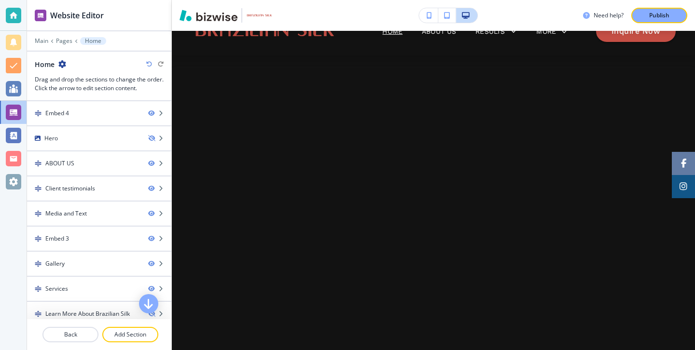
drag, startPoint x: 116, startPoint y: 185, endPoint x: 109, endPoint y: 0, distance: 185.0
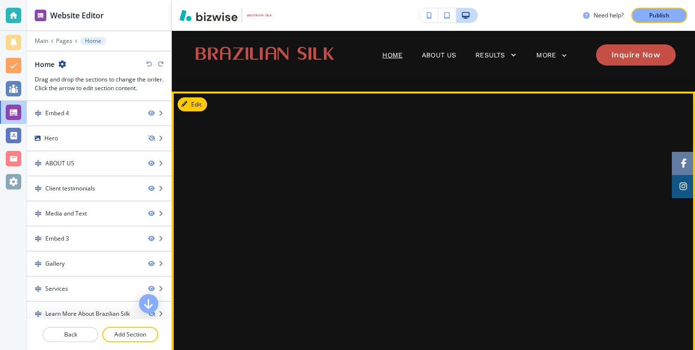
scroll to position [20, 0]
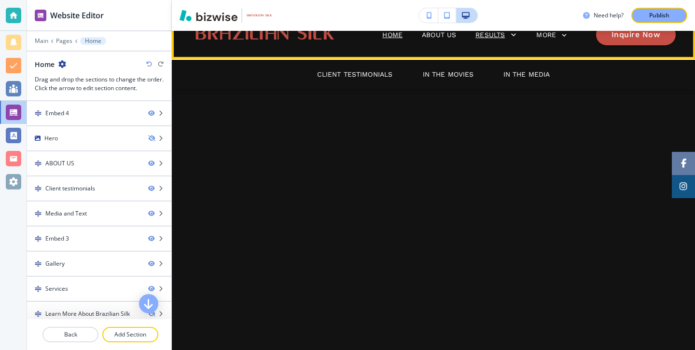
click at [492, 36] on p "Results" at bounding box center [489, 35] width 29 height 10
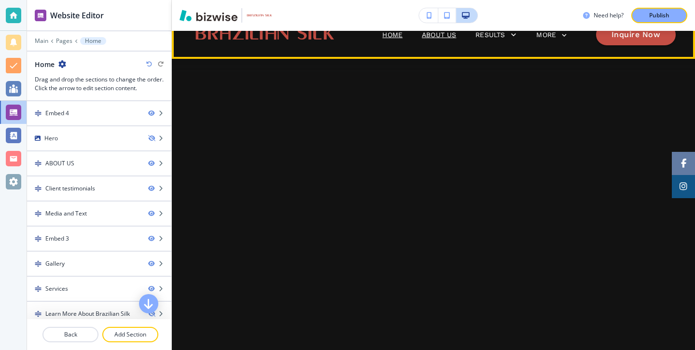
click at [433, 33] on p "About Us" at bounding box center [439, 35] width 34 height 10
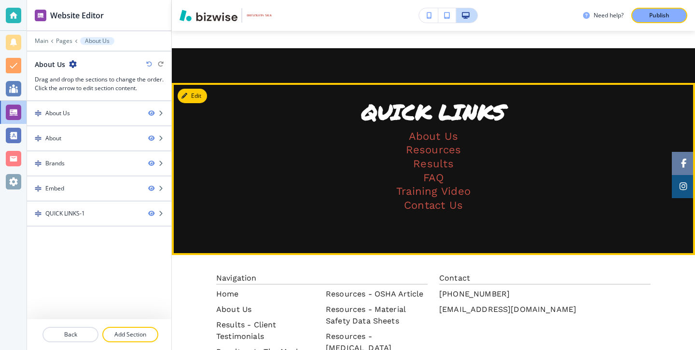
scroll to position [659, 0]
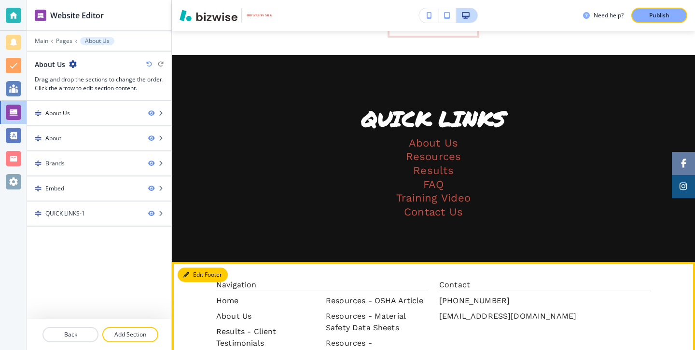
click at [205, 272] on button "Edit Footer" at bounding box center [203, 275] width 50 height 14
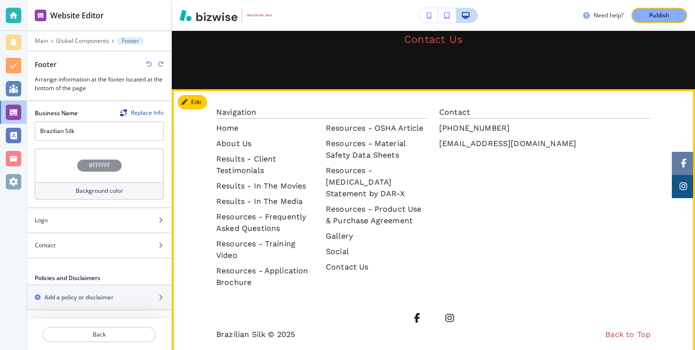
scroll to position [829, 0]
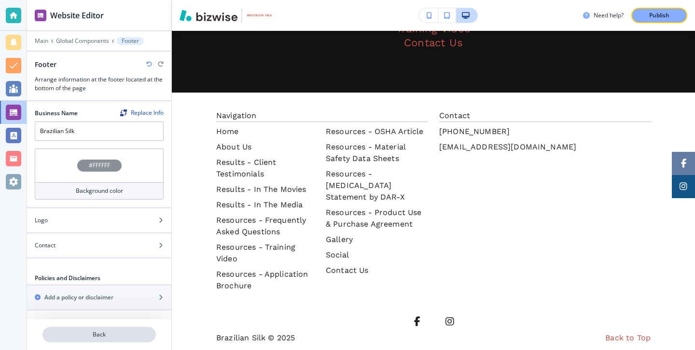
click at [116, 338] on p "Back" at bounding box center [98, 335] width 111 height 9
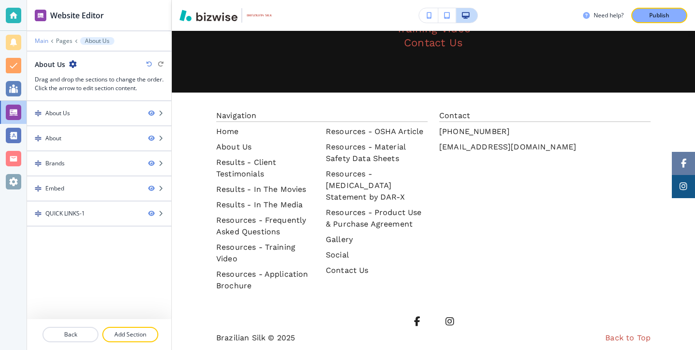
click at [43, 42] on p "Main" at bounding box center [42, 41] width 14 height 7
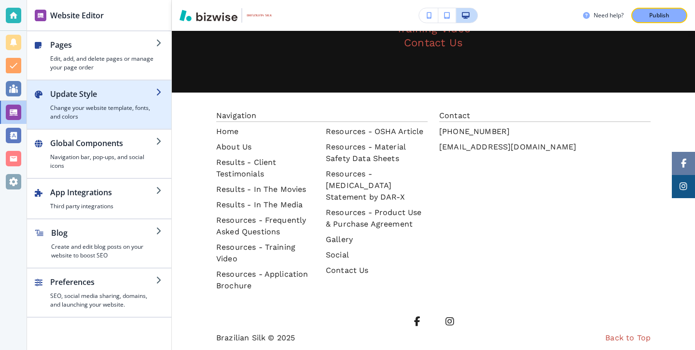
click at [125, 81] on div "button" at bounding box center [99, 85] width 144 height 8
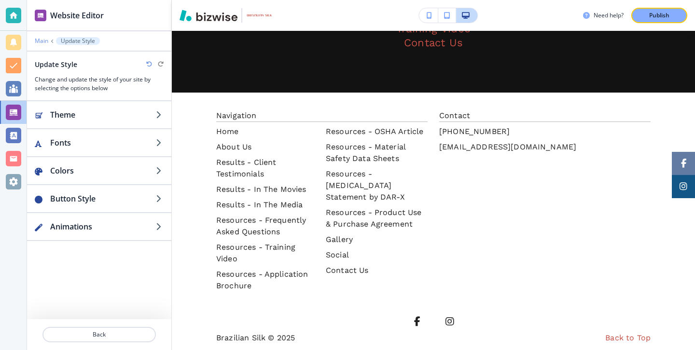
click at [44, 41] on p "Main" at bounding box center [42, 41] width 14 height 7
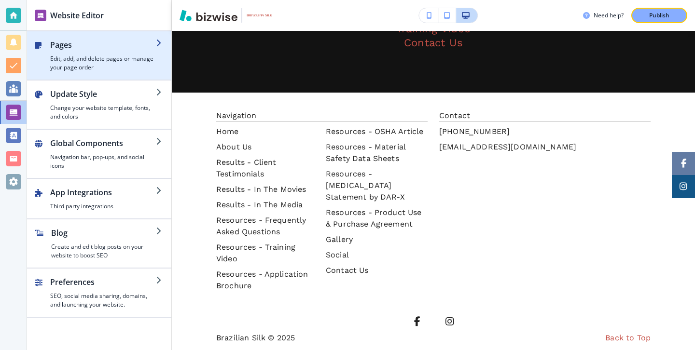
click at [80, 56] on h4 "Edit, add, and delete pages or manage your page order" at bounding box center [103, 63] width 106 height 17
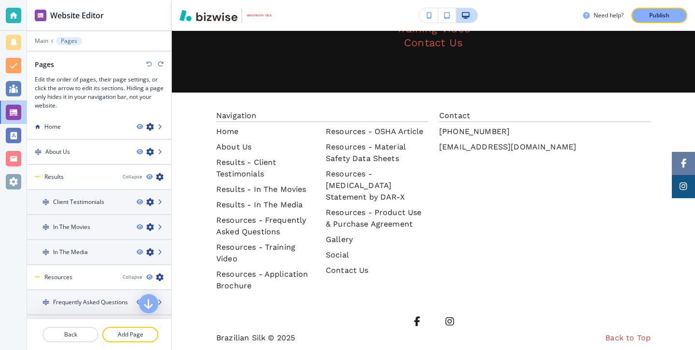
scroll to position [0, 0]
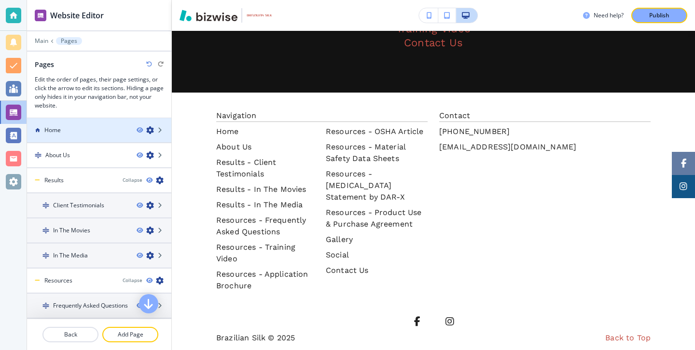
click at [114, 136] on div at bounding box center [99, 139] width 144 height 8
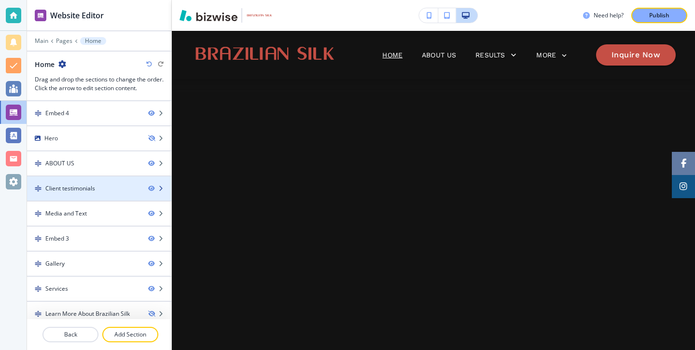
scroll to position [108, 0]
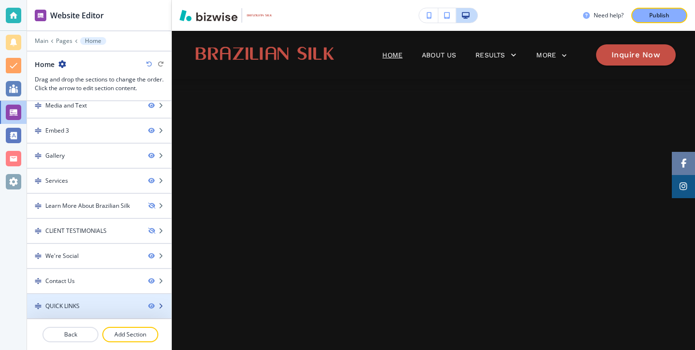
click at [95, 313] on div at bounding box center [99, 315] width 144 height 8
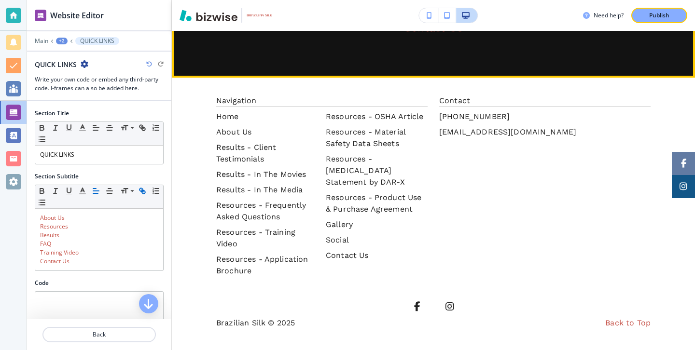
scroll to position [2821, 0]
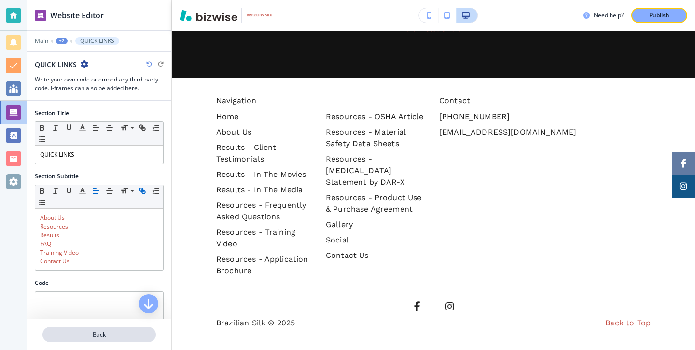
click at [114, 341] on button "Back" at bounding box center [98, 334] width 113 height 15
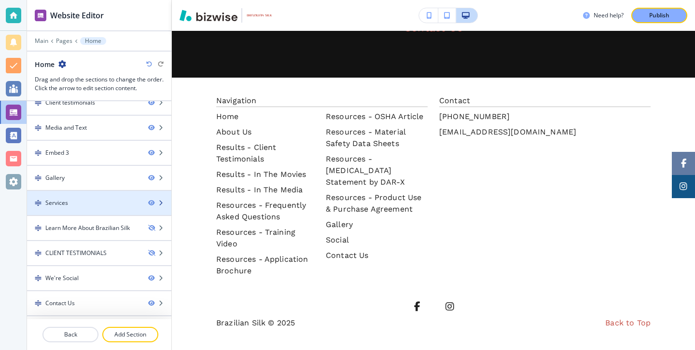
scroll to position [108, 0]
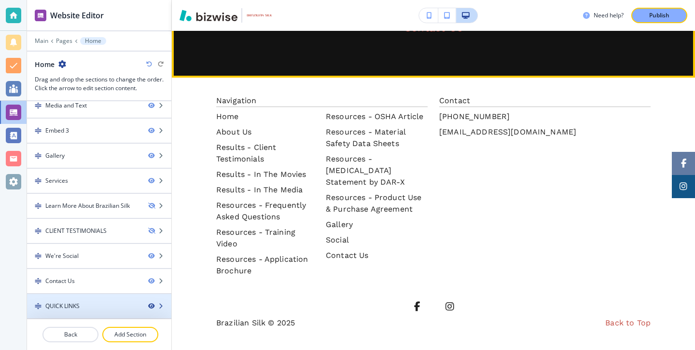
click at [152, 306] on icon "button" at bounding box center [151, 307] width 6 height 6
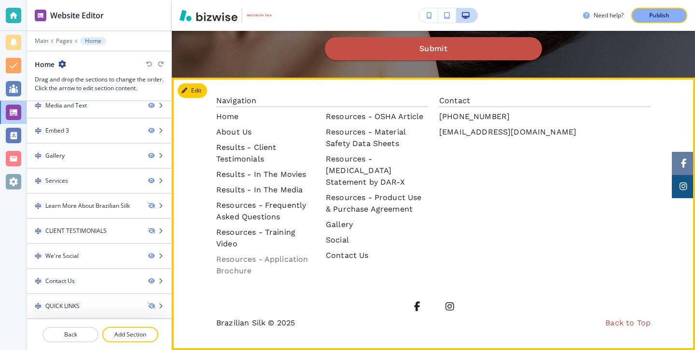
scroll to position [2772, 0]
click at [190, 98] on button "Edit Footer" at bounding box center [203, 90] width 50 height 14
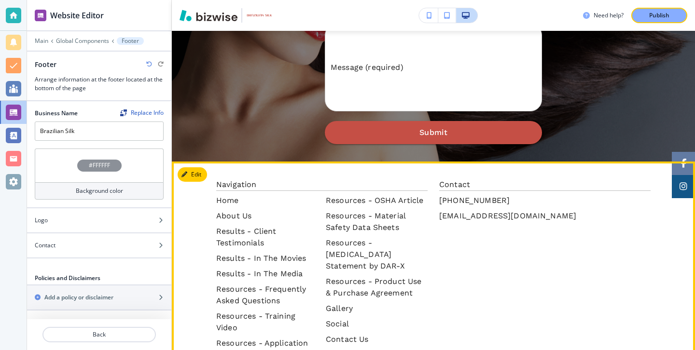
scroll to position [2478, 0]
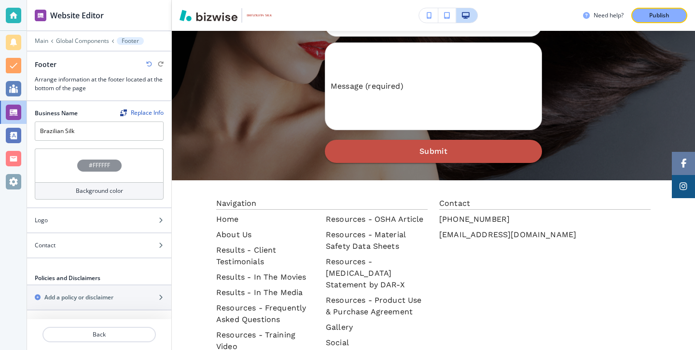
click at [136, 194] on div "Background color" at bounding box center [99, 190] width 129 height 17
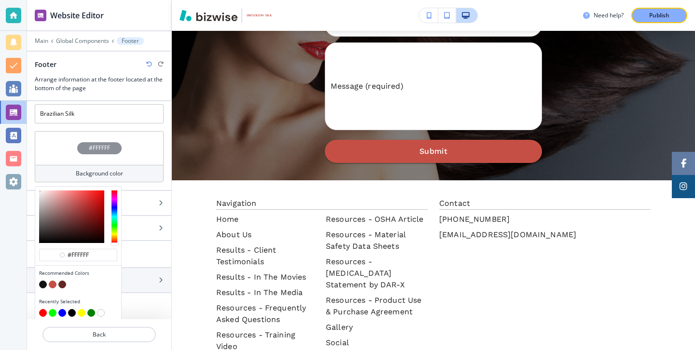
scroll to position [21, 0]
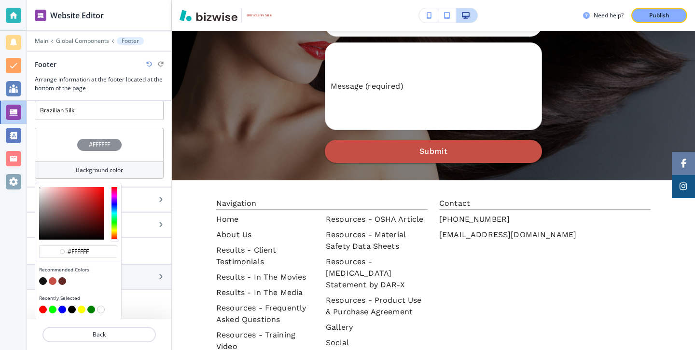
click at [45, 279] on button "button" at bounding box center [43, 281] width 8 height 8
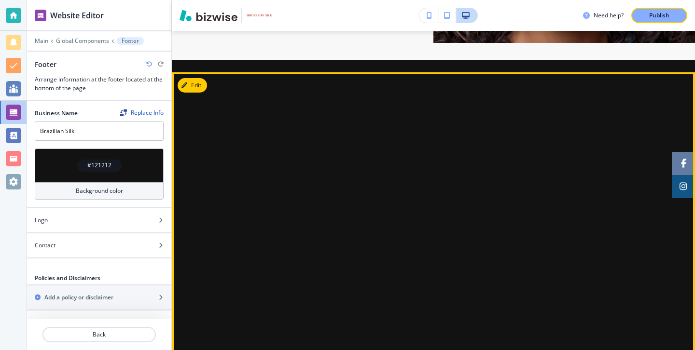
scroll to position [1165, 0]
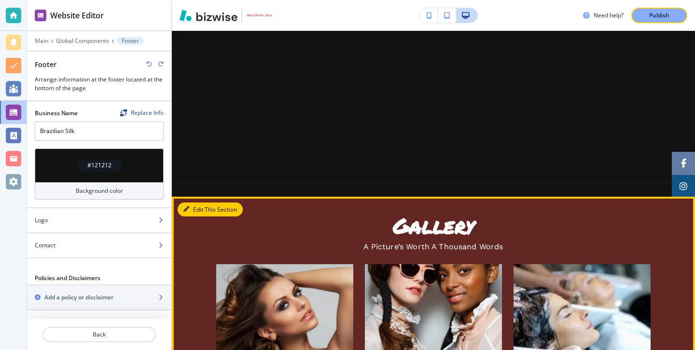
click at [189, 216] on button "Edit This Section" at bounding box center [210, 210] width 65 height 14
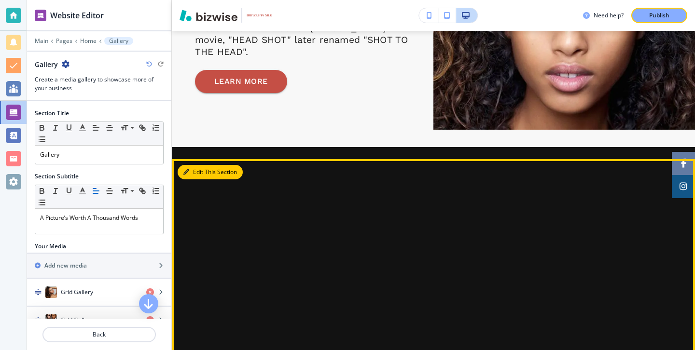
click at [200, 174] on button "Edit This Section" at bounding box center [210, 172] width 65 height 14
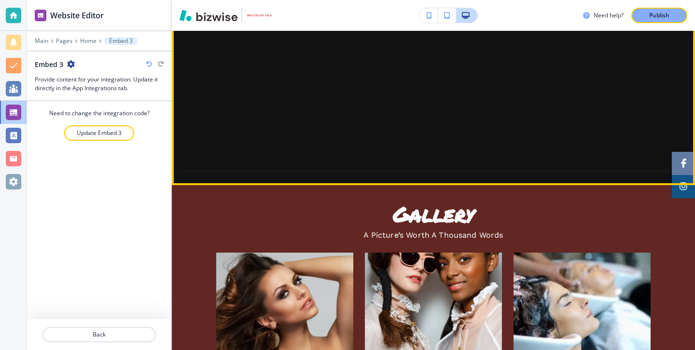
scroll to position [1396, 0]
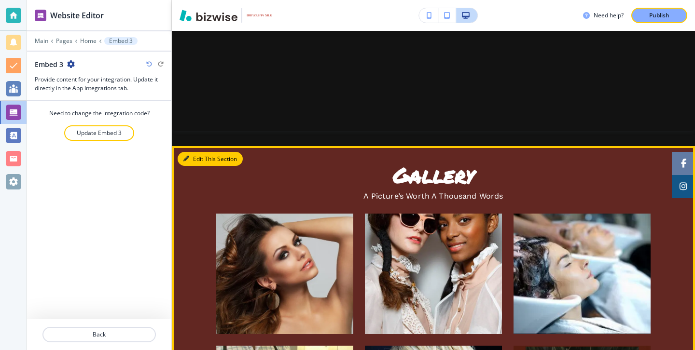
click at [204, 162] on button "Edit This Section" at bounding box center [210, 159] width 65 height 14
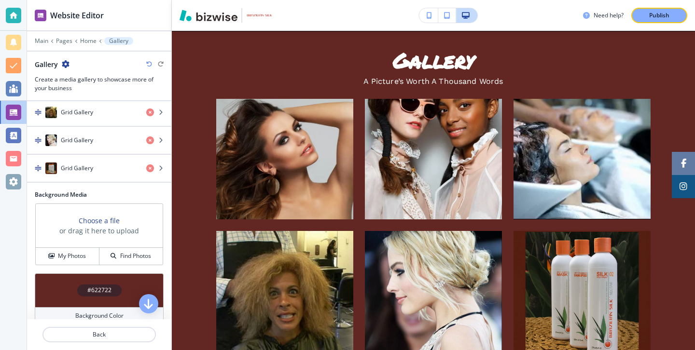
scroll to position [277, 0]
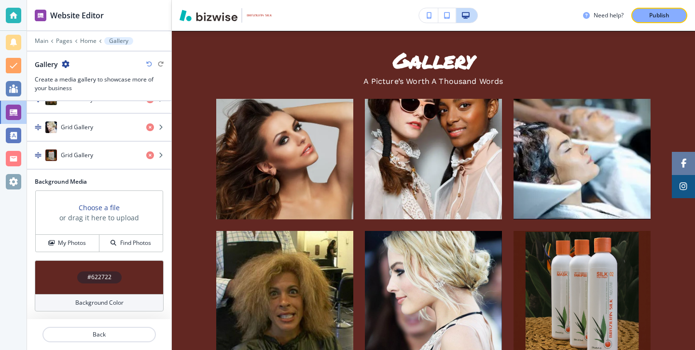
drag, startPoint x: 114, startPoint y: 275, endPoint x: 90, endPoint y: 275, distance: 24.6
click at [90, 275] on div "#622722" at bounding box center [99, 278] width 44 height 12
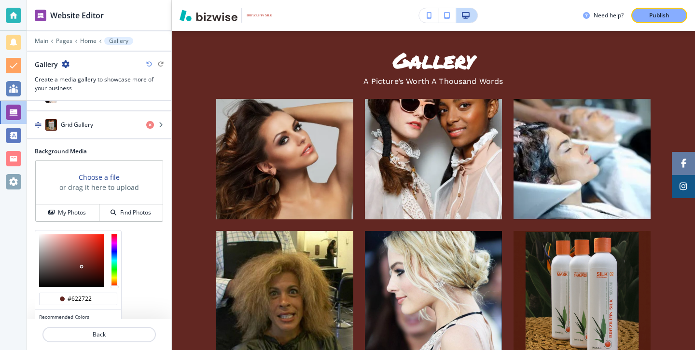
scroll to position [355, 0]
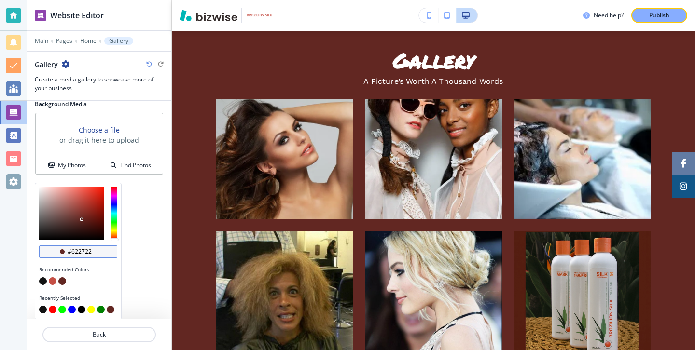
click at [103, 249] on div "#622722" at bounding box center [78, 252] width 78 height 13
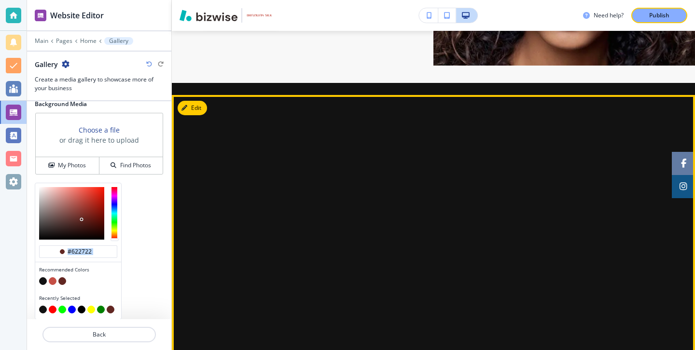
scroll to position [1137, 0]
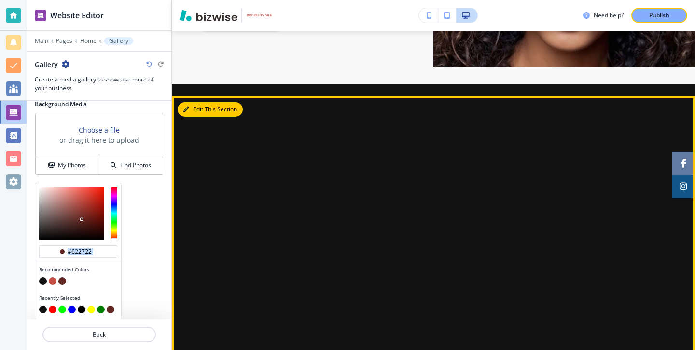
click at [191, 108] on button "Edit This Section" at bounding box center [210, 109] width 65 height 14
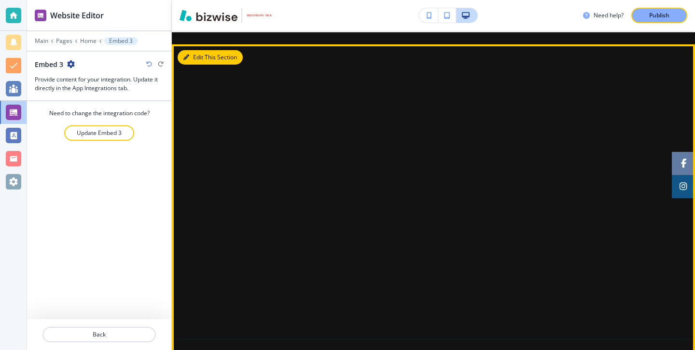
scroll to position [1203, 0]
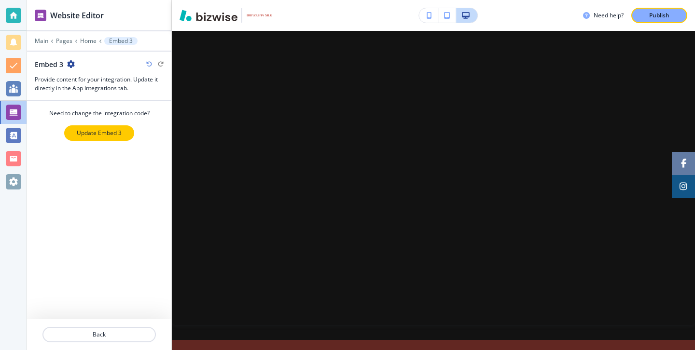
click at [109, 138] on button "Update Embed 3" at bounding box center [99, 132] width 70 height 15
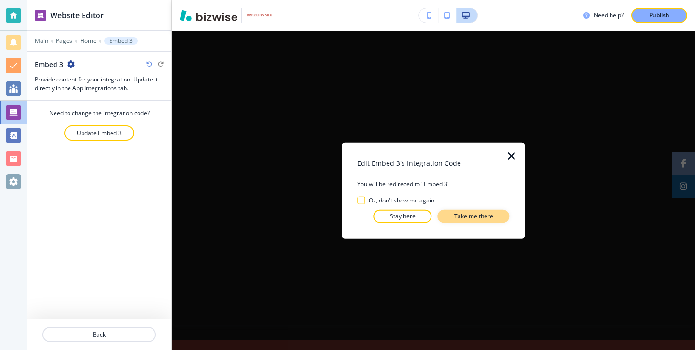
click at [498, 215] on button "Take me there" at bounding box center [474, 216] width 72 height 14
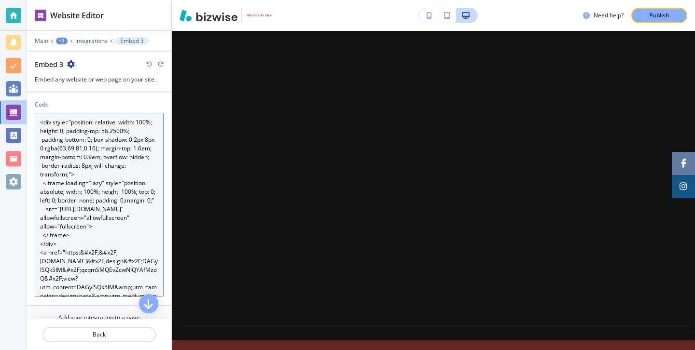
click at [79, 221] on textarea "<div style="position: relative; width: 100%; height: 0; padding-top: 56.2500%; …" at bounding box center [99, 205] width 129 height 184
click at [101, 252] on textarea "<div style="position: relative; width: 100%; height: 0; padding-top: 56.2500%; …" at bounding box center [99, 205] width 129 height 184
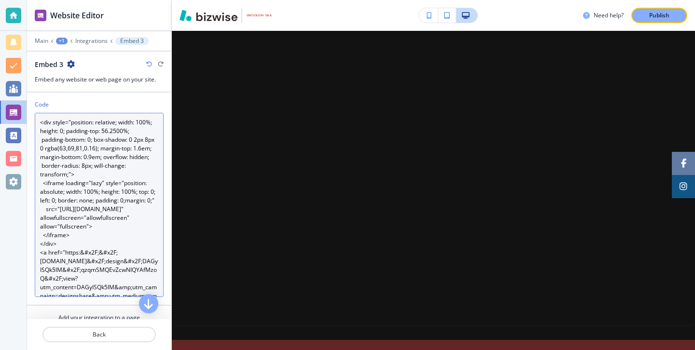
click at [101, 252] on textarea "<div style="position: relative; width: 100%; height: 0; padding-top: 56.2500%; …" at bounding box center [99, 205] width 129 height 184
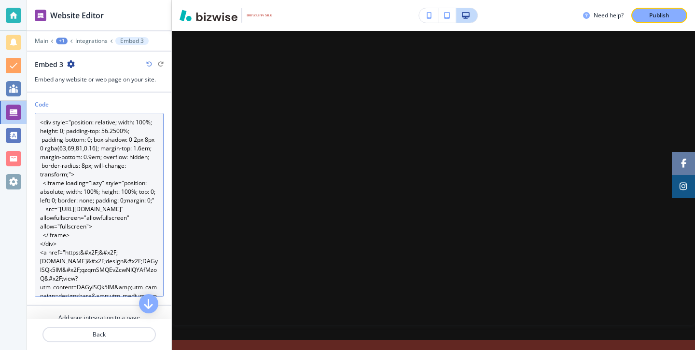
click at [101, 252] on textarea "<div style="position: relative; width: 100%; height: 0; padding-top: 56.2500%; …" at bounding box center [99, 205] width 129 height 184
click at [99, 231] on textarea "<div style="position: relative; width: 100%; height: 0; padding-top: 56.2500%; …" at bounding box center [99, 205] width 129 height 184
click at [99, 203] on textarea "<div style="position: relative; width: 100%; height: 0; padding-top: 56.2500%; …" at bounding box center [99, 205] width 129 height 184
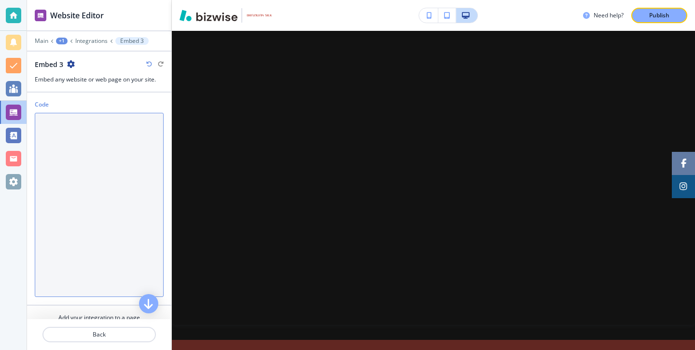
scroll to position [1190, 0]
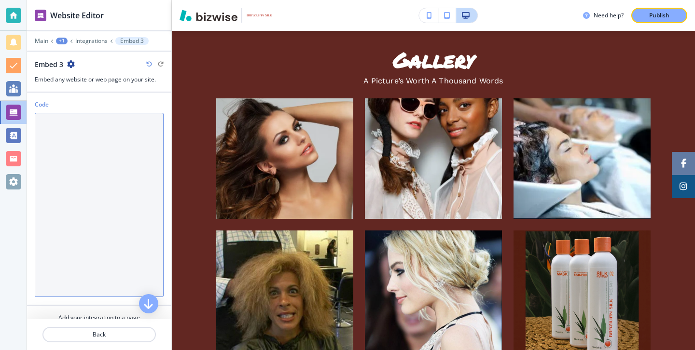
paste textarea "<div style="position: relative; width: 100%; height: 0; padding-top: 56.2500%; …"
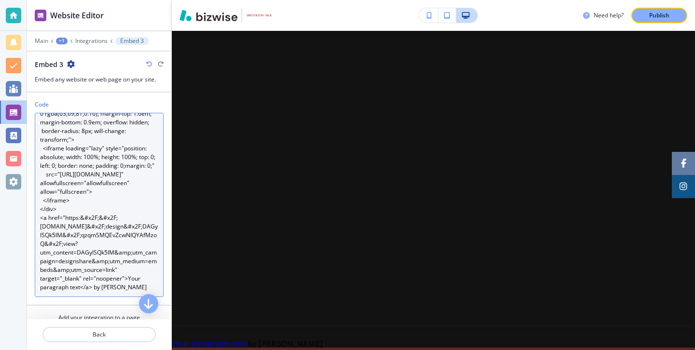
scroll to position [52, 0]
drag, startPoint x: 138, startPoint y: 286, endPoint x: 126, endPoint y: 281, distance: 13.0
click at [126, 281] on textarea "<div style="position: relative; width: 100%; height: 0; padding-top: 56.2500%; …" at bounding box center [99, 205] width 129 height 184
type textarea "<div style="position: relative; width: 100%; height: 0; padding-top: 56.2500%; …"
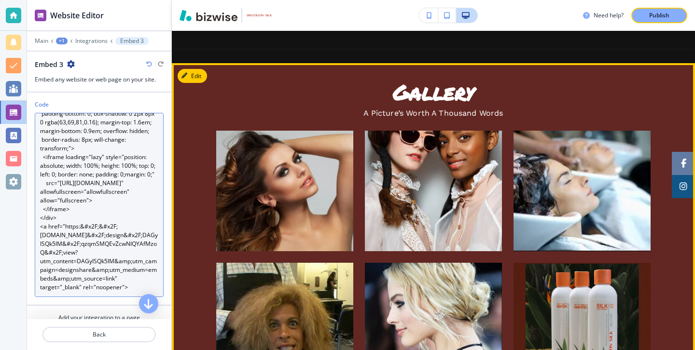
scroll to position [1479, 0]
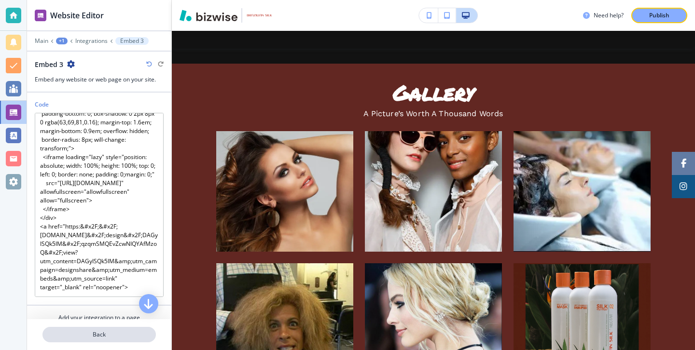
click at [128, 332] on p "Back" at bounding box center [98, 335] width 111 height 9
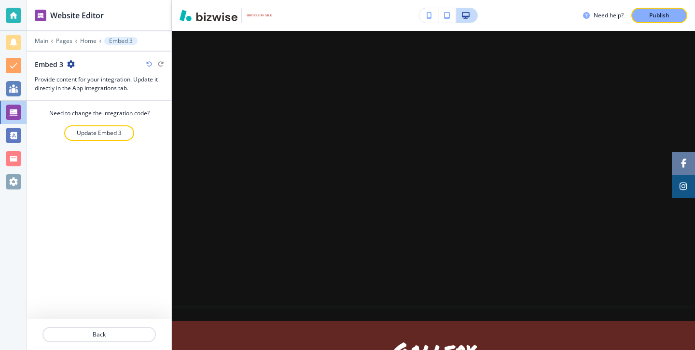
scroll to position [1203, 0]
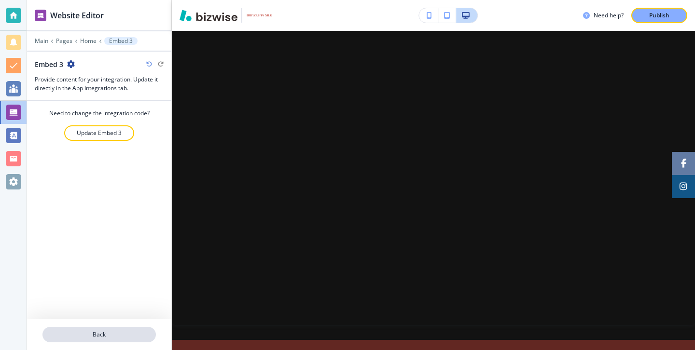
click at [118, 334] on p "Back" at bounding box center [98, 335] width 111 height 9
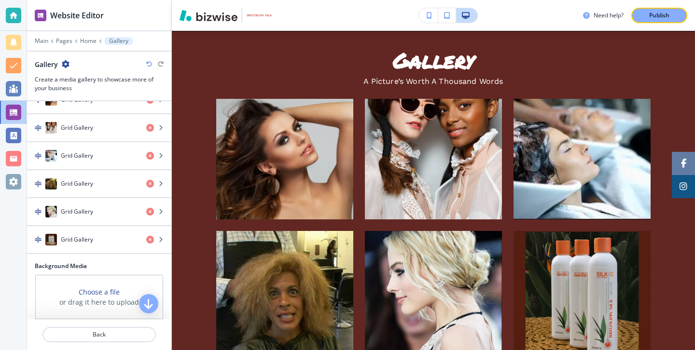
scroll to position [159, 0]
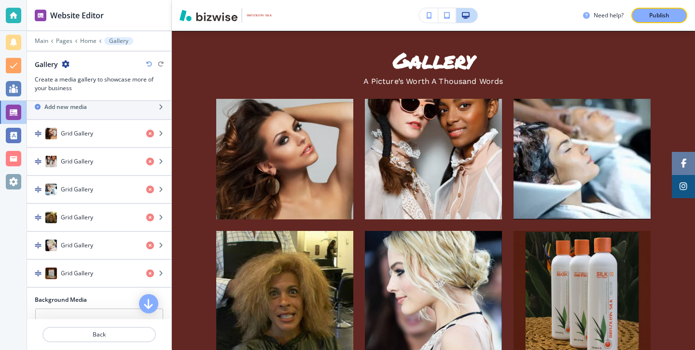
click at [105, 347] on div at bounding box center [99, 347] width 144 height 8
click at [37, 38] on p "Main" at bounding box center [42, 41] width 14 height 7
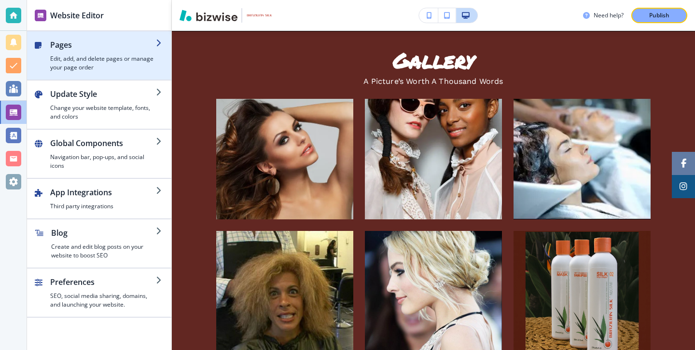
click at [98, 65] on h4 "Edit, add, and delete pages or manage your page order" at bounding box center [103, 63] width 106 height 17
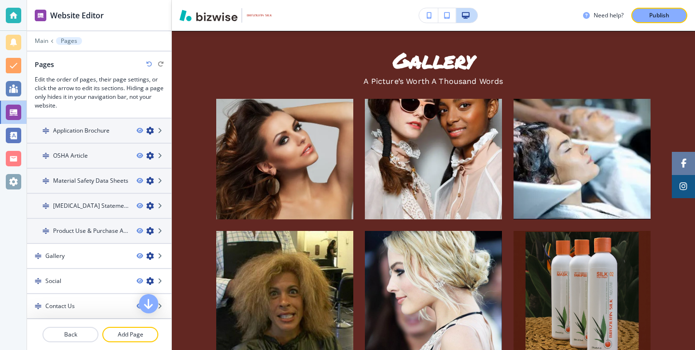
scroll to position [237, 0]
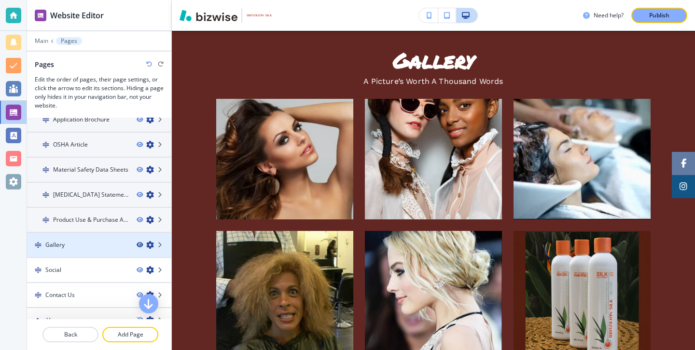
click at [139, 244] on icon "button" at bounding box center [140, 245] width 6 height 6
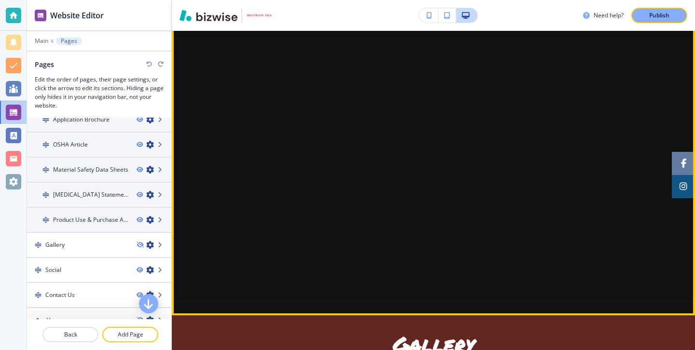
scroll to position [1286, 0]
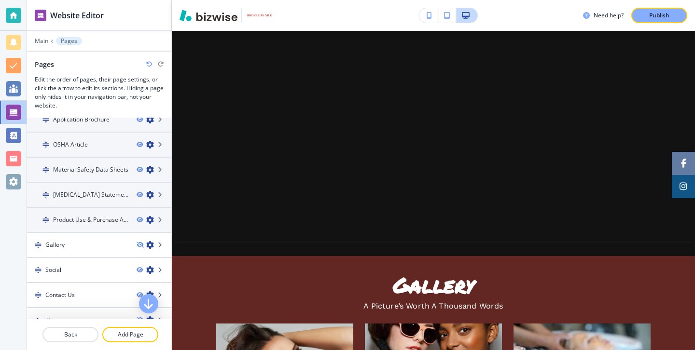
click at [138, 243] on icon "button" at bounding box center [140, 245] width 6 height 6
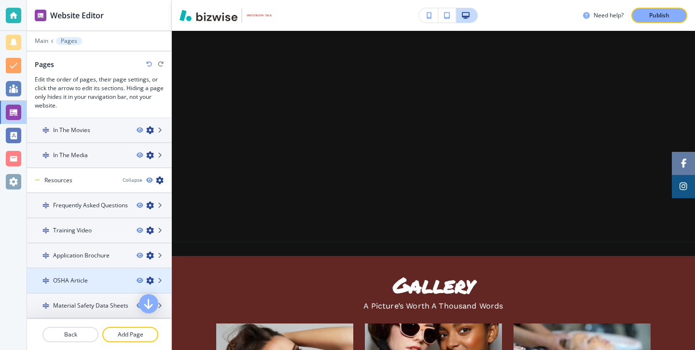
scroll to position [0, 0]
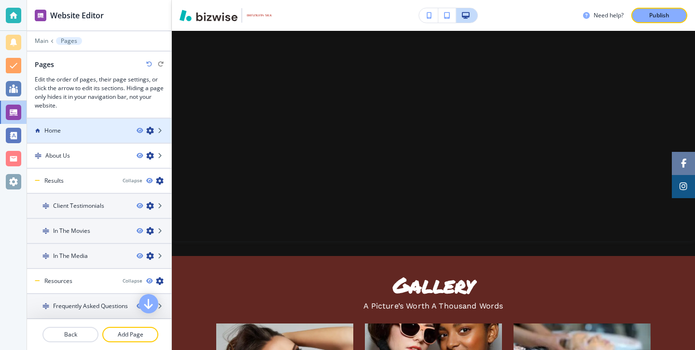
click at [72, 127] on div "Home" at bounding box center [78, 130] width 102 height 9
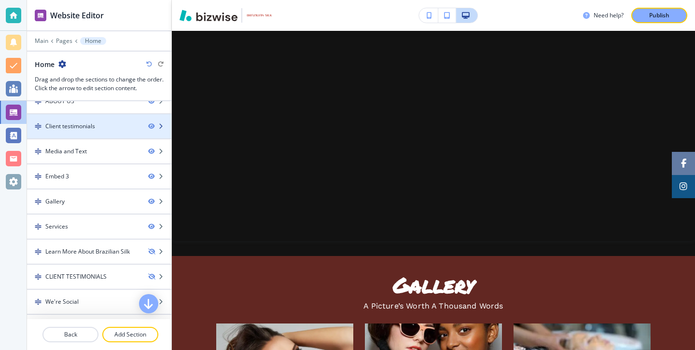
scroll to position [99, 0]
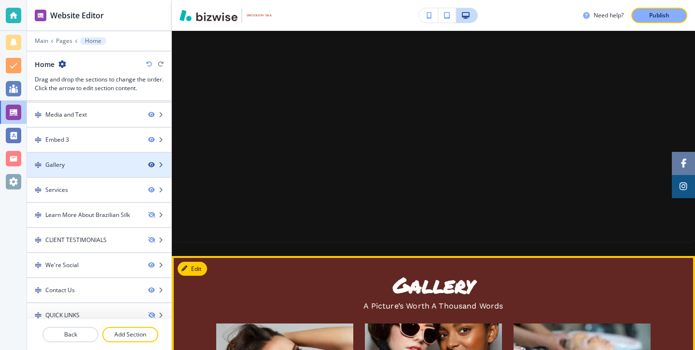
click at [148, 165] on icon "button" at bounding box center [151, 165] width 6 height 6
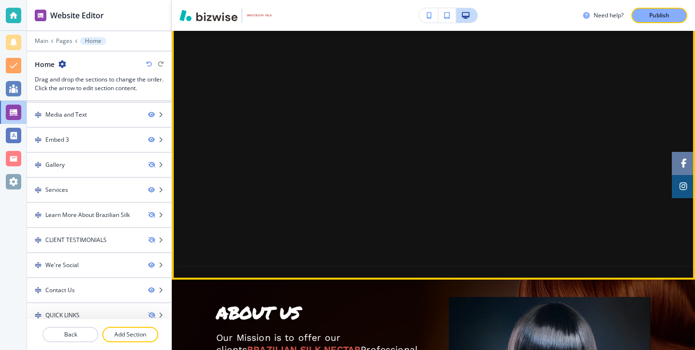
scroll to position [0, 0]
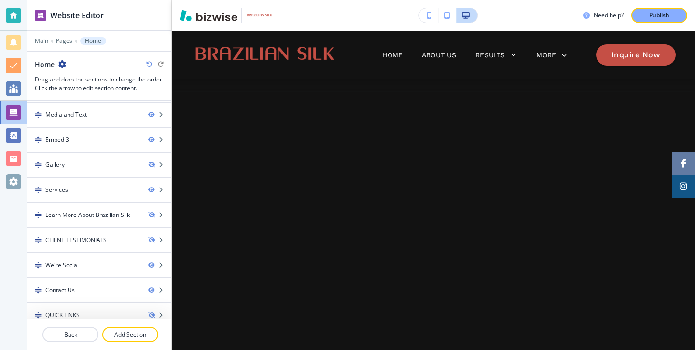
click at [432, 14] on button "button" at bounding box center [428, 15] width 19 height 14
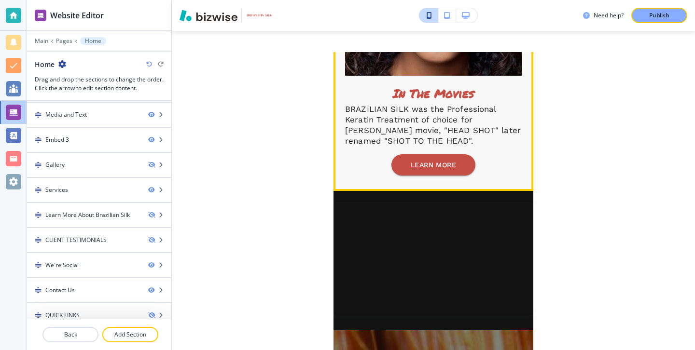
scroll to position [1382, 0]
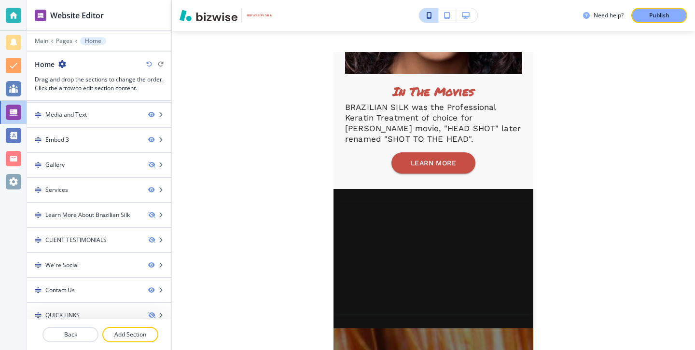
click at [576, 191] on div "Need help? Publish Edit Edit Edit ABOUT US Our Mission is to offer our clients …" at bounding box center [433, 175] width 523 height 350
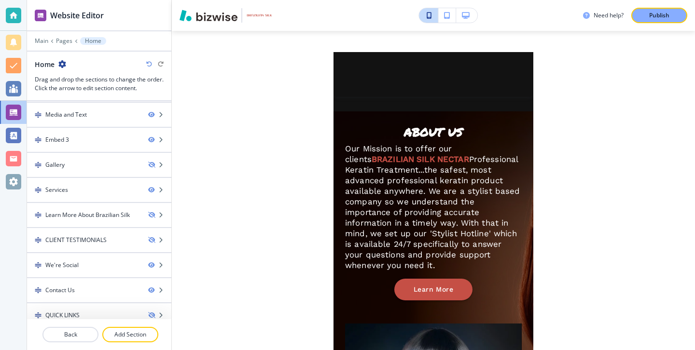
scroll to position [0, 0]
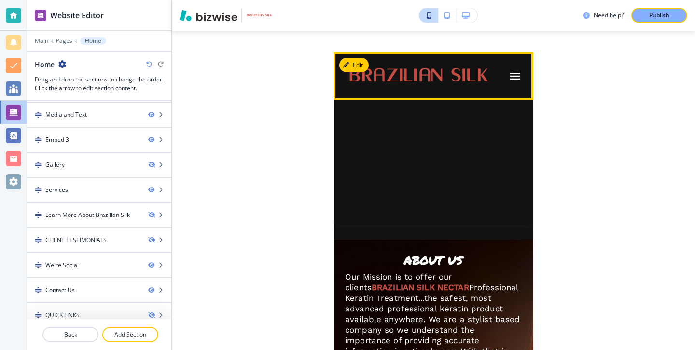
click at [510, 71] on icon "button" at bounding box center [515, 76] width 14 height 14
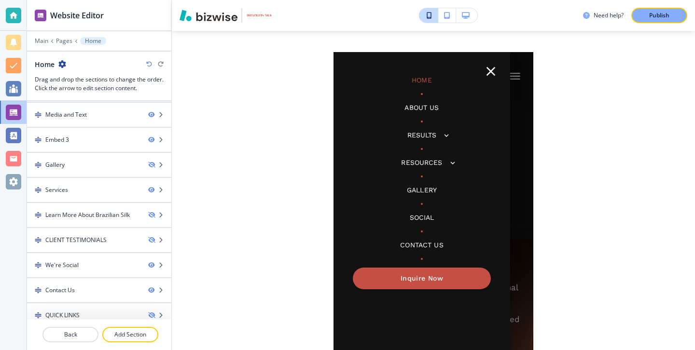
click at [422, 188] on p "Gallery" at bounding box center [422, 190] width 30 height 10
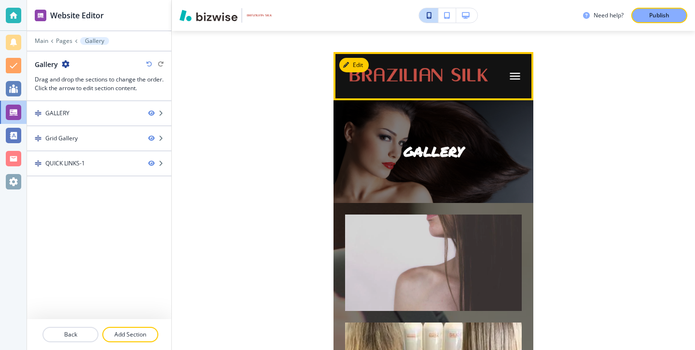
click at [512, 76] on icon "button" at bounding box center [515, 76] width 10 height 7
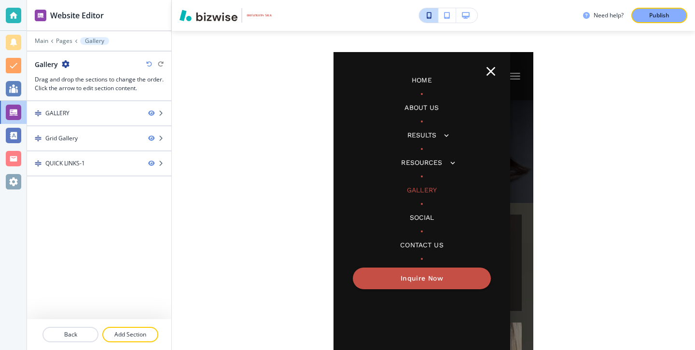
click at [432, 134] on p "Results" at bounding box center [421, 135] width 29 height 10
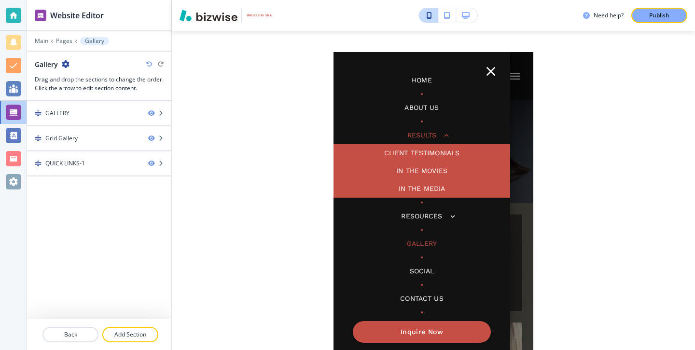
click at [564, 147] on div "Need help? Publish Edit Edit GALLERY Edit Edit QUICK LINKS About Us Resources R…" at bounding box center [433, 175] width 523 height 350
click at [487, 63] on button "button" at bounding box center [490, 71] width 27 height 27
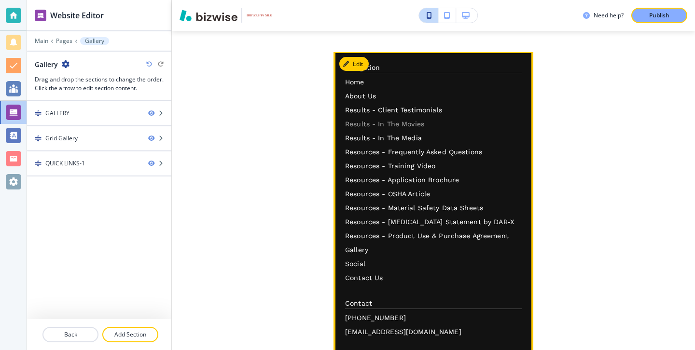
scroll to position [1577, 0]
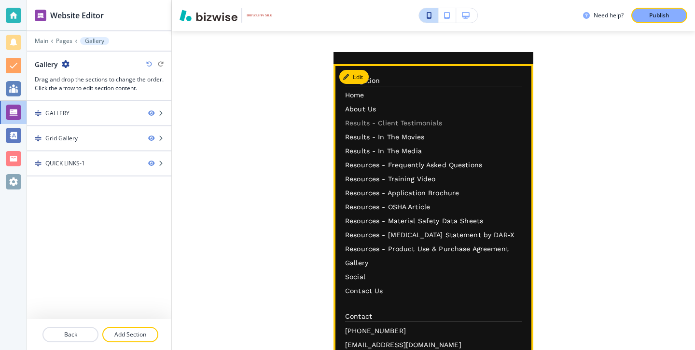
click at [407, 121] on p "Results - Client Testimonials" at bounding box center [433, 123] width 177 height 10
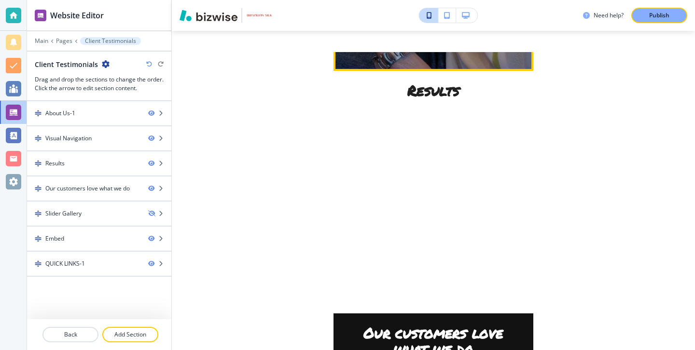
scroll to position [790, 0]
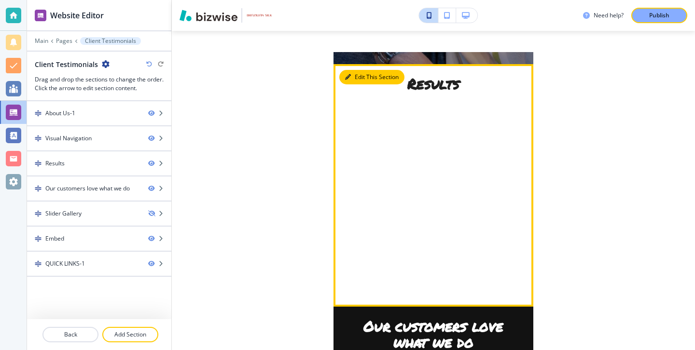
click at [358, 73] on button "Edit This Section" at bounding box center [371, 77] width 65 height 14
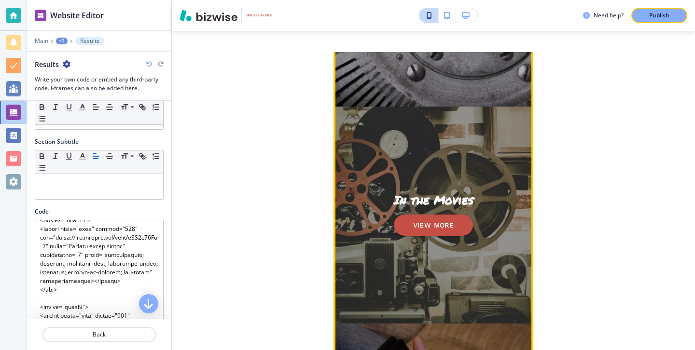
scroll to position [0, 0]
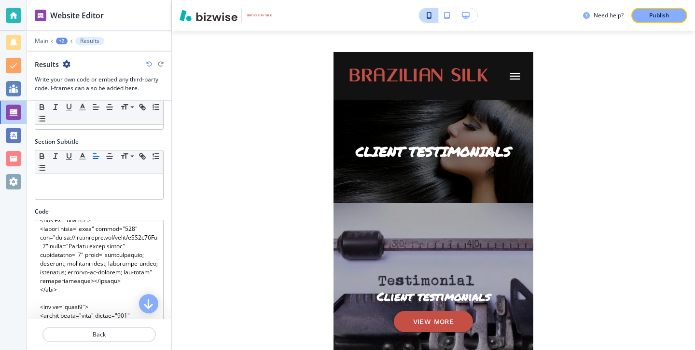
click at [458, 13] on button "button" at bounding box center [466, 15] width 21 height 14
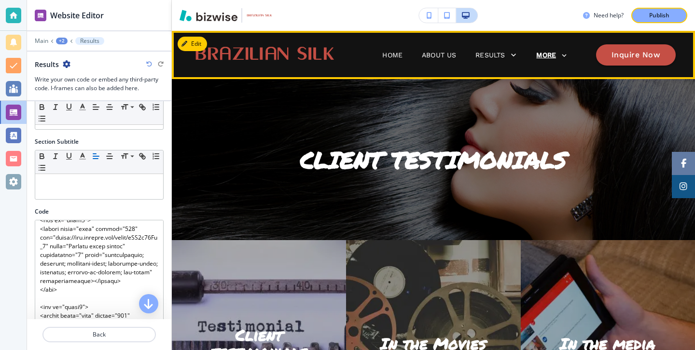
click at [542, 56] on p "MORE" at bounding box center [546, 55] width 20 height 7
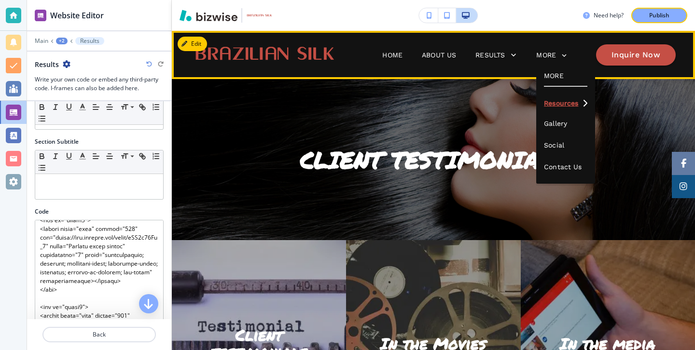
click at [558, 107] on p "Resources" at bounding box center [561, 103] width 34 height 7
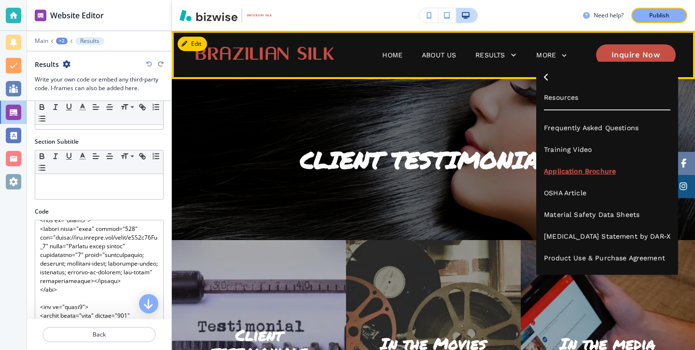
click at [568, 164] on p "Application Brochure" at bounding box center [607, 172] width 126 height 22
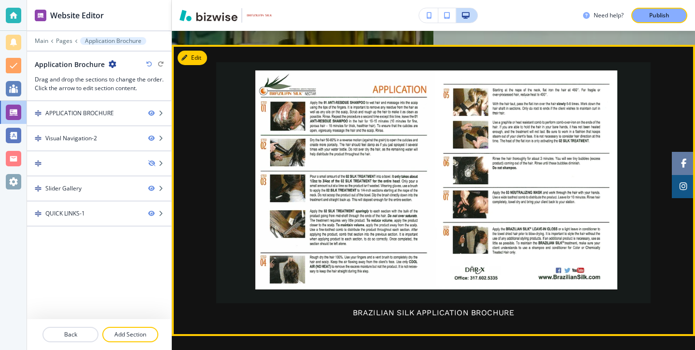
scroll to position [676, 0]
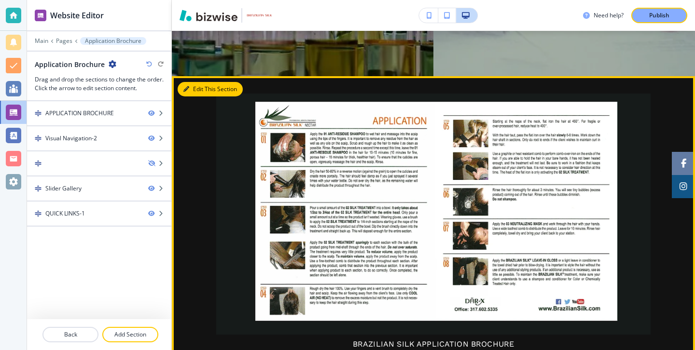
click at [198, 91] on button "Edit This Section" at bounding box center [210, 89] width 65 height 14
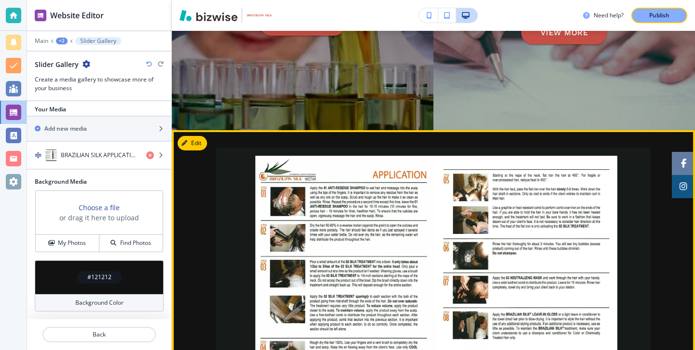
scroll to position [560, 0]
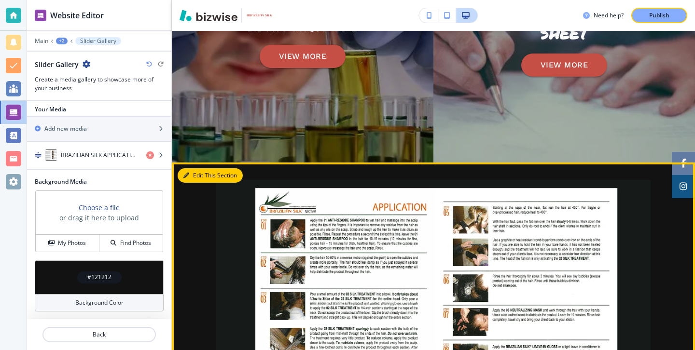
click at [185, 176] on icon "button" at bounding box center [186, 176] width 6 height 6
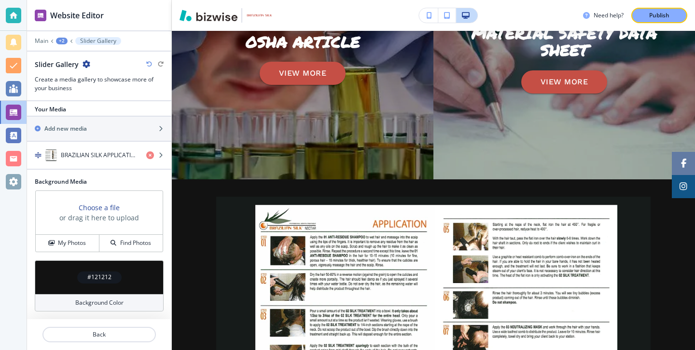
scroll to position [0, 0]
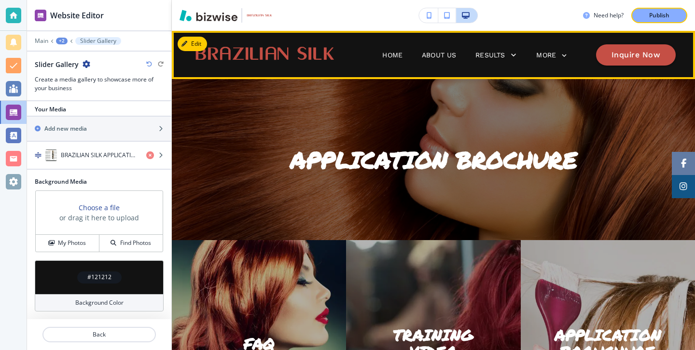
click at [560, 61] on div "MORE" at bounding box center [552, 56] width 33 height 18
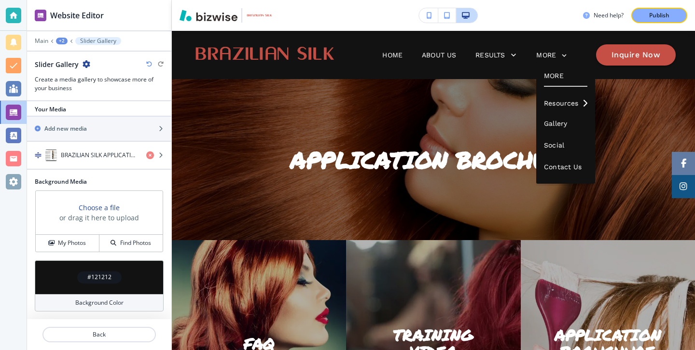
click at [435, 16] on button "button" at bounding box center [428, 15] width 19 height 14
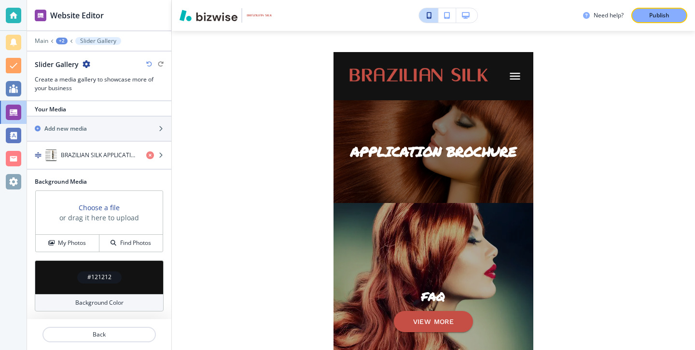
click at [462, 18] on icon "button" at bounding box center [466, 15] width 8 height 7
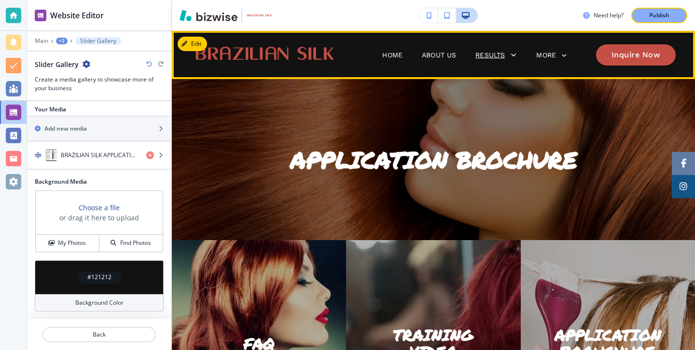
click at [490, 54] on p "Results" at bounding box center [489, 55] width 29 height 10
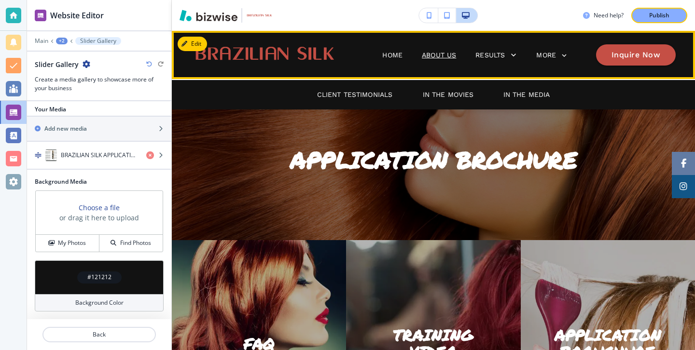
click at [441, 57] on p "About Us" at bounding box center [439, 55] width 34 height 10
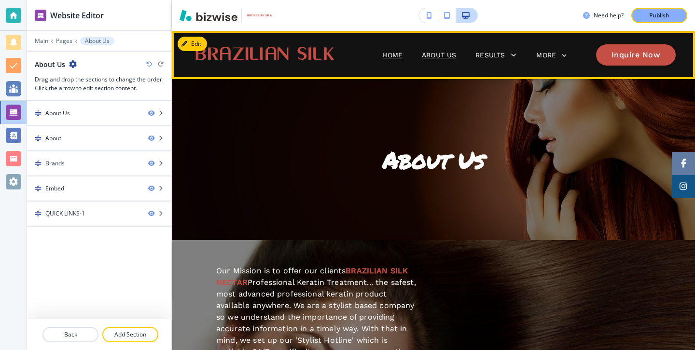
click at [395, 53] on p "Home" at bounding box center [392, 55] width 20 height 10
